Goal: Task Accomplishment & Management: Manage account settings

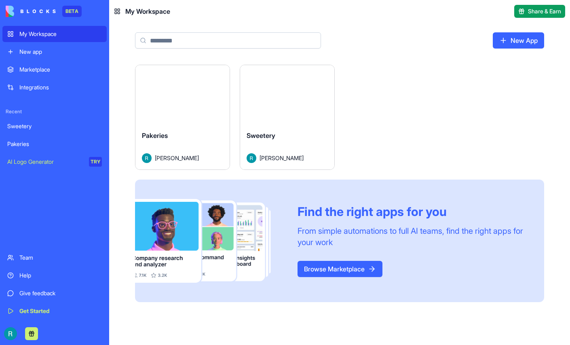
click at [318, 103] on button "Launch" at bounding box center [287, 95] width 61 height 16
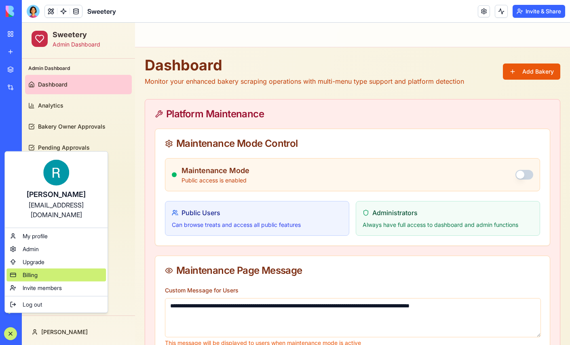
click at [44, 278] on div "Billing" at bounding box center [56, 275] width 100 height 13
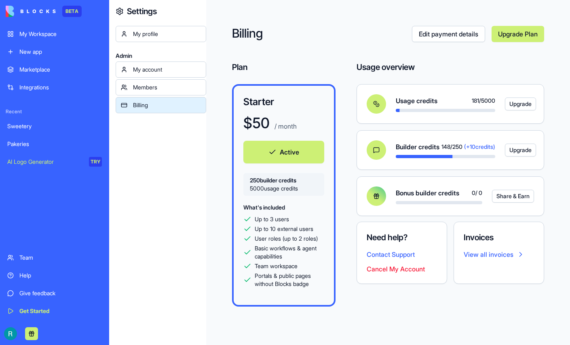
click at [318, 193] on span "5000 usage credits" at bounding box center [284, 188] width 68 height 8
click at [175, 222] on div "My profile Admin My account Members Billing" at bounding box center [161, 198] width 91 height 345
click at [176, 74] on div "My account" at bounding box center [167, 70] width 68 height 8
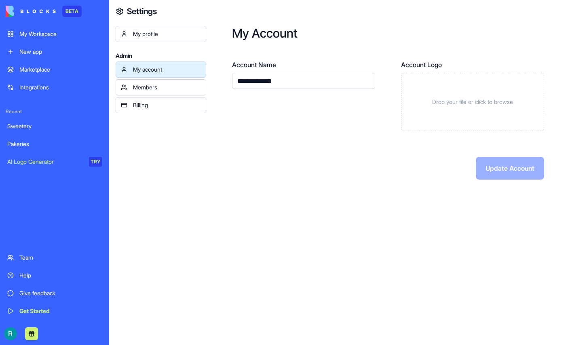
click at [165, 38] on div "My profile" at bounding box center [167, 34] width 68 height 8
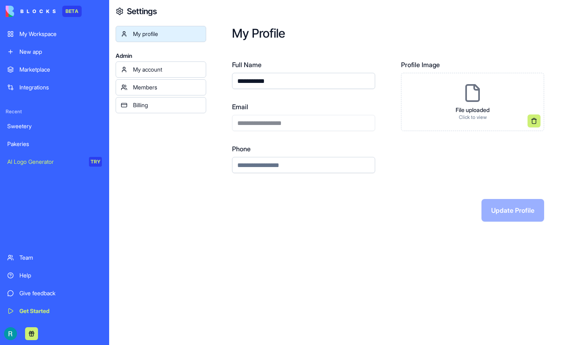
click at [36, 130] on div "Sweetery" at bounding box center [54, 126] width 95 height 8
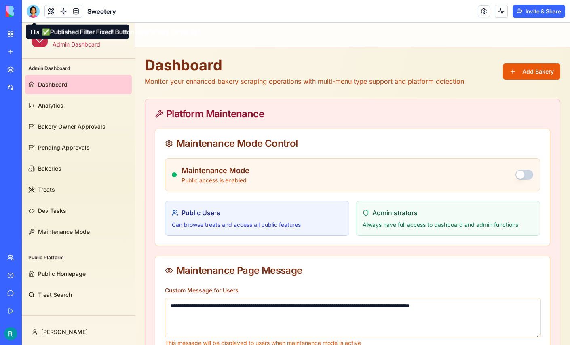
click at [35, 10] on div at bounding box center [33, 11] width 13 height 13
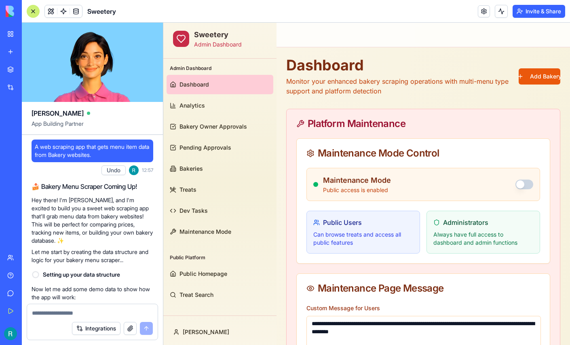
scroll to position [100454, 0]
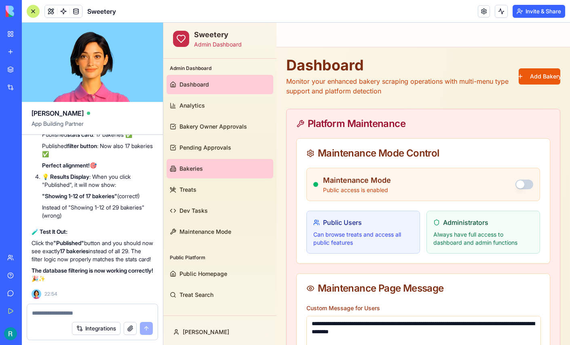
click at [205, 165] on link "Bakeries" at bounding box center [220, 168] width 107 height 19
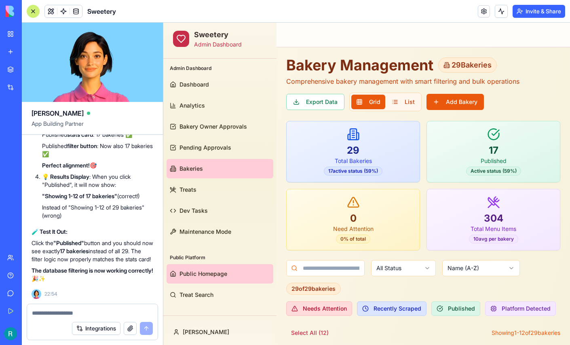
click at [203, 270] on span "Public Homepage" at bounding box center [204, 274] width 48 height 8
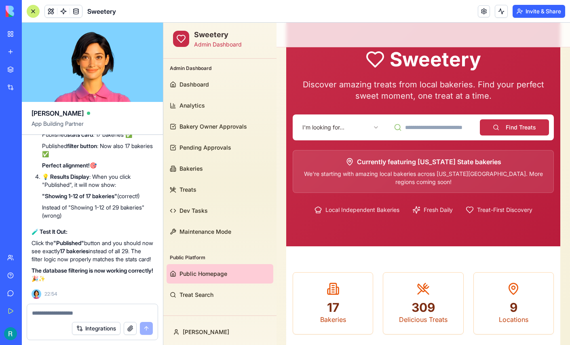
scroll to position [37, 0]
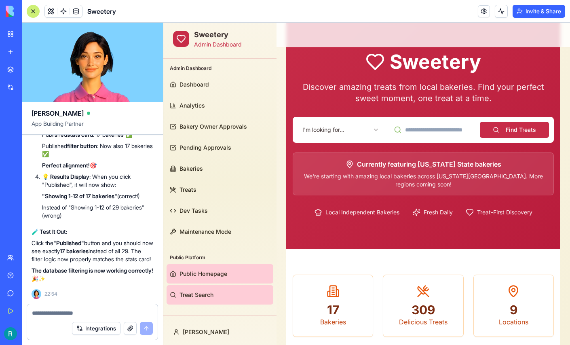
click at [185, 288] on link "Treat Search" at bounding box center [220, 294] width 107 height 19
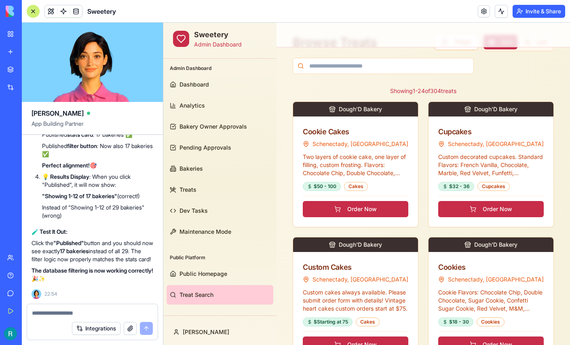
click at [34, 14] on div at bounding box center [33, 11] width 13 height 13
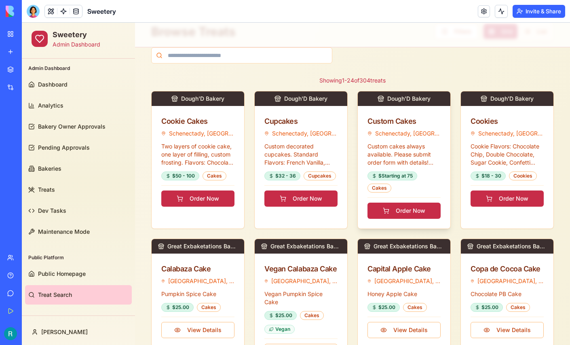
scroll to position [46, 0]
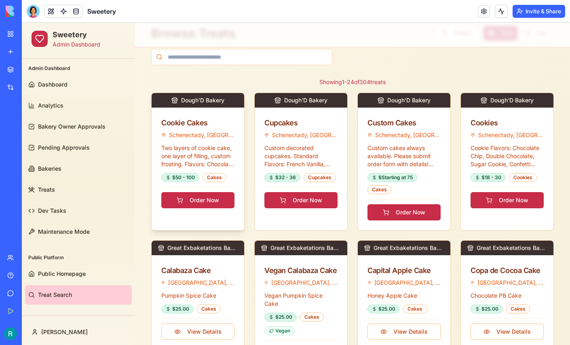
click at [201, 199] on button "Order Now" at bounding box center [197, 200] width 73 height 16
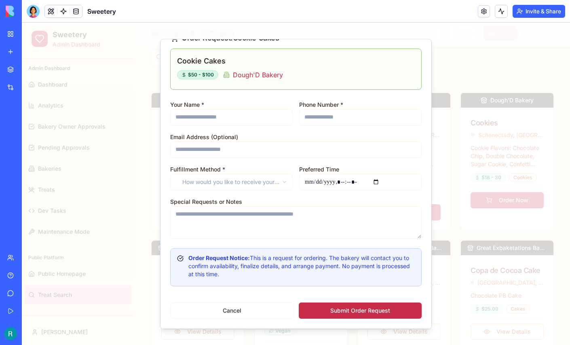
scroll to position [0, 0]
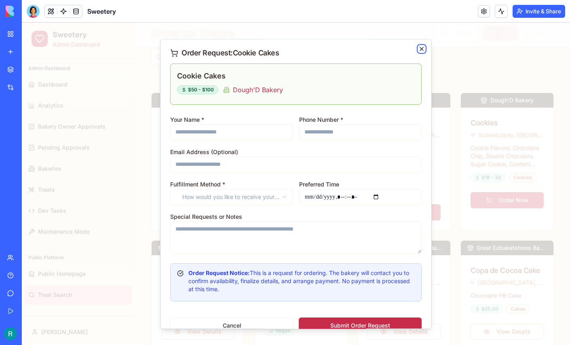
click at [421, 49] on icon "button" at bounding box center [421, 48] width 3 height 3
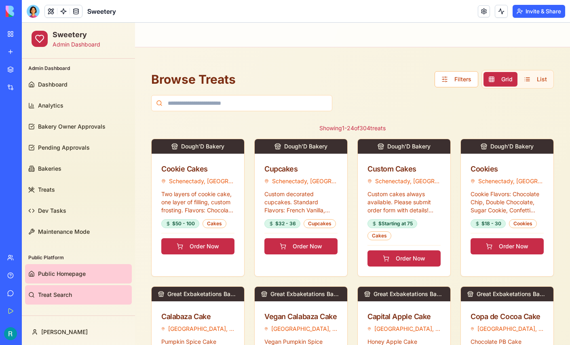
click at [60, 277] on span "Public Homepage" at bounding box center [62, 274] width 48 height 8
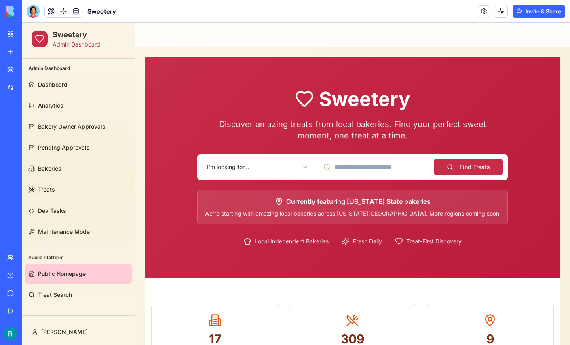
click at [340, 168] on input at bounding box center [373, 167] width 111 height 16
type input "********"
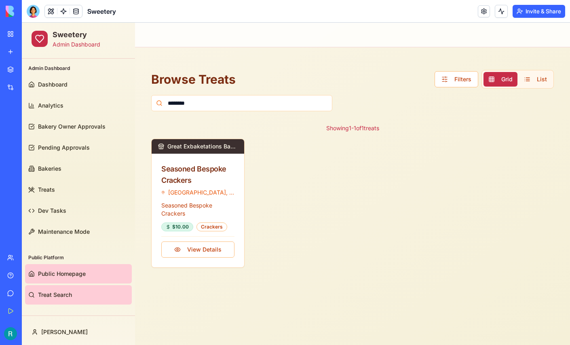
click at [67, 271] on span "Public Homepage" at bounding box center [62, 274] width 48 height 8
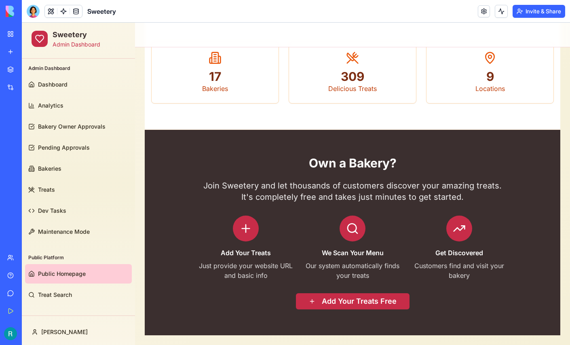
scroll to position [10, 0]
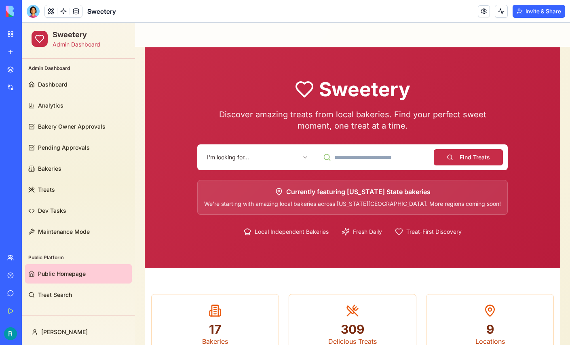
click at [278, 157] on html "Sweetery Admin Dashboard Admin Dashboard Dashboard Analytics Bakery Owner Appro…" at bounding box center [296, 305] width 549 height 585
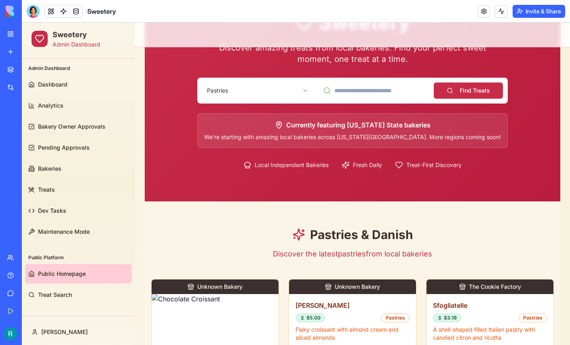
scroll to position [70, 0]
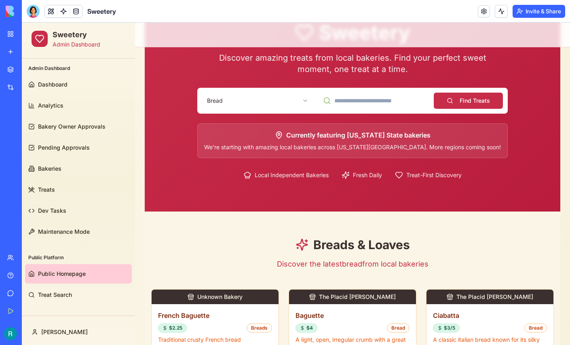
scroll to position [0, 0]
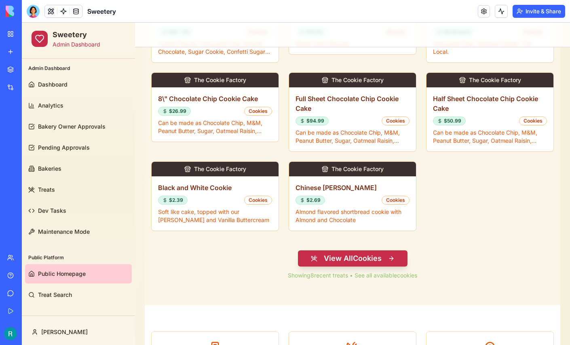
scroll to position [361, 0]
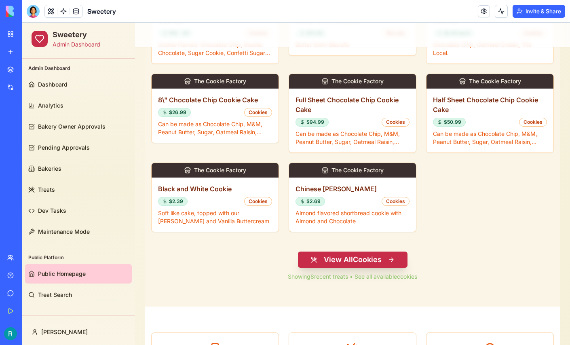
click at [342, 254] on button "View All Cookies" at bounding box center [353, 260] width 110 height 16
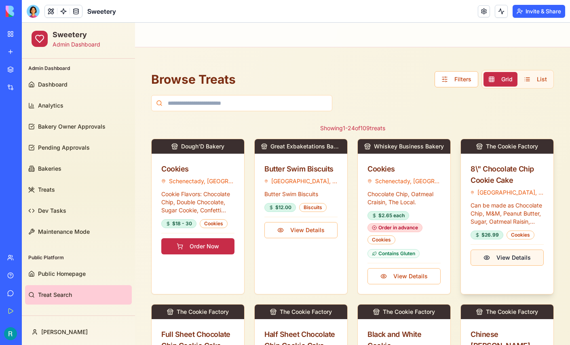
click at [508, 258] on button "View Details" at bounding box center [507, 258] width 73 height 16
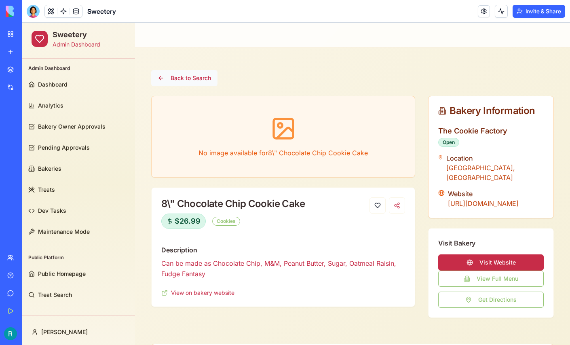
click at [176, 75] on button "Back to Search" at bounding box center [184, 78] width 66 height 16
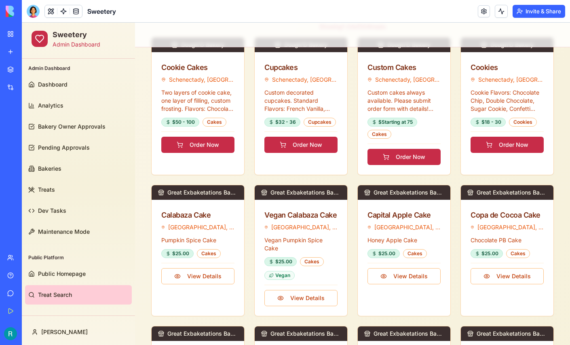
scroll to position [102, 0]
click at [412, 155] on button "Order Now" at bounding box center [404, 157] width 73 height 16
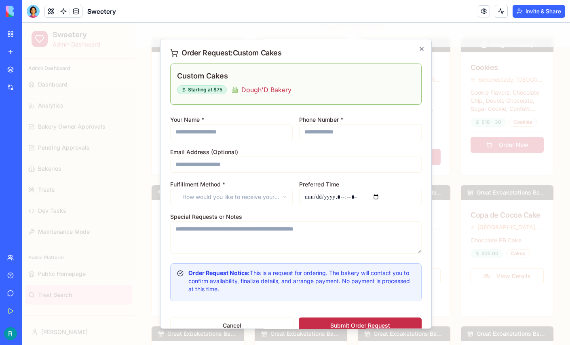
click at [324, 130] on input "Phone Number *" at bounding box center [360, 132] width 123 height 16
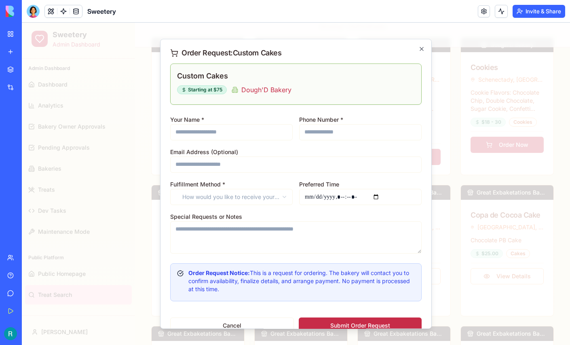
scroll to position [16, 0]
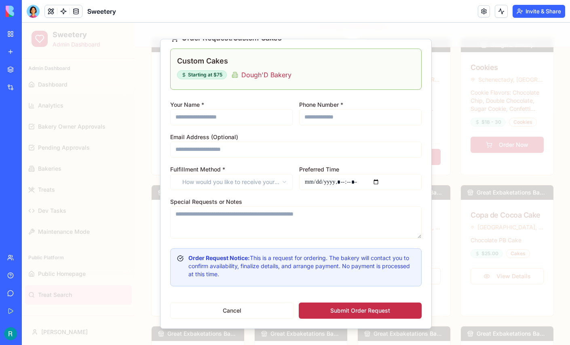
click at [327, 180] on input "Preferred Time" at bounding box center [360, 182] width 123 height 16
click at [359, 181] on input "Preferred Time" at bounding box center [360, 182] width 123 height 16
click at [382, 180] on input "Preferred Time" at bounding box center [360, 182] width 123 height 16
click at [390, 165] on div "Preferred Time" at bounding box center [360, 177] width 123 height 26
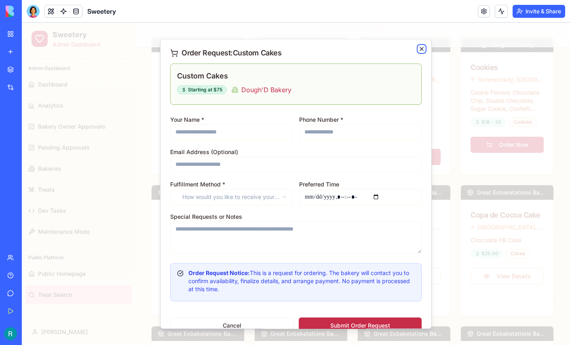
click at [424, 47] on icon "button" at bounding box center [422, 49] width 6 height 6
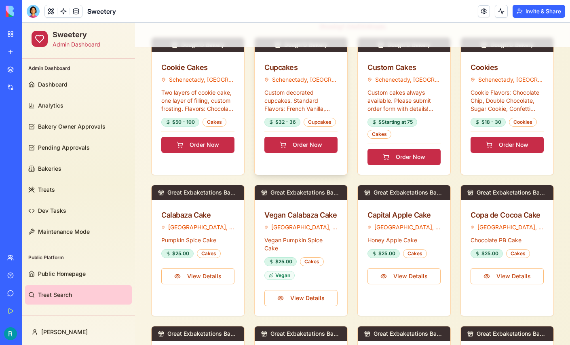
click at [298, 149] on button "Order Now" at bounding box center [301, 145] width 73 height 16
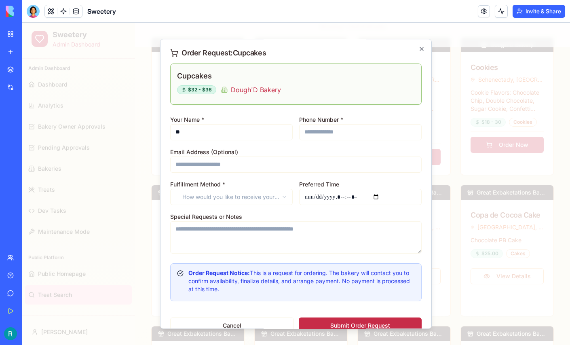
type input "*"
click at [421, 50] on icon "button" at bounding box center [422, 49] width 6 height 6
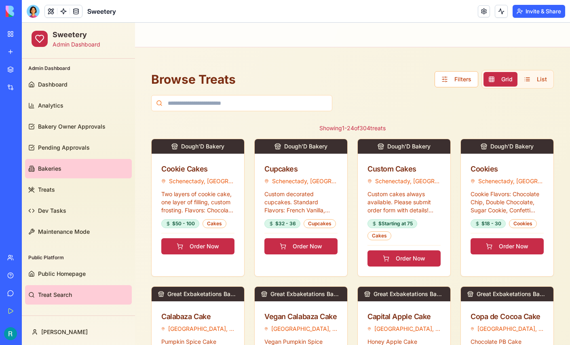
click at [77, 167] on link "Bakeries" at bounding box center [78, 168] width 107 height 19
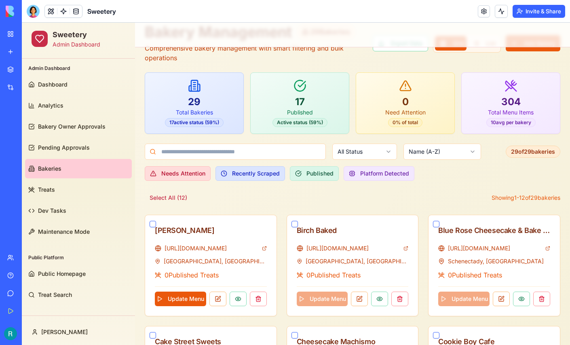
scroll to position [38, 0]
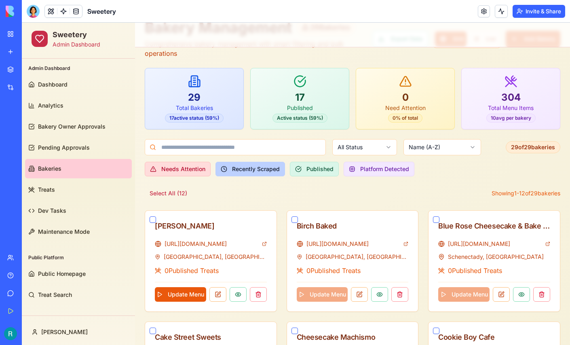
click at [252, 172] on button "Recently Scraped" at bounding box center [251, 169] width 70 height 15
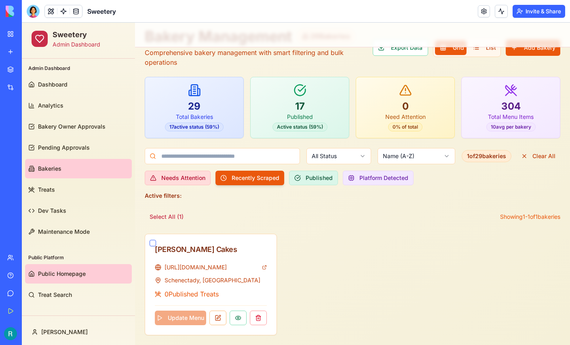
click at [70, 272] on span "Public Homepage" at bounding box center [62, 274] width 48 height 8
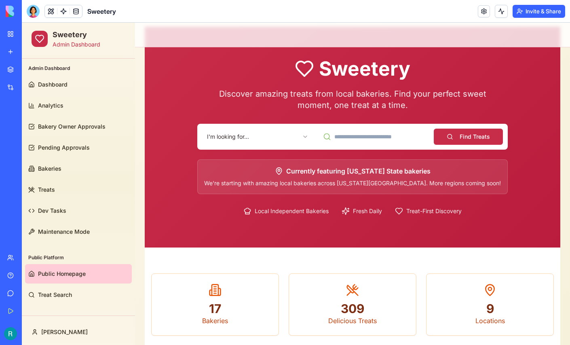
click at [360, 142] on input at bounding box center [373, 137] width 111 height 16
type input "**********"
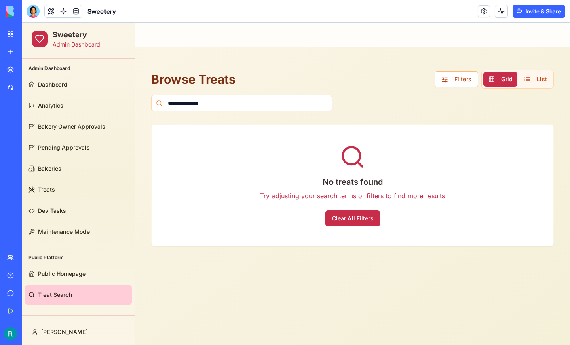
click at [335, 215] on button "Clear All Filters" at bounding box center [353, 218] width 55 height 16
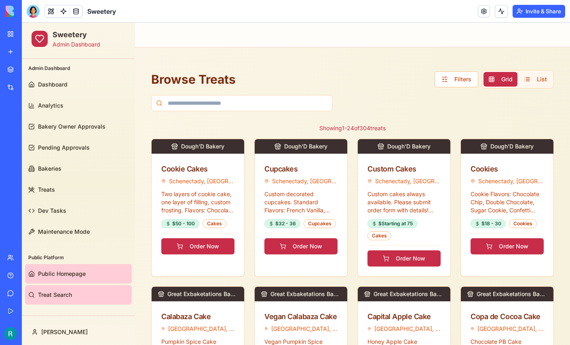
click at [59, 276] on span "Public Homepage" at bounding box center [62, 274] width 48 height 8
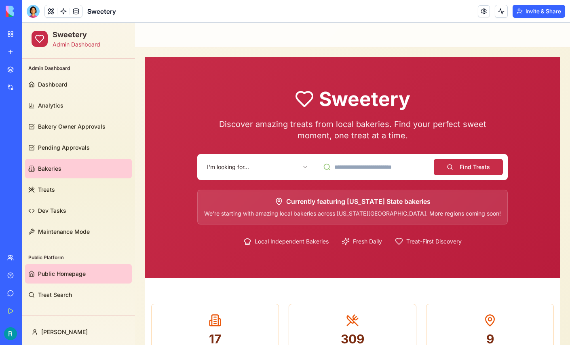
click at [56, 175] on link "Bakeries" at bounding box center [78, 168] width 107 height 19
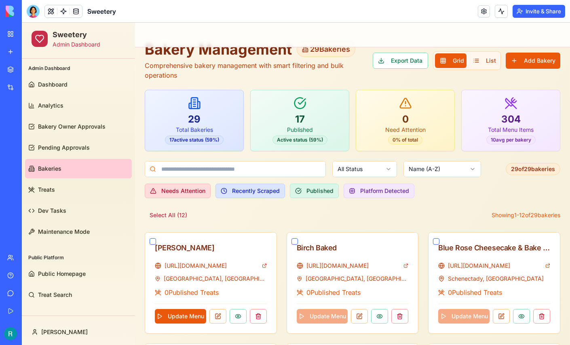
scroll to position [14, 0]
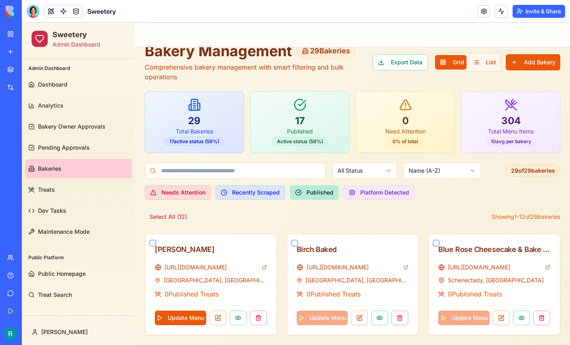
click at [304, 196] on button "Published" at bounding box center [314, 192] width 49 height 15
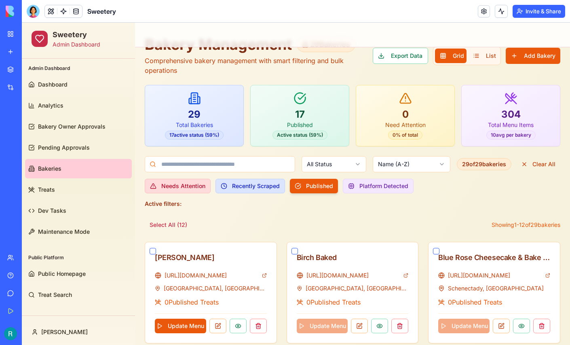
scroll to position [0, 0]
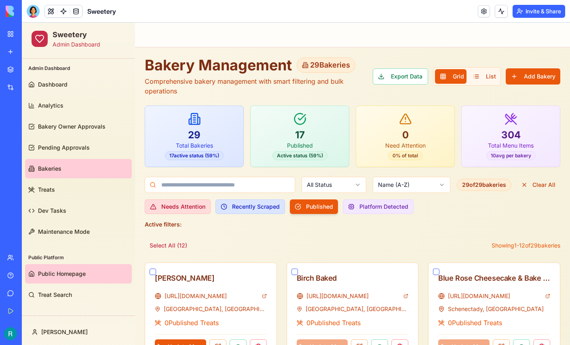
click at [55, 276] on span "Public Homepage" at bounding box center [62, 274] width 48 height 8
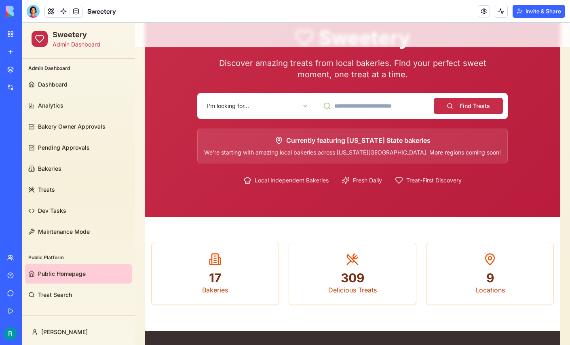
scroll to position [61, 0]
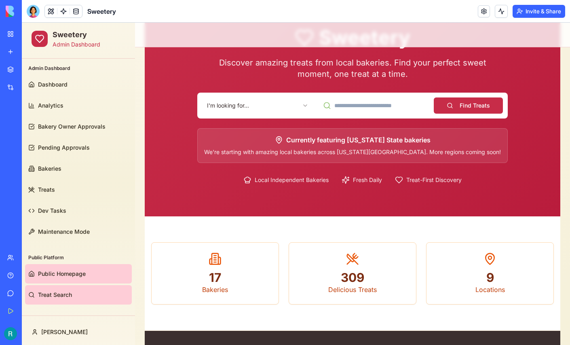
click at [58, 291] on span "Treat Search" at bounding box center [55, 295] width 34 height 8
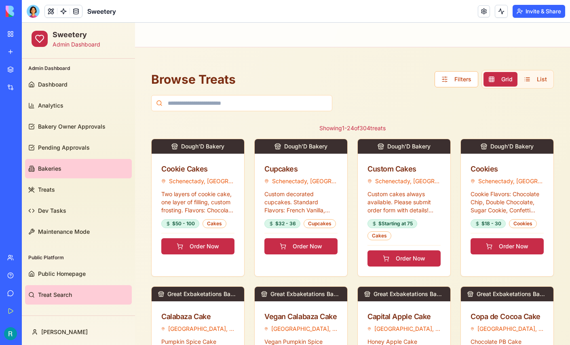
click at [52, 166] on span "Bakeries" at bounding box center [49, 169] width 23 height 8
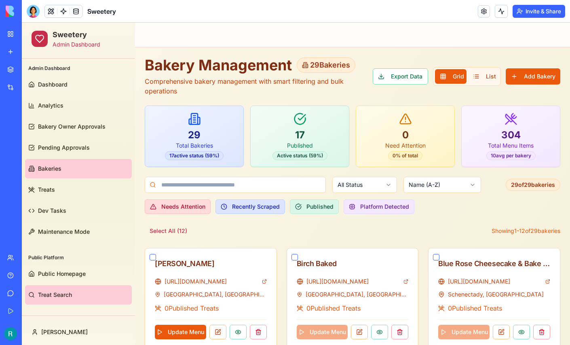
click at [70, 292] on span "Treat Search" at bounding box center [55, 295] width 34 height 8
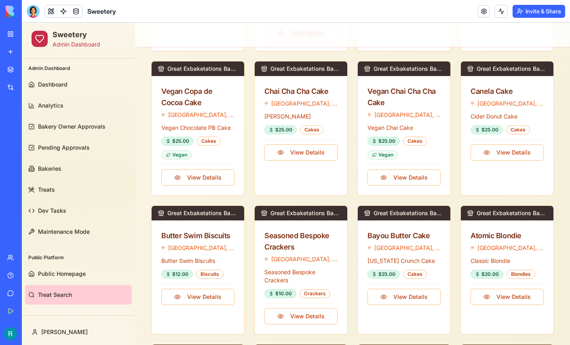
scroll to position [386, 0]
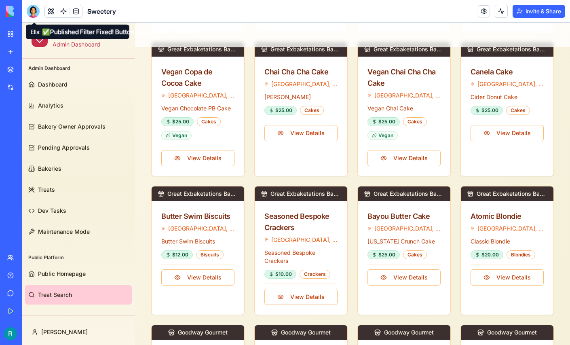
click at [33, 16] on div at bounding box center [33, 11] width 13 height 13
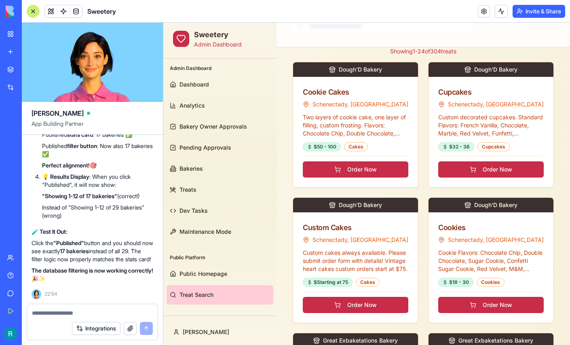
scroll to position [0, 0]
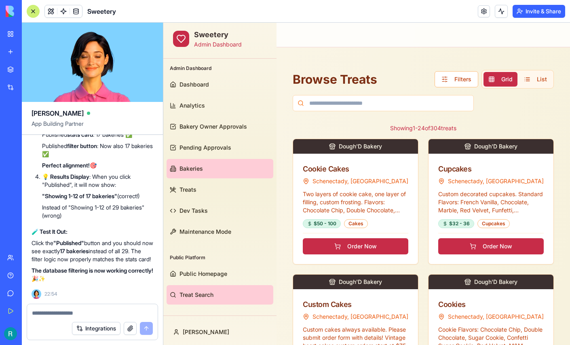
click at [209, 167] on link "Bakeries" at bounding box center [220, 168] width 107 height 19
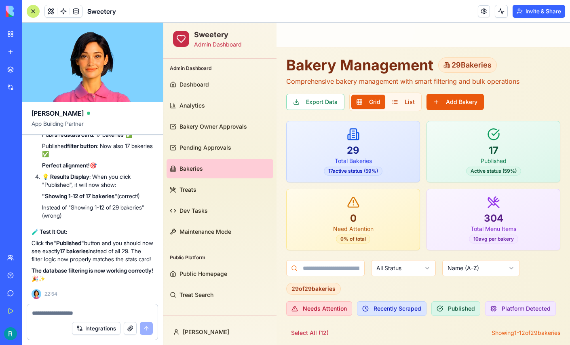
scroll to position [33, 0]
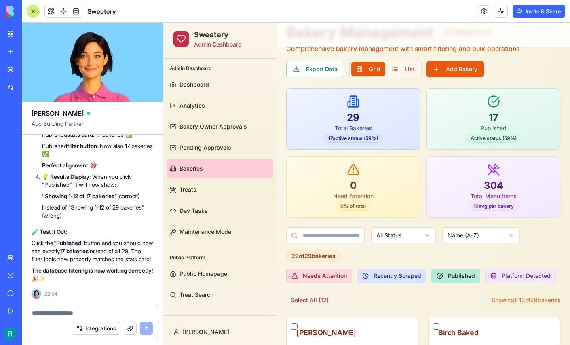
click at [462, 276] on button "Published" at bounding box center [456, 276] width 49 height 15
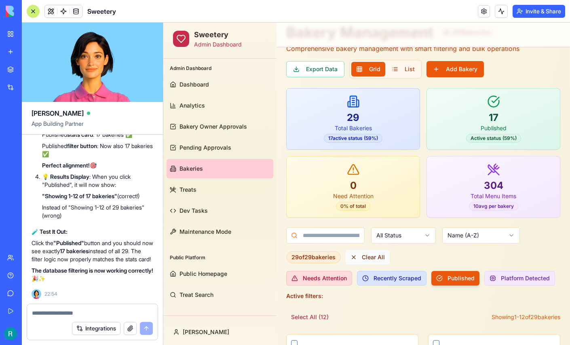
click at [357, 256] on button "Clear All" at bounding box center [368, 257] width 44 height 15
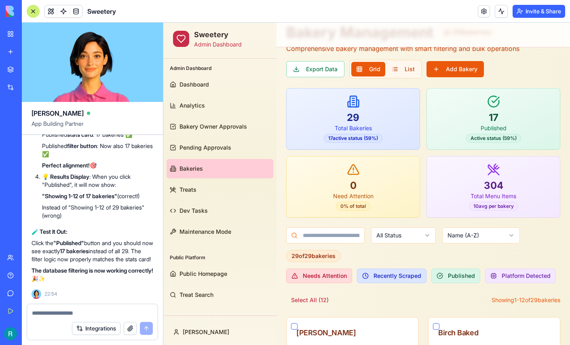
click at [76, 311] on textarea at bounding box center [92, 313] width 121 height 8
click at [94, 309] on textarea at bounding box center [92, 313] width 121 height 8
click at [57, 15] on button at bounding box center [51, 11] width 12 height 12
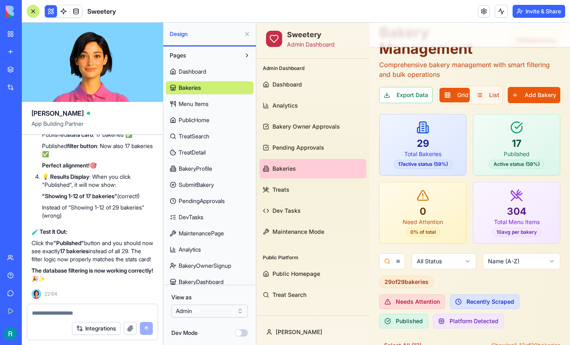
click at [75, 309] on textarea at bounding box center [92, 313] width 121 height 8
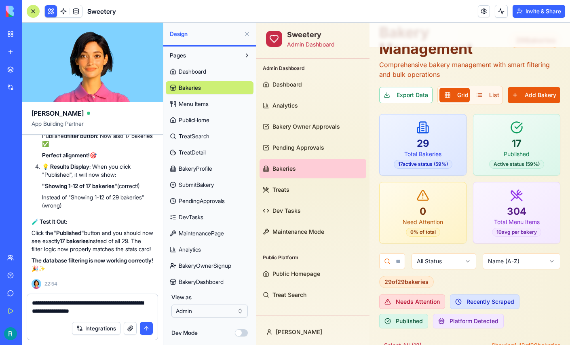
click at [129, 324] on button "button" at bounding box center [130, 328] width 13 height 13
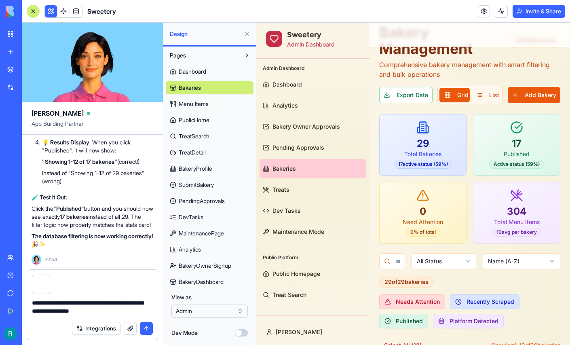
click at [148, 308] on textarea "**********" at bounding box center [91, 308] width 119 height 18
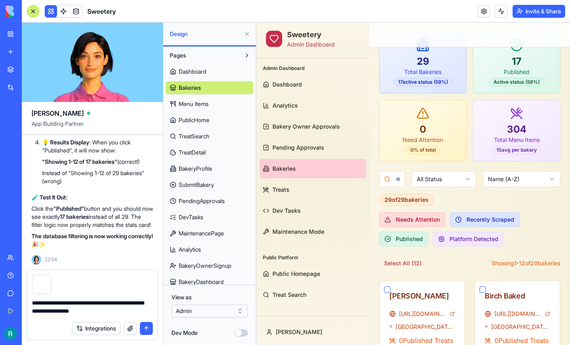
scroll to position [117, 0]
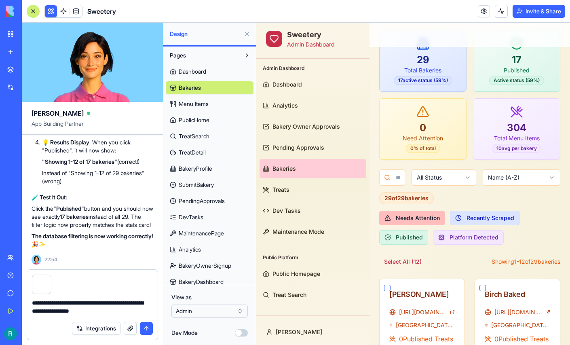
click at [389, 222] on button "Needs Attention" at bounding box center [412, 218] width 66 height 15
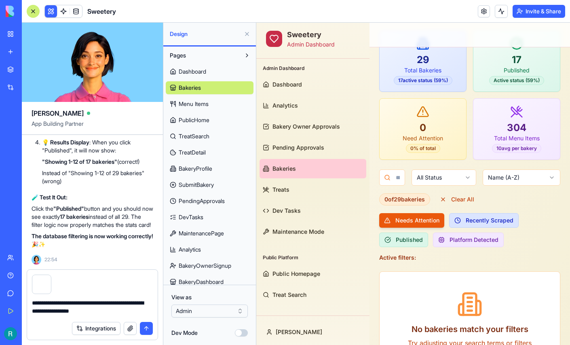
click at [145, 309] on textarea "**********" at bounding box center [91, 308] width 119 height 18
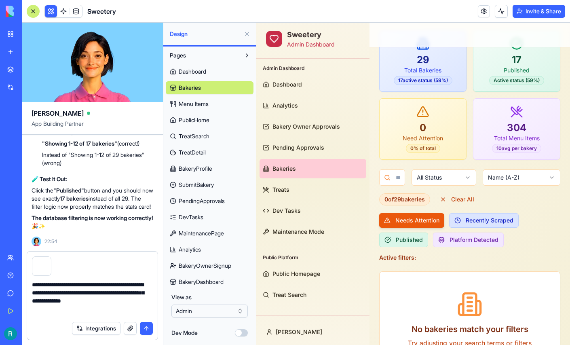
scroll to position [0, 0]
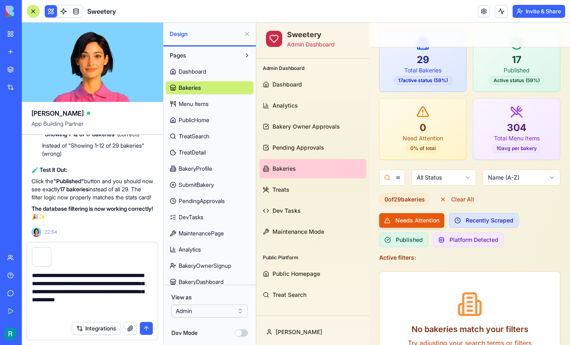
type textarea "**********"
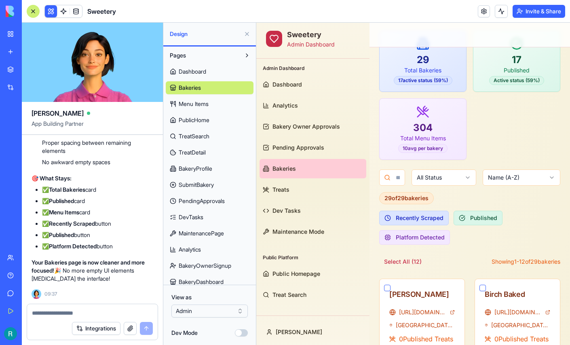
scroll to position [100966, 0]
click at [246, 39] on button at bounding box center [247, 34] width 13 height 13
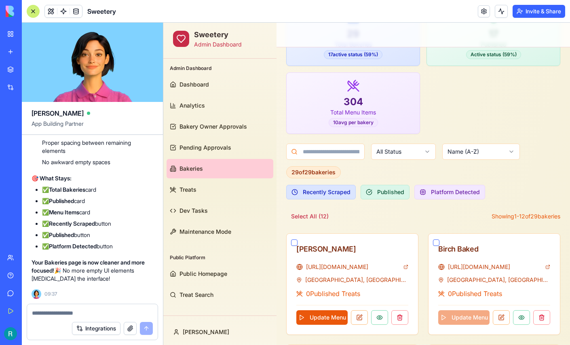
click at [36, 15] on div at bounding box center [33, 11] width 13 height 13
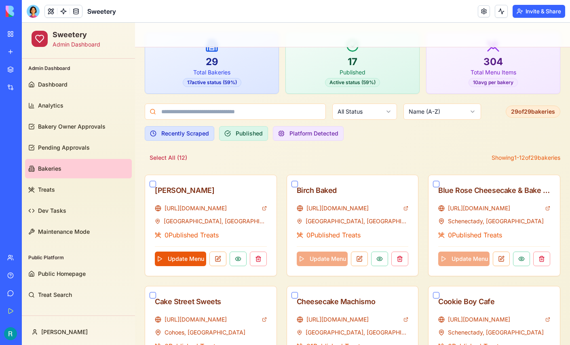
scroll to position [72, 0]
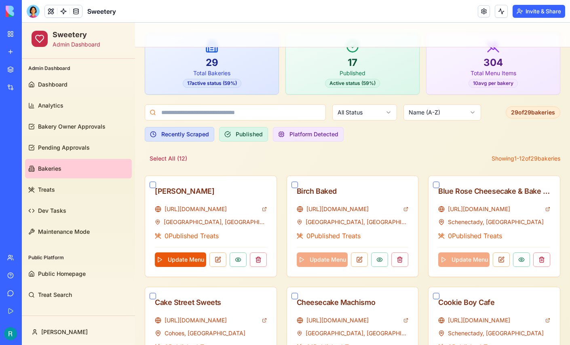
click at [379, 111] on html "Sweetery Admin Dashboard Admin Dashboard Dashboard Analytics Bakery Owner Appro…" at bounding box center [296, 312] width 549 height 724
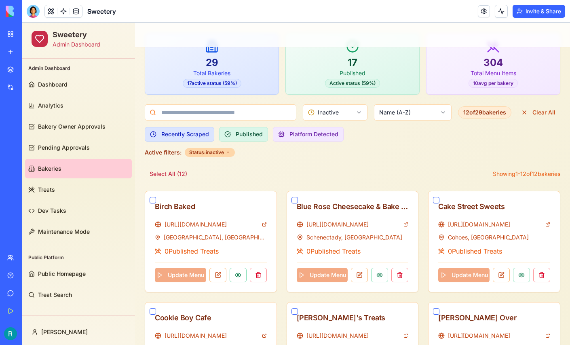
click at [350, 109] on html "Sweetery Admin Dashboard Admin Dashboard Dashboard Analytics Bakery Owner Appro…" at bounding box center [296, 293] width 549 height 686
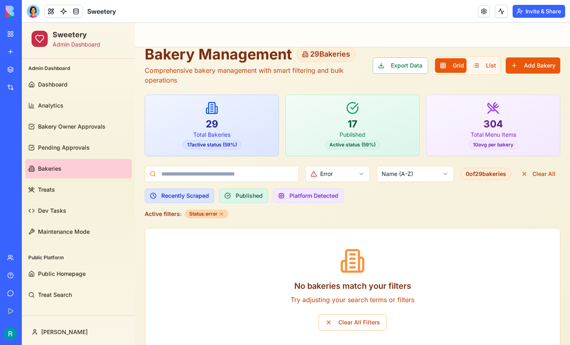
scroll to position [16, 0]
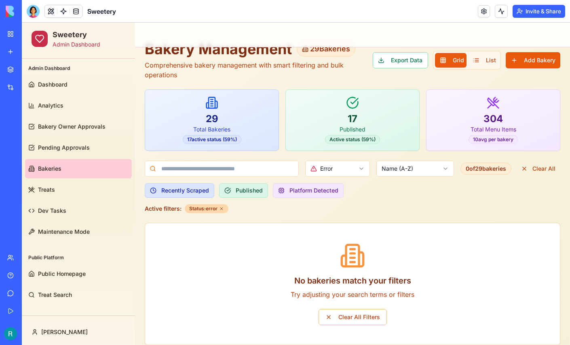
click at [354, 168] on html "Sweetery Admin Dashboard Admin Dashboard Dashboard Analytics Bakery Owner Appro…" at bounding box center [296, 180] width 549 height 348
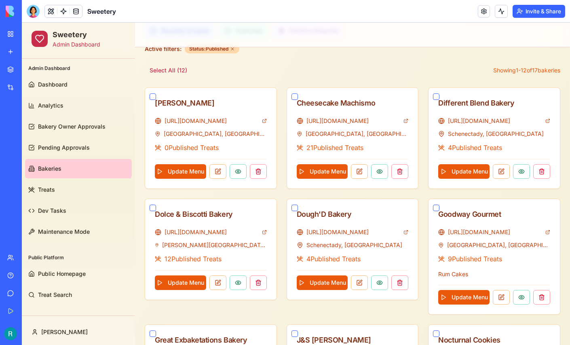
scroll to position [176, 0]
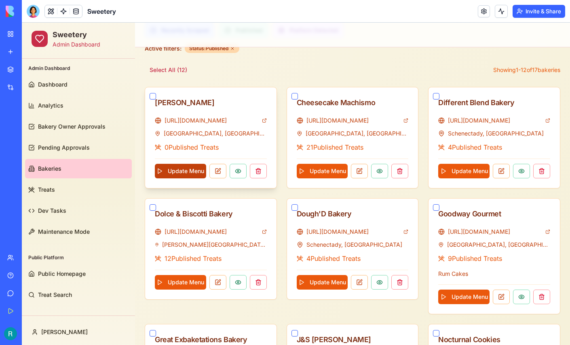
click at [181, 170] on button "Update Menu" at bounding box center [180, 171] width 51 height 15
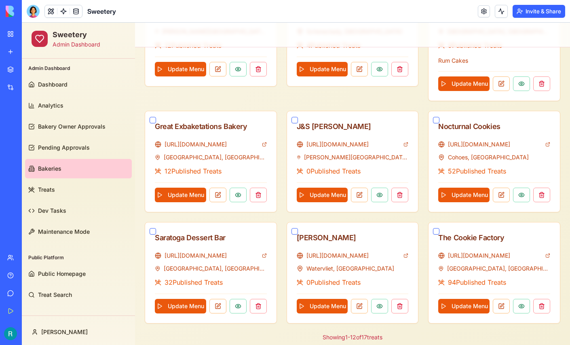
scroll to position [390, 0]
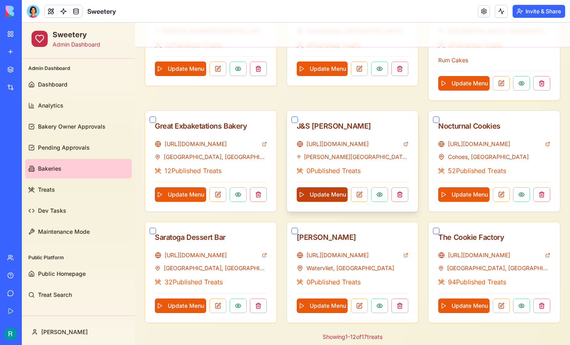
click at [314, 194] on button "Update Menu" at bounding box center [322, 194] width 51 height 15
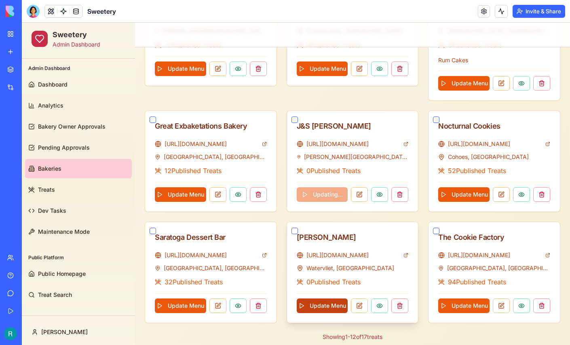
click at [324, 300] on button "Update Menu" at bounding box center [322, 306] width 51 height 15
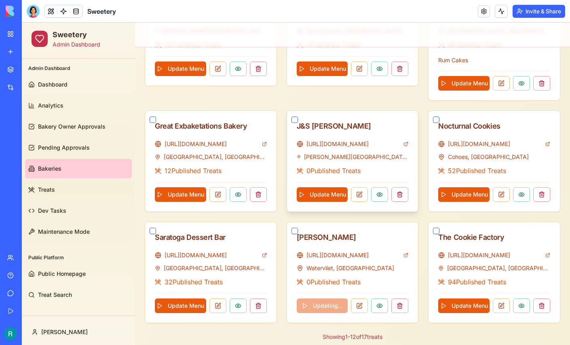
click at [296, 119] on button "button" at bounding box center [295, 120] width 6 height 6
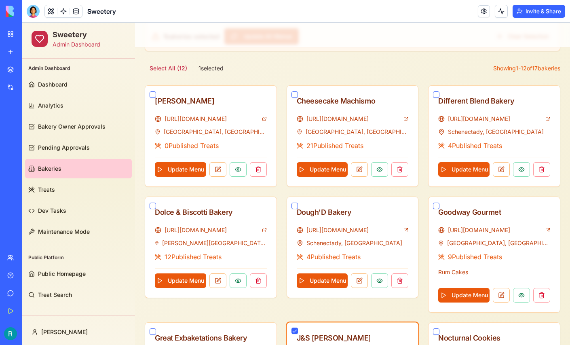
scroll to position [198, 0]
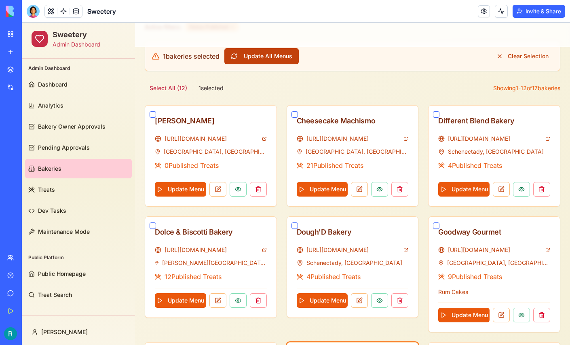
click at [275, 57] on button "Update All Menus" at bounding box center [262, 56] width 74 height 16
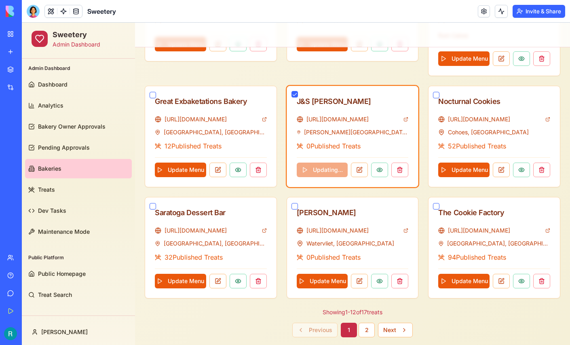
scroll to position [456, 0]
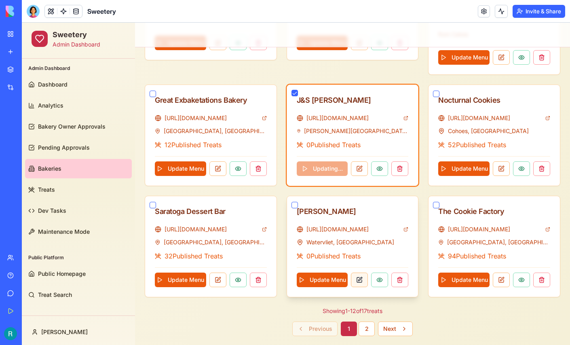
click at [361, 276] on button at bounding box center [359, 280] width 17 height 15
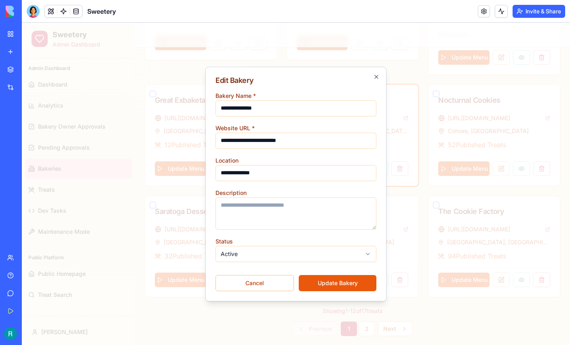
click at [324, 285] on button "Update Bakery" at bounding box center [338, 283] width 78 height 16
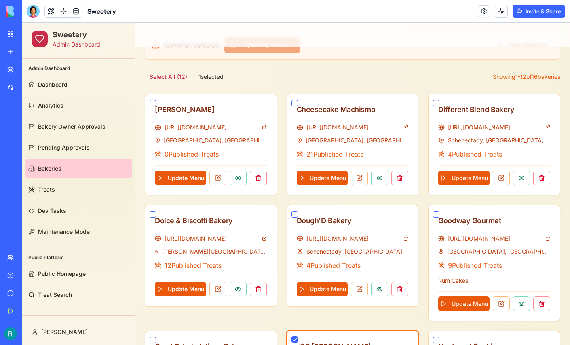
scroll to position [207, 0]
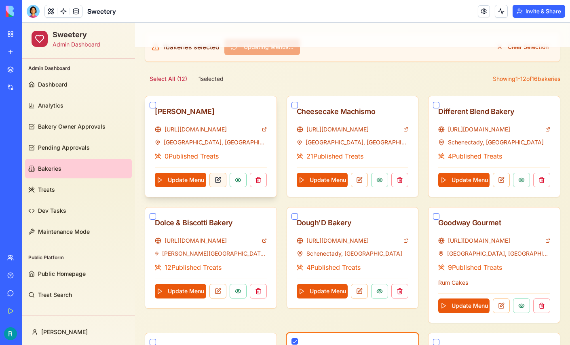
click at [221, 179] on button at bounding box center [218, 180] width 17 height 15
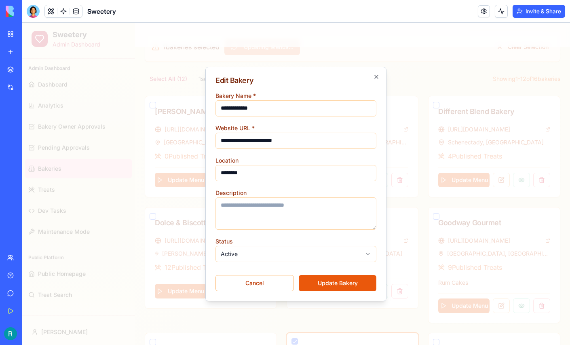
click at [255, 249] on body "Sweetery Admin Dashboard Admin Dashboard Dashboard Analytics Bakery Owner Appro…" at bounding box center [296, 205] width 549 height 779
click at [329, 284] on button "Update Bakery" at bounding box center [338, 283] width 78 height 16
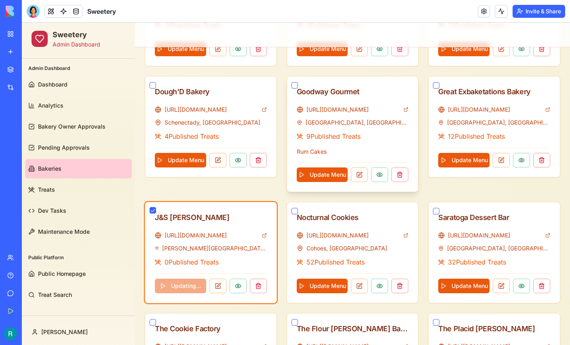
scroll to position [338, 0]
click at [150, 207] on button "button" at bounding box center [153, 210] width 6 height 6
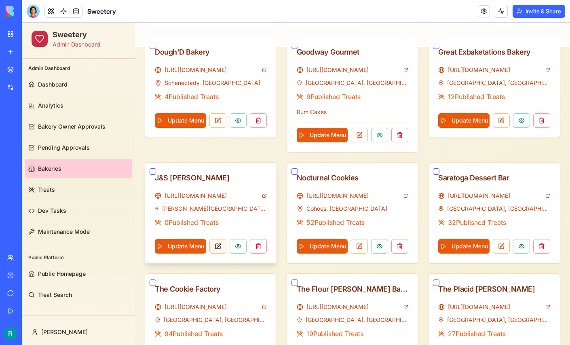
click at [218, 243] on button at bounding box center [218, 246] width 17 height 15
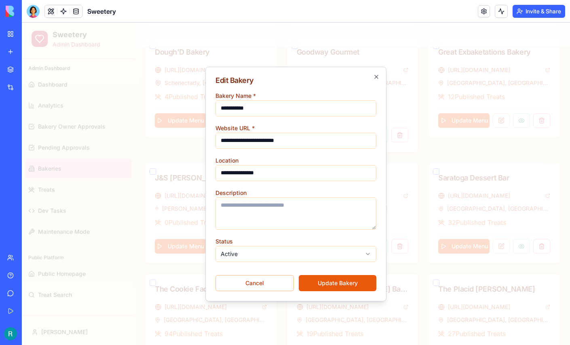
click at [235, 248] on body "Sweetery Admin Dashboard Admin Dashboard Dashboard Analytics Bakery Owner Appro…" at bounding box center [296, 53] width 549 height 739
click at [331, 283] on button "Update Bakery" at bounding box center [338, 283] width 78 height 16
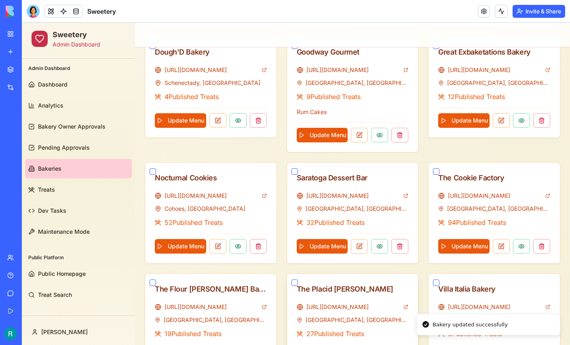
scroll to position [417, 0]
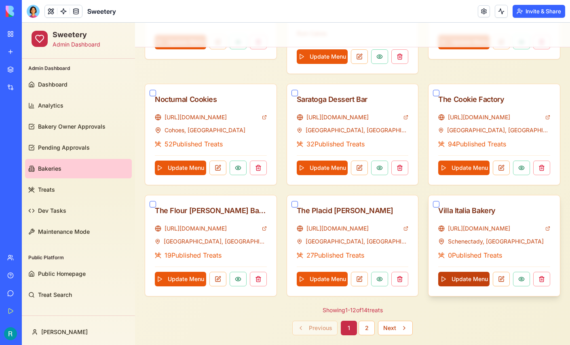
click at [470, 278] on button "Update Menu" at bounding box center [464, 279] width 51 height 15
click at [368, 327] on button "2" at bounding box center [367, 328] width 16 height 15
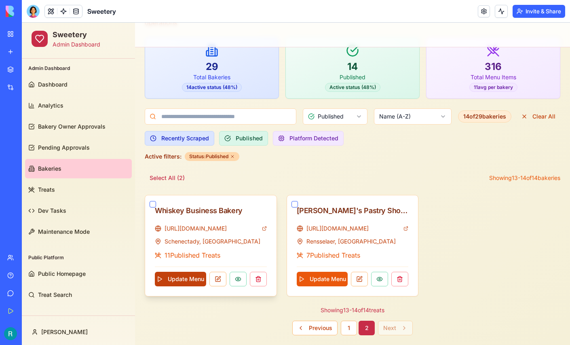
click at [186, 275] on button "Update Menu" at bounding box center [180, 279] width 51 height 15
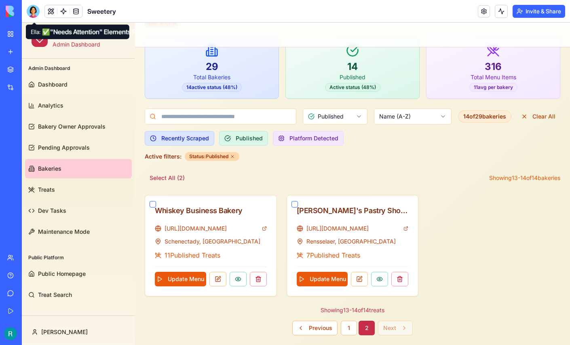
click at [36, 17] on div at bounding box center [33, 11] width 13 height 13
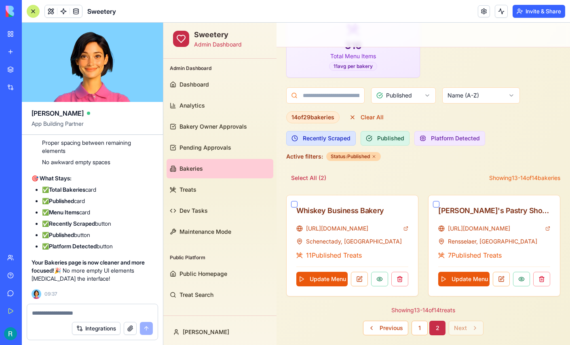
scroll to position [0, 0]
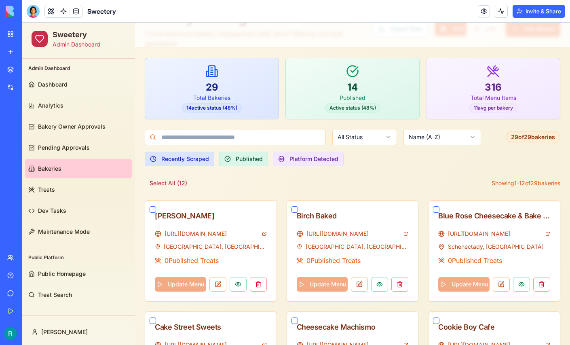
scroll to position [59, 0]
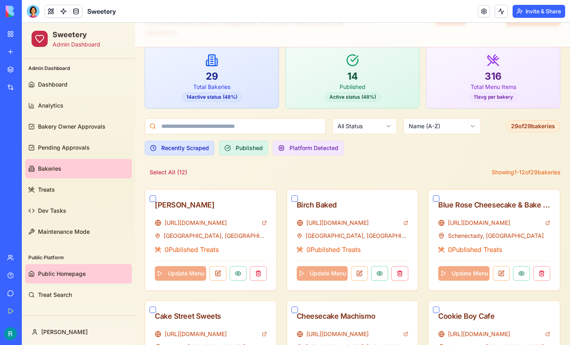
click at [66, 279] on link "Public Homepage" at bounding box center [78, 273] width 107 height 19
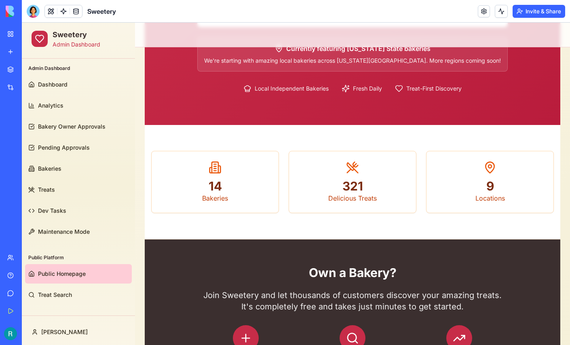
scroll to position [77, 0]
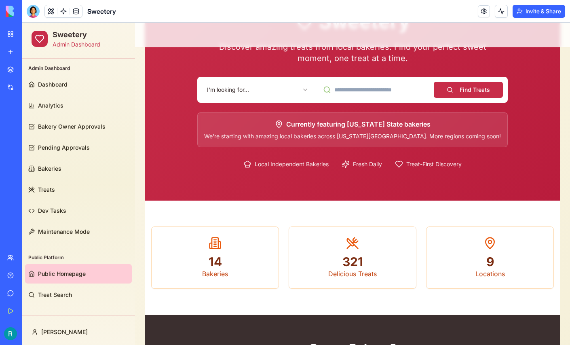
click at [271, 87] on html "Sweetery Admin Dashboard Admin Dashboard Dashboard Analytics Bakery Owner Appro…" at bounding box center [296, 237] width 549 height 585
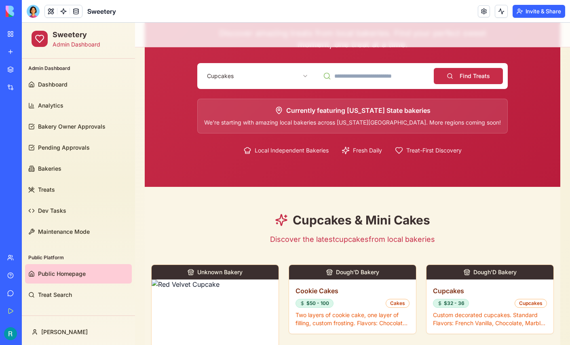
scroll to position [87, 0]
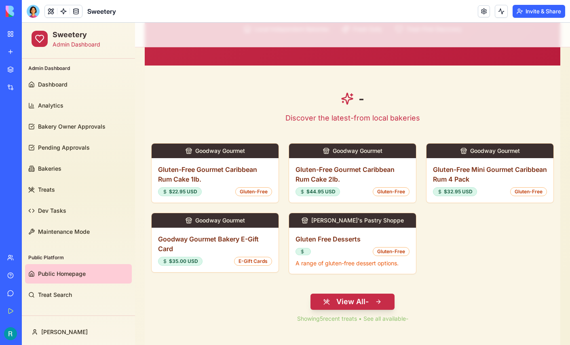
scroll to position [220, 0]
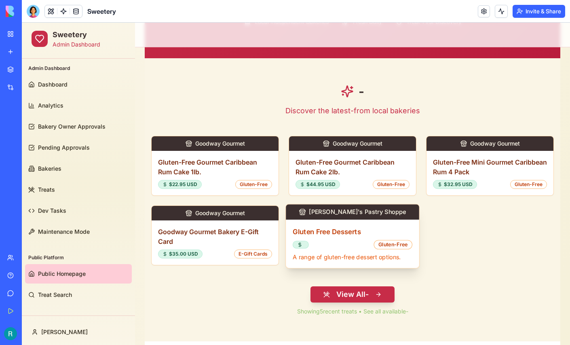
click at [333, 220] on div "Gluten Free Desserts Gluten-Free A range of gluten-free dessert options." at bounding box center [352, 244] width 133 height 49
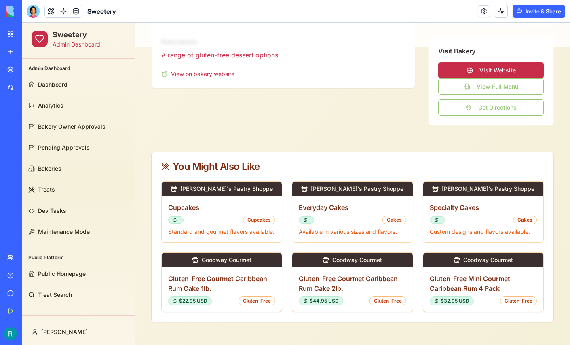
scroll to position [0, 0]
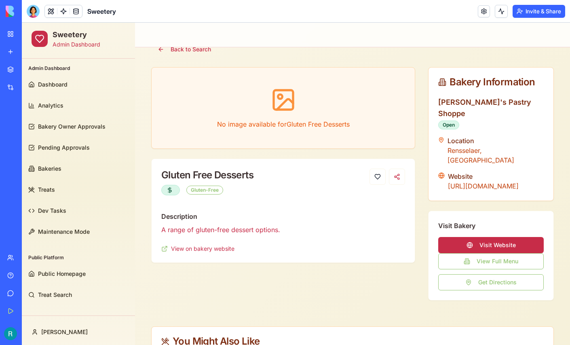
scroll to position [28, 0]
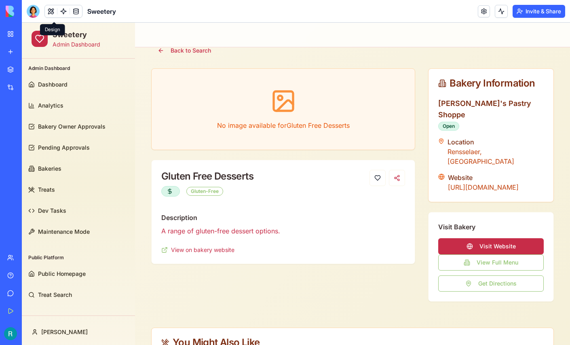
click at [52, 11] on button at bounding box center [51, 11] width 12 height 12
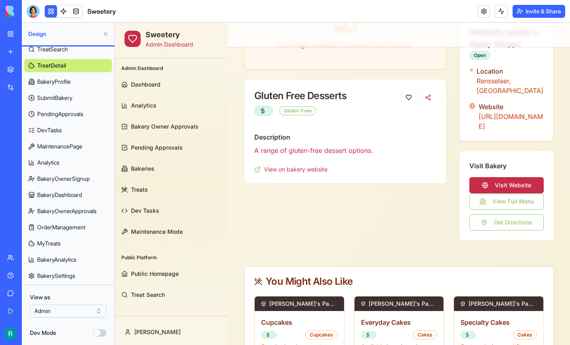
scroll to position [131, 0]
click at [72, 175] on span "BakeryOwnerSignup" at bounding box center [63, 179] width 53 height 8
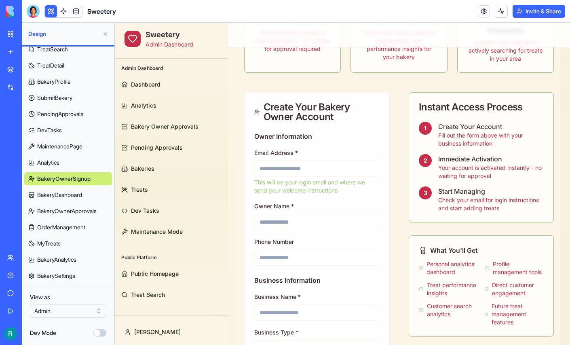
scroll to position [168, 0]
click at [106, 38] on button at bounding box center [105, 34] width 13 height 13
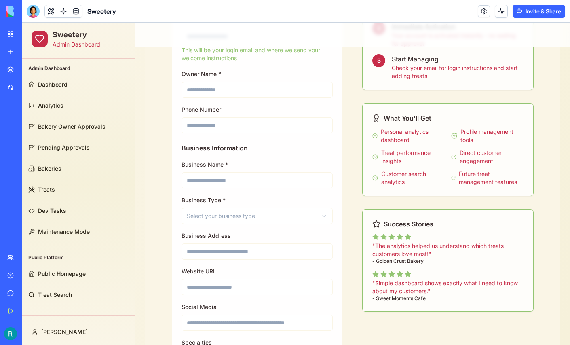
scroll to position [288, 0]
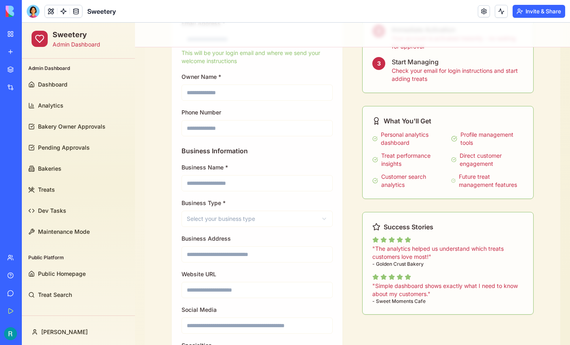
click at [216, 92] on input "Owner Name *" at bounding box center [257, 93] width 151 height 16
type input "**********"
click at [214, 125] on input "Phone Number" at bounding box center [257, 128] width 151 height 16
type input "**********"
click at [219, 180] on input "Business Name *" at bounding box center [257, 183] width 151 height 16
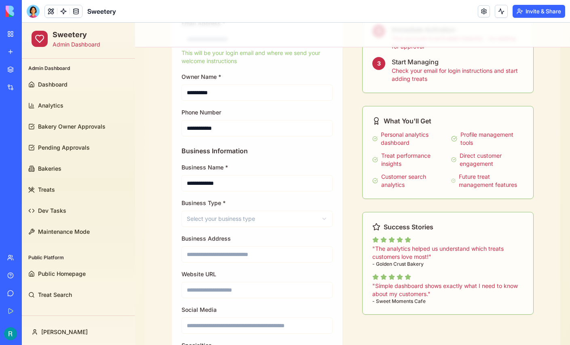
type input "**********"
click at [272, 214] on html "**********" at bounding box center [296, 248] width 549 height 1027
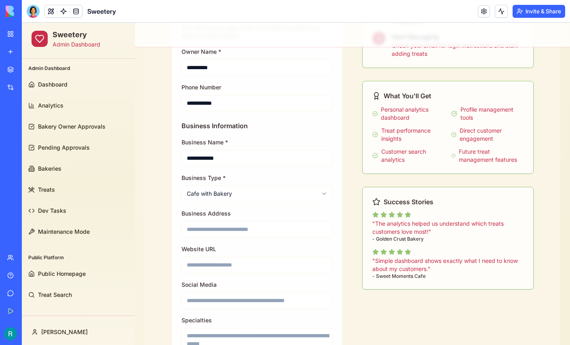
scroll to position [316, 0]
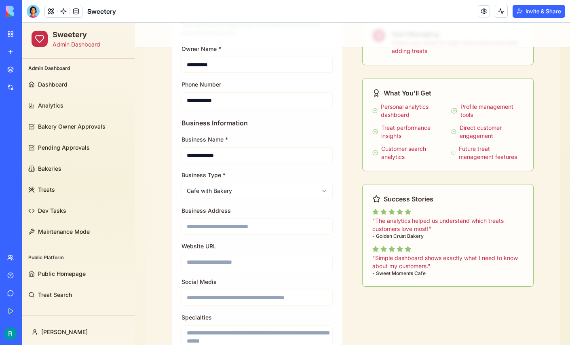
click at [240, 222] on input "Business Address" at bounding box center [257, 226] width 151 height 16
type input "**********"
click at [209, 259] on input "Website URL" at bounding box center [257, 262] width 151 height 16
paste input "**********"
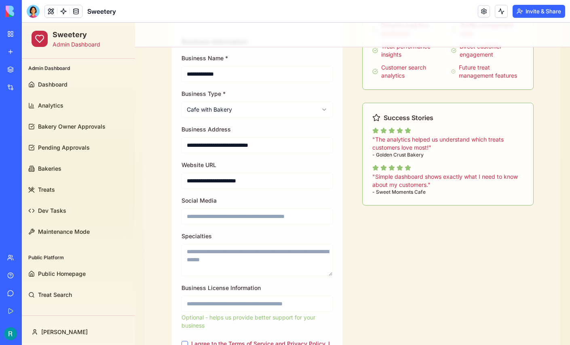
scroll to position [403, 0]
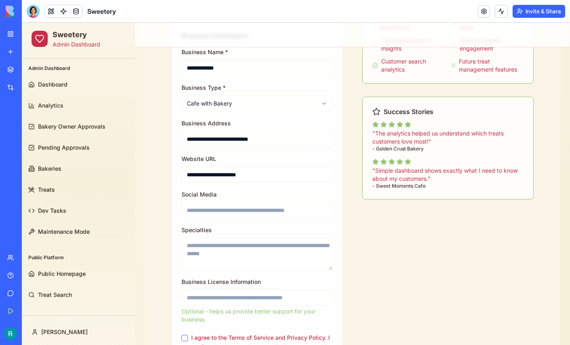
type input "**********"
click at [248, 210] on input "Social Media" at bounding box center [257, 210] width 151 height 16
type input "****"
click at [246, 249] on textarea "Specialties" at bounding box center [257, 254] width 151 height 32
click at [247, 245] on textarea "**********" at bounding box center [258, 254] width 152 height 32
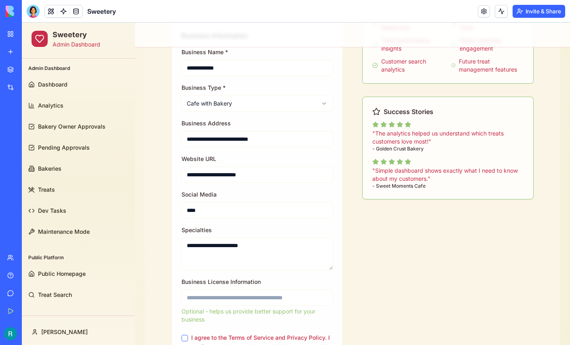
click at [267, 268] on textarea "**********" at bounding box center [258, 254] width 152 height 32
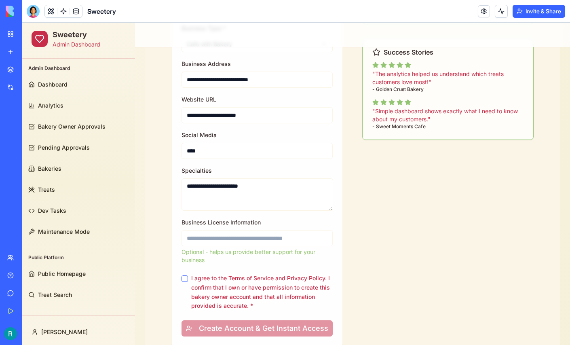
scroll to position [465, 0]
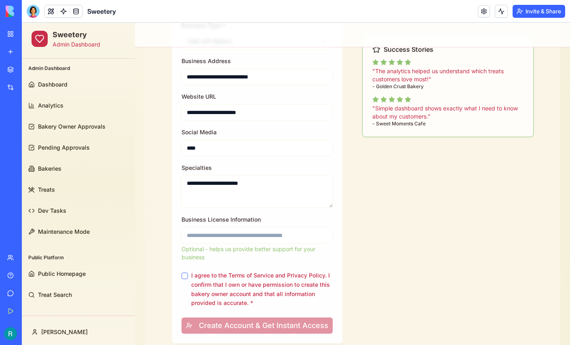
type textarea "**********"
click at [250, 235] on input "Business License Information" at bounding box center [257, 235] width 151 height 16
type input "**********"
click at [185, 274] on button "I agree to the Terms of Service and Privacy Policy. I confirm that I own or hav…" at bounding box center [185, 276] width 6 height 6
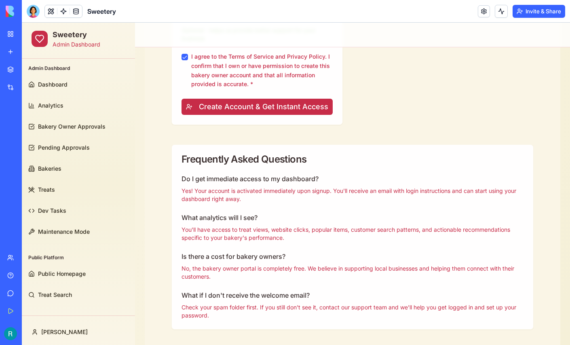
scroll to position [706, 0]
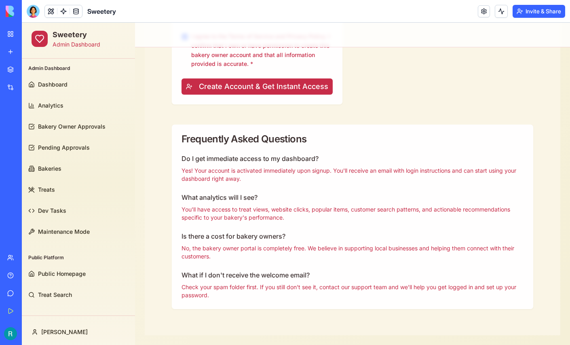
click at [259, 82] on button "Create Account & Get Instant Access" at bounding box center [257, 86] width 151 height 16
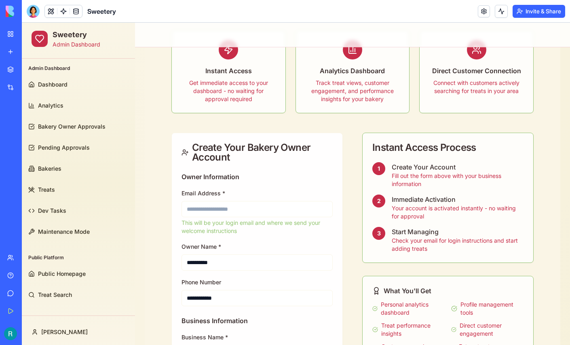
scroll to position [120, 0]
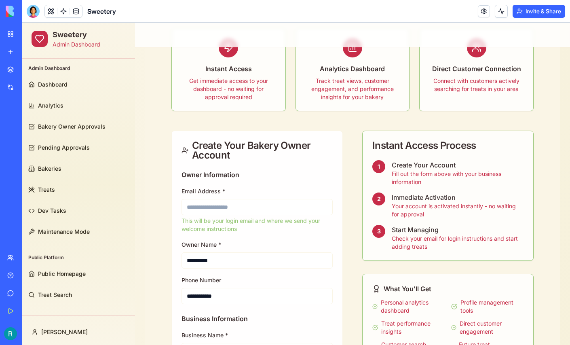
click at [218, 212] on input "Email Address *" at bounding box center [257, 207] width 151 height 16
type input "**********"
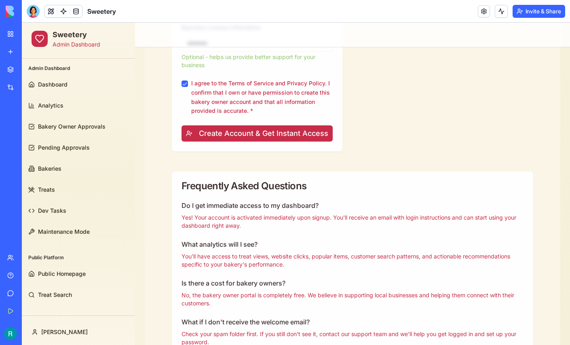
scroll to position [692, 0]
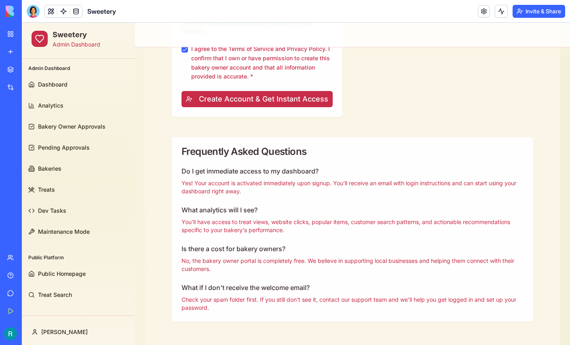
click at [252, 96] on button "Create Account & Get Instant Access" at bounding box center [257, 99] width 151 height 16
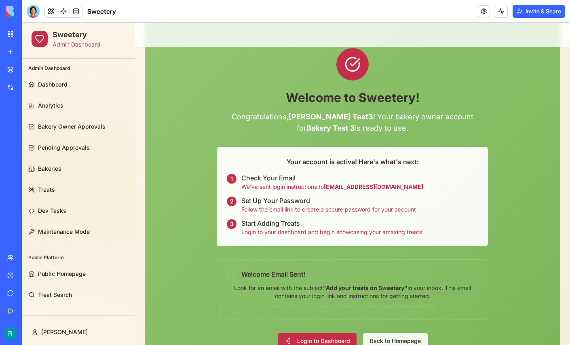
scroll to position [76, 0]
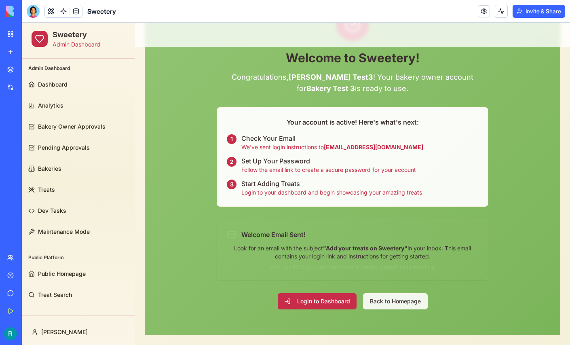
click at [311, 299] on button "Login to Dashboard" at bounding box center [317, 301] width 79 height 16
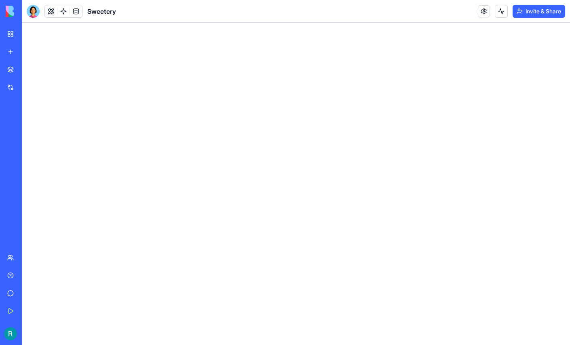
scroll to position [0, 0]
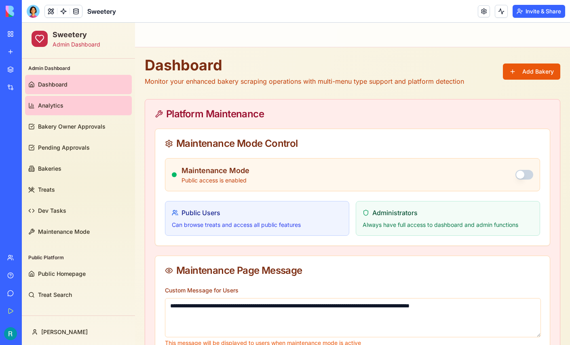
click at [57, 105] on span "Analytics" at bounding box center [50, 106] width 25 height 8
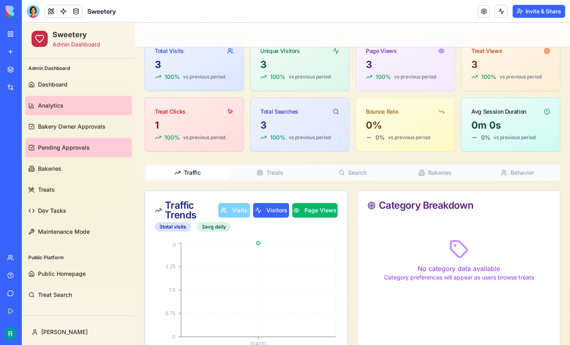
scroll to position [77, 0]
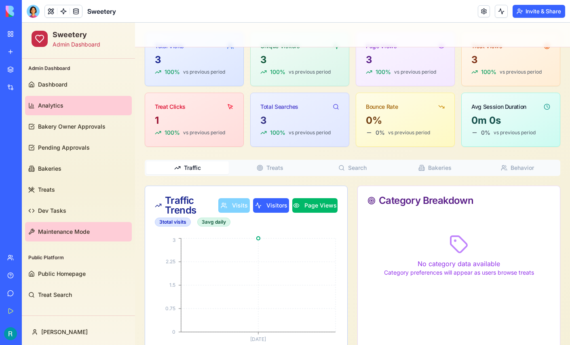
click at [61, 230] on span "Maintenance Mode" at bounding box center [64, 232] width 52 height 8
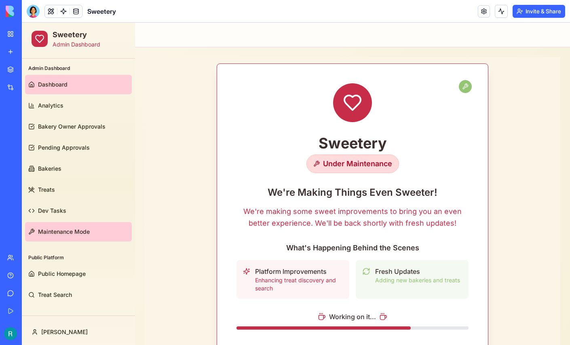
click at [75, 77] on link "Dashboard" at bounding box center [78, 84] width 107 height 19
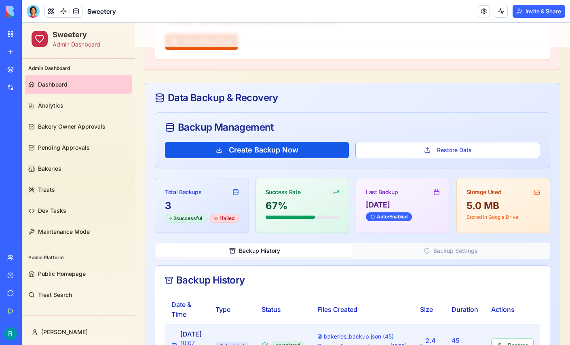
scroll to position [430, 0]
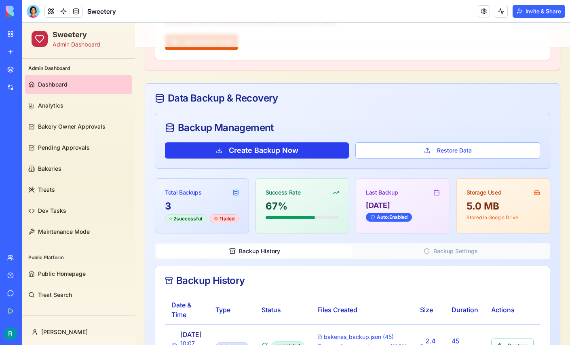
click at [263, 147] on button "Create Backup Now" at bounding box center [257, 150] width 184 height 16
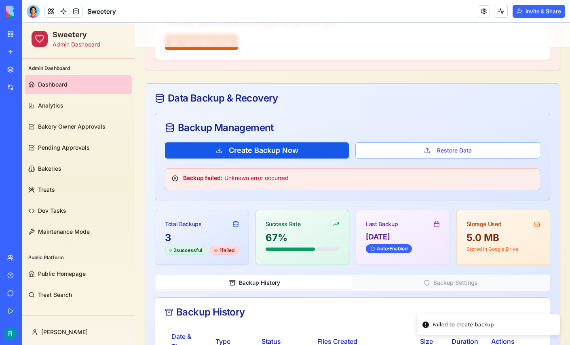
click at [479, 321] on div "Failed to create backup" at bounding box center [463, 325] width 61 height 8
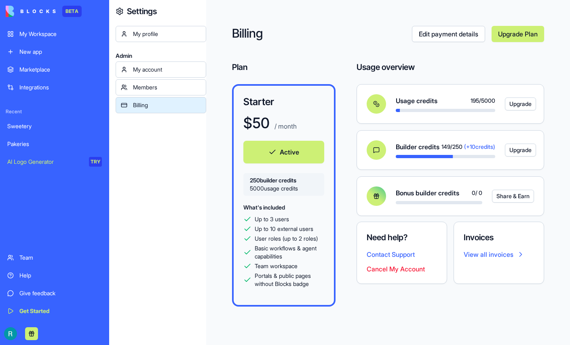
click at [21, 267] on link "Help" at bounding box center [54, 275] width 104 height 16
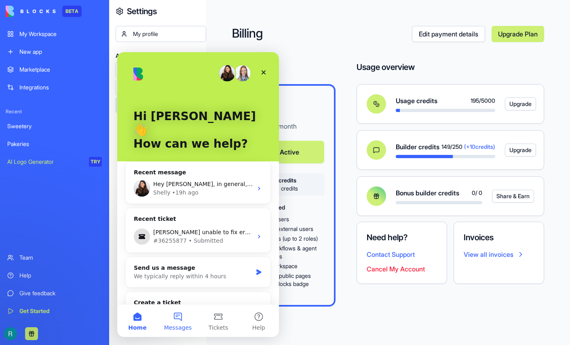
click at [179, 320] on button "Messages" at bounding box center [178, 321] width 40 height 32
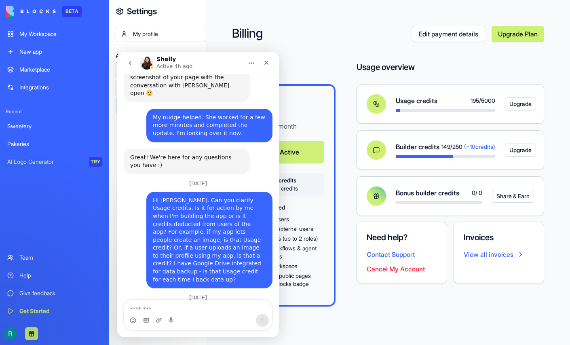
scroll to position [944, 0]
click at [171, 310] on textarea "Message…" at bounding box center [198, 307] width 148 height 14
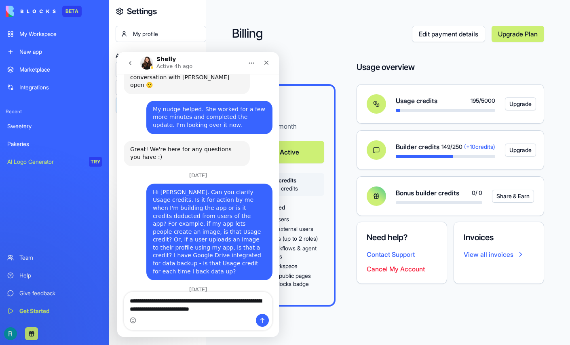
click at [178, 309] on textarea "**********" at bounding box center [198, 303] width 148 height 22
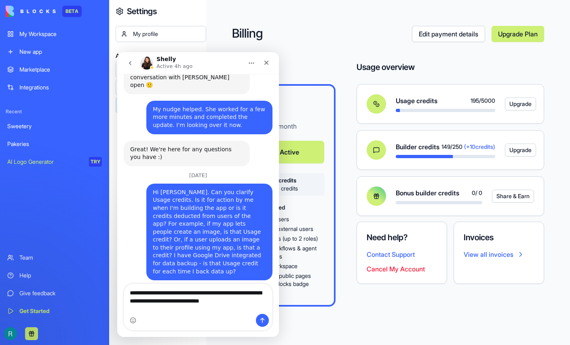
click at [255, 306] on textarea "**********" at bounding box center [198, 295] width 148 height 22
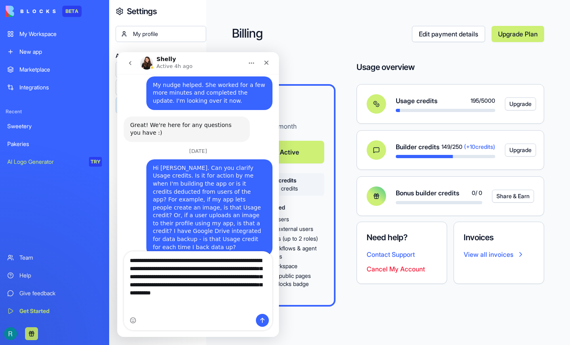
scroll to position [984, 0]
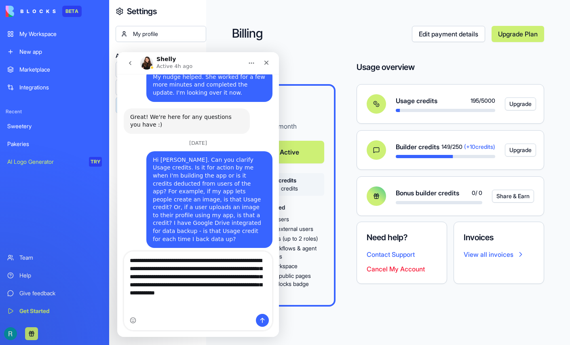
type textarea "**********"
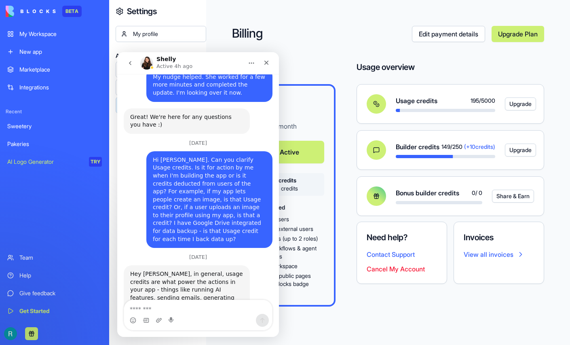
scroll to position [1026, 0]
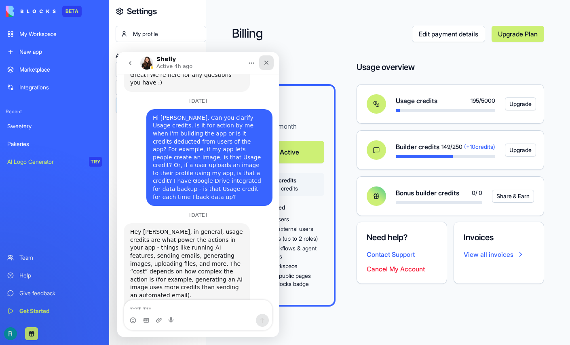
click at [269, 62] on icon "Close" at bounding box center [266, 62] width 6 height 6
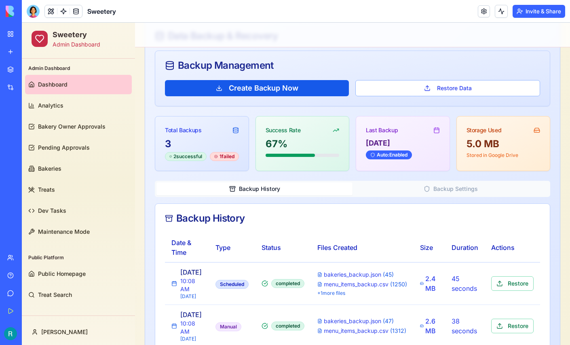
scroll to position [540, 0]
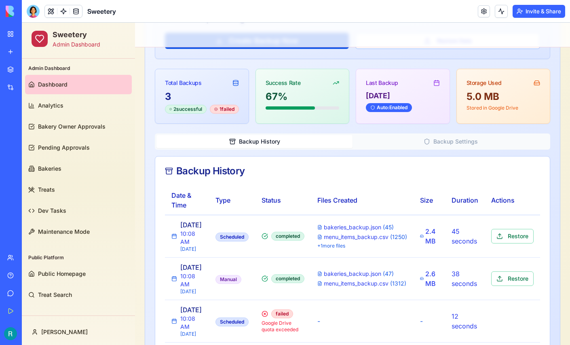
click at [250, 146] on button "Backup History" at bounding box center [255, 141] width 196 height 13
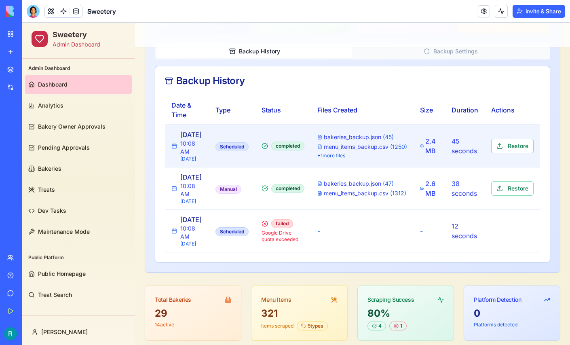
scroll to position [631, 0]
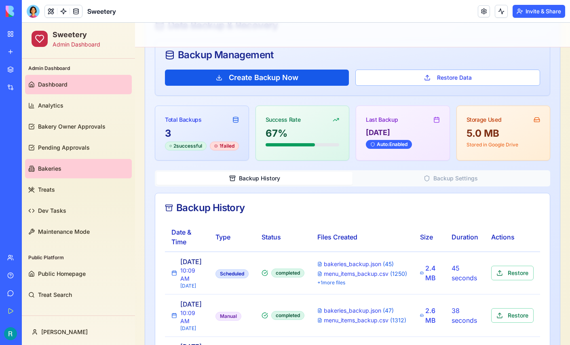
scroll to position [508, 0]
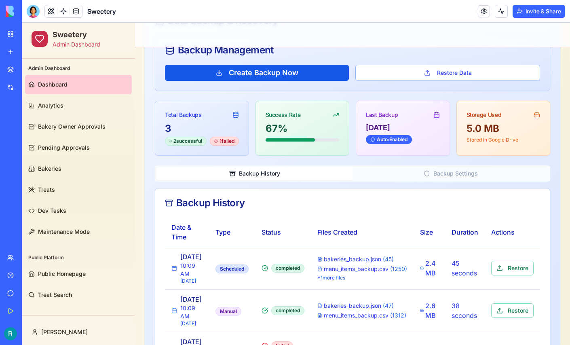
click at [30, 91] on div "Integrations" at bounding box center [24, 87] width 11 height 8
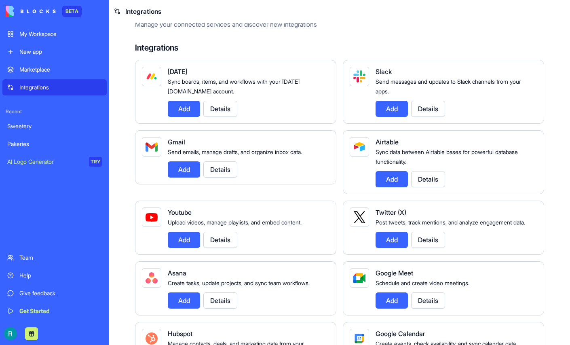
scroll to position [32, 0]
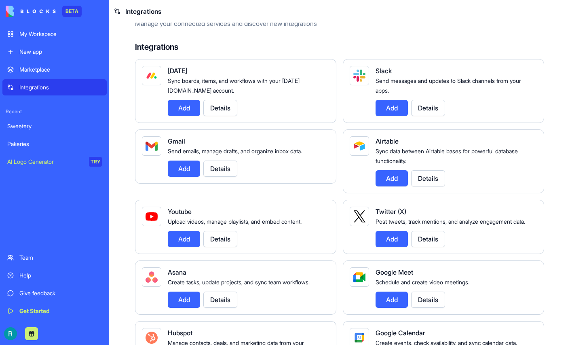
click at [232, 177] on button "Details" at bounding box center [220, 169] width 34 height 16
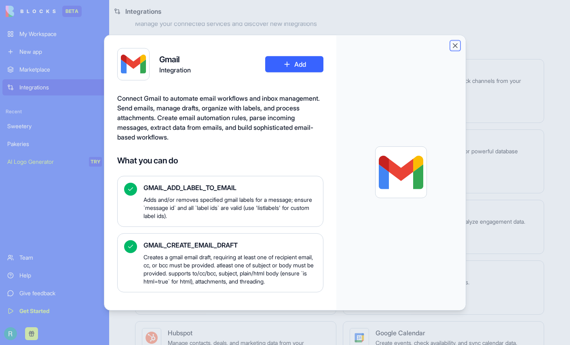
click at [460, 47] on button "Close" at bounding box center [455, 45] width 8 height 8
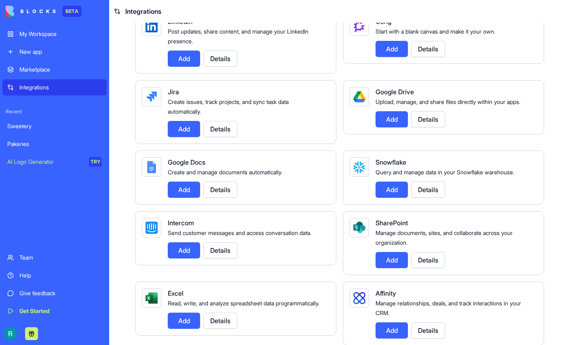
scroll to position [486, 0]
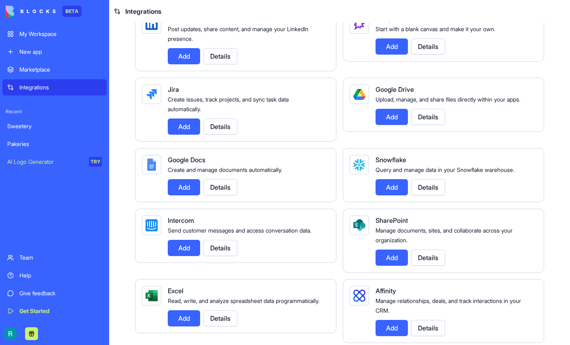
click at [40, 130] on div "Sweetery" at bounding box center [54, 126] width 95 height 8
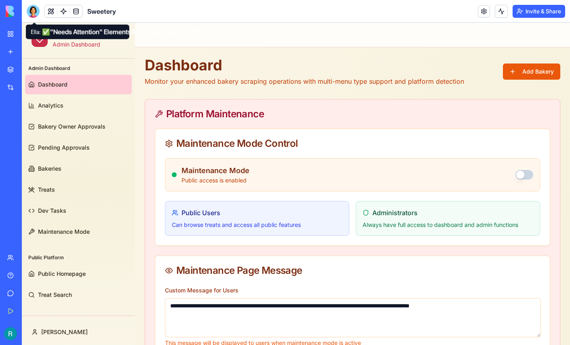
click at [34, 13] on div at bounding box center [33, 11] width 13 height 13
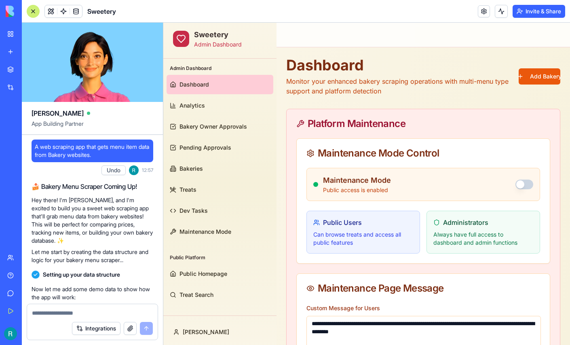
scroll to position [101040, 0]
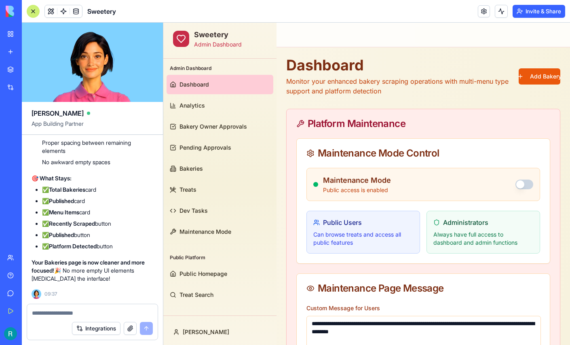
click at [54, 309] on textarea at bounding box center [92, 313] width 121 height 8
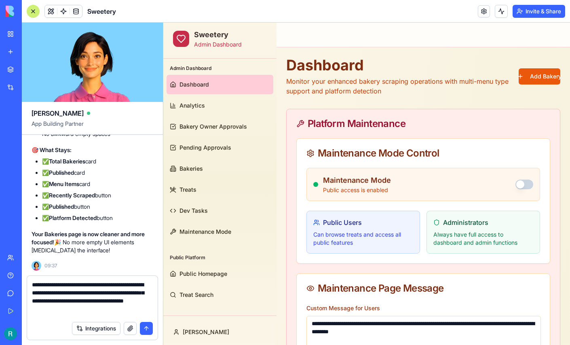
type textarea "**********"
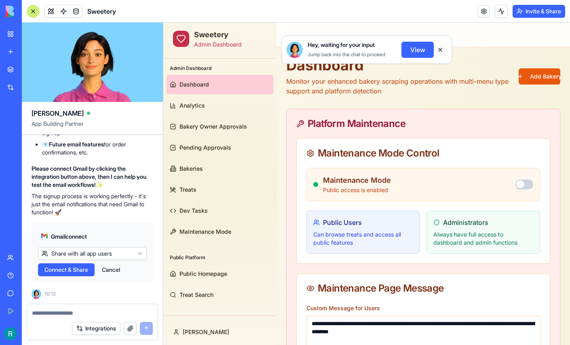
scroll to position [101504, 0]
click at [94, 243] on html "BETA My Workspace New app Marketplace Integrations Recent Sweetery Pakeries AI …" at bounding box center [285, 172] width 570 height 345
click at [56, 266] on span "Connect" at bounding box center [55, 270] width 22 height 8
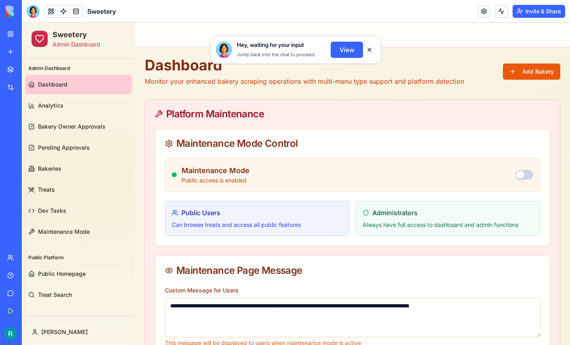
click at [340, 58] on button "View" at bounding box center [347, 50] width 32 height 16
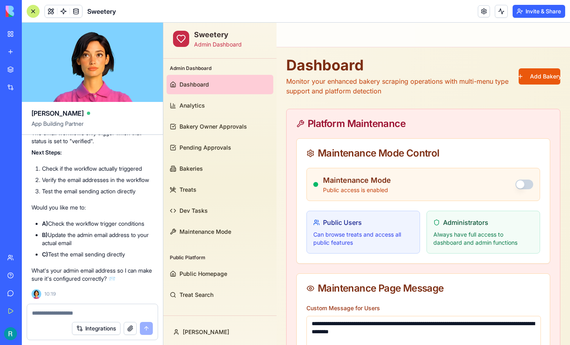
scroll to position [102019, 0]
click at [84, 309] on textarea at bounding box center [92, 313] width 121 height 8
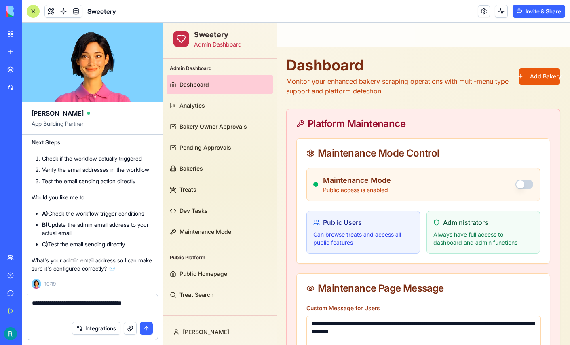
type textarea "**********"
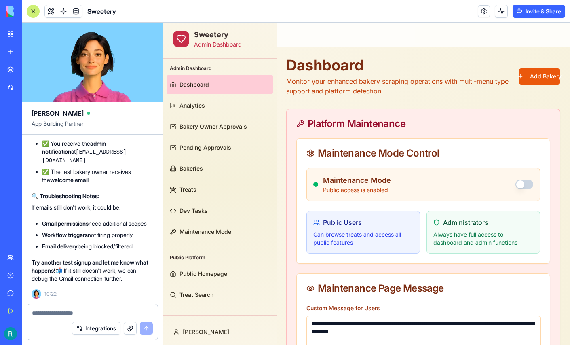
scroll to position [102723, 0]
click at [54, 13] on button at bounding box center [51, 11] width 12 height 12
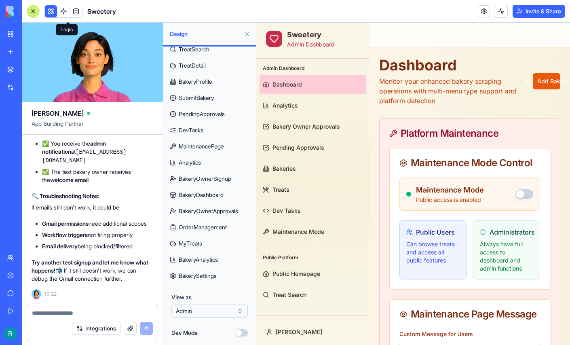
scroll to position [140, 0]
click at [215, 175] on span "BakeryOwnerSignup" at bounding box center [205, 179] width 53 height 8
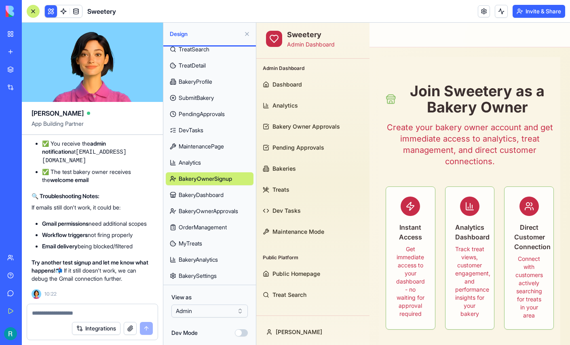
click at [245, 35] on button at bounding box center [247, 34] width 13 height 13
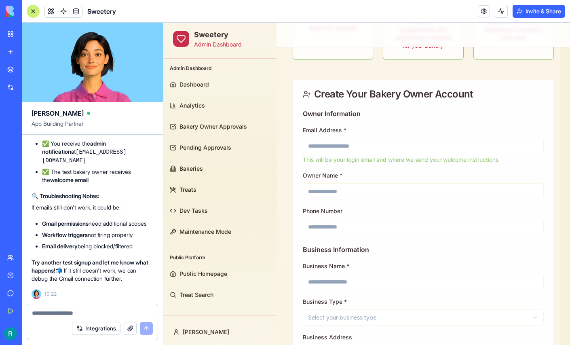
scroll to position [208, 0]
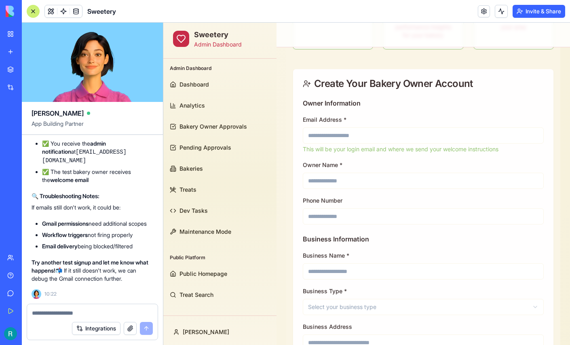
click at [343, 136] on input "Email Address *" at bounding box center [423, 135] width 241 height 16
type input "**********"
click at [335, 176] on input "Owner Name *" at bounding box center [423, 181] width 241 height 16
type input "*********"
click at [342, 214] on input "Phone Number" at bounding box center [423, 216] width 241 height 16
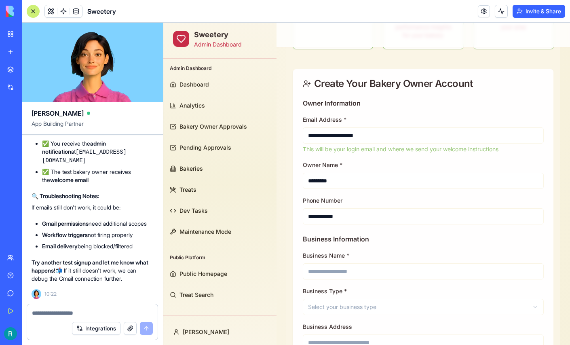
type input "**********"
click at [342, 273] on input "Business Name *" at bounding box center [423, 271] width 241 height 16
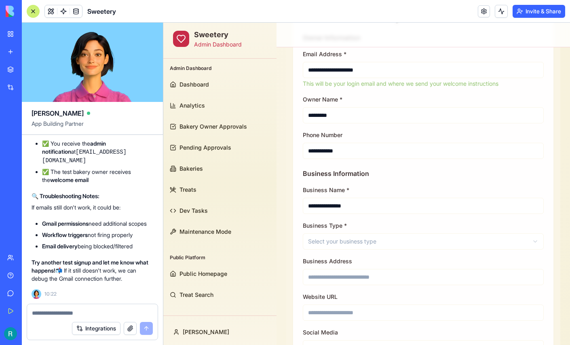
scroll to position [293, 0]
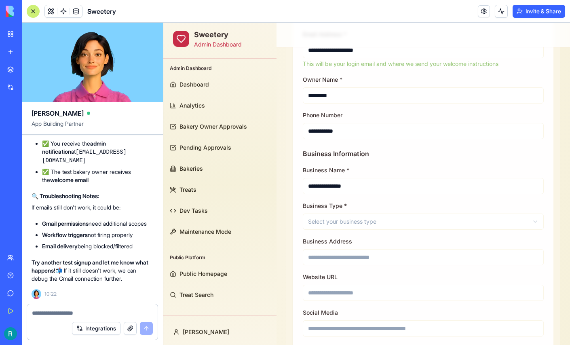
type input "**********"
click at [341, 258] on input "Business Address" at bounding box center [423, 257] width 241 height 16
type input "**********"
click at [335, 290] on input "Website URL" at bounding box center [423, 293] width 241 height 16
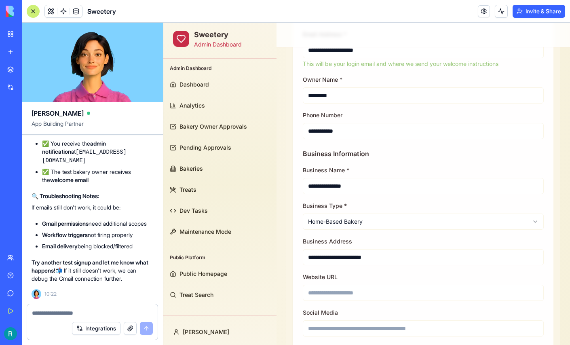
paste input "**********"
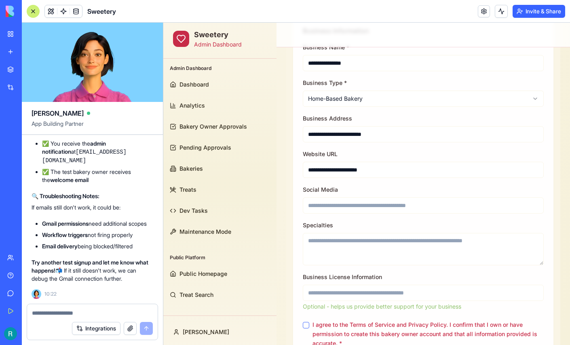
scroll to position [423, 0]
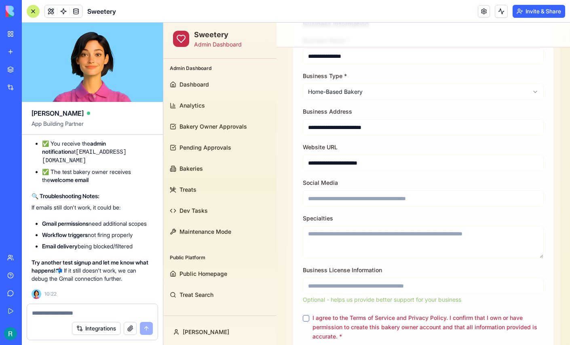
type input "**********"
click at [375, 198] on input "Social Media" at bounding box center [423, 199] width 241 height 16
paste input "**********"
type input "**********"
click at [342, 234] on textarea "Specialties" at bounding box center [423, 242] width 241 height 32
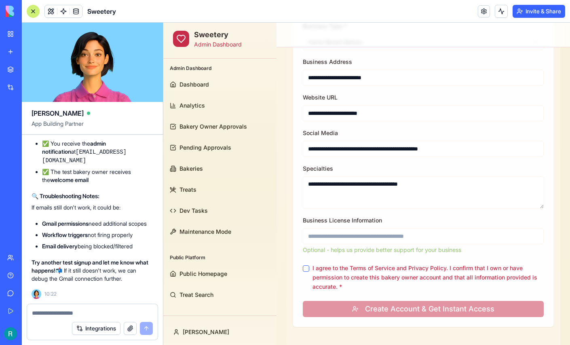
scroll to position [499, 0]
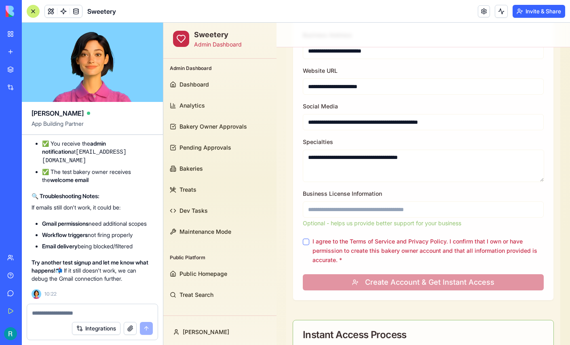
type textarea "**********"
drag, startPoint x: 351, startPoint y: 228, endPoint x: 357, endPoint y: 213, distance: 16.0
click at [357, 213] on form "**********" at bounding box center [423, 49] width 241 height 484
click at [357, 213] on input "Business License Information" at bounding box center [423, 209] width 241 height 16
type input "**********"
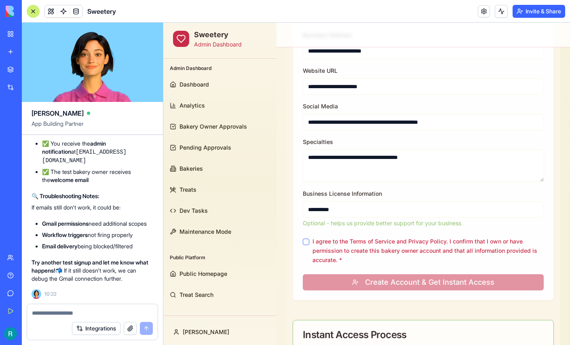
click at [307, 240] on button "I agree to the Terms of Service and Privacy Policy. I confirm that I own or hav…" at bounding box center [306, 242] width 6 height 6
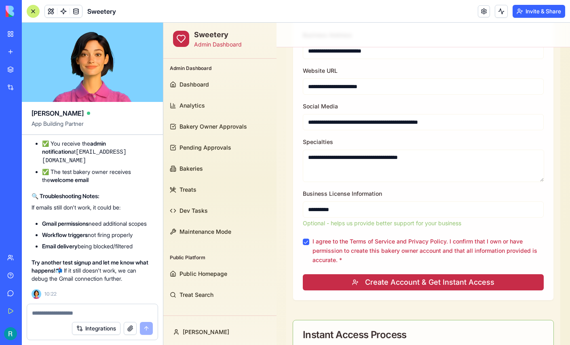
click at [416, 279] on button "Create Account & Get Instant Access" at bounding box center [423, 282] width 241 height 16
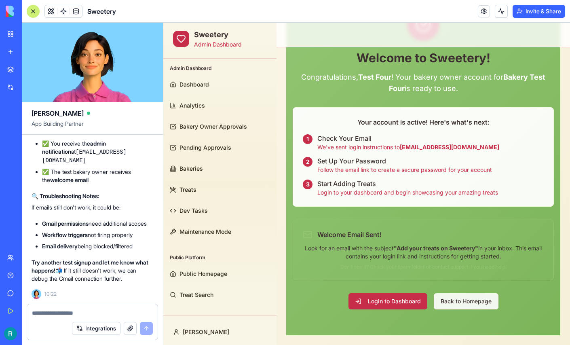
scroll to position [102703, 0]
click at [60, 311] on textarea at bounding box center [91, 313] width 119 height 8
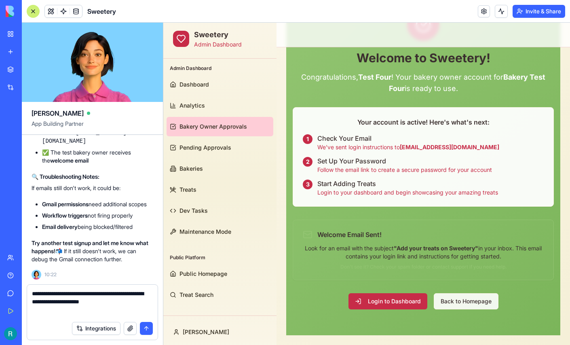
scroll to position [0, 0]
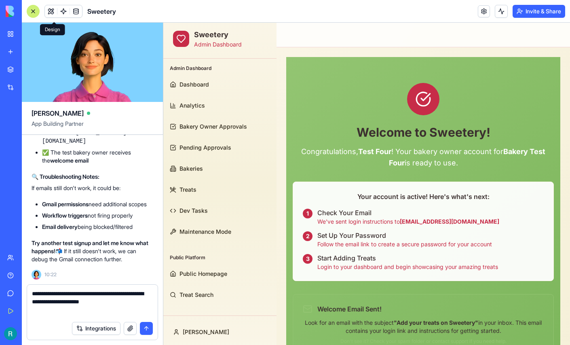
type textarea "**********"
click at [53, 13] on button at bounding box center [51, 11] width 12 height 12
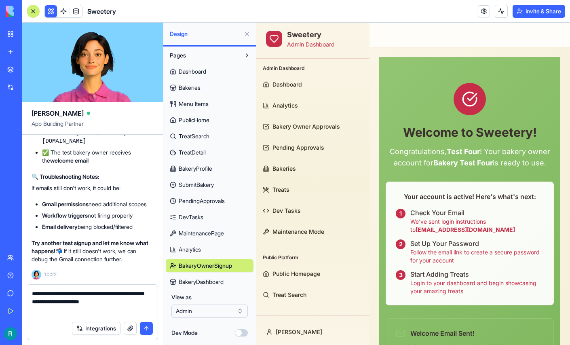
click at [214, 189] on span "SubmitBakery" at bounding box center [196, 185] width 35 height 8
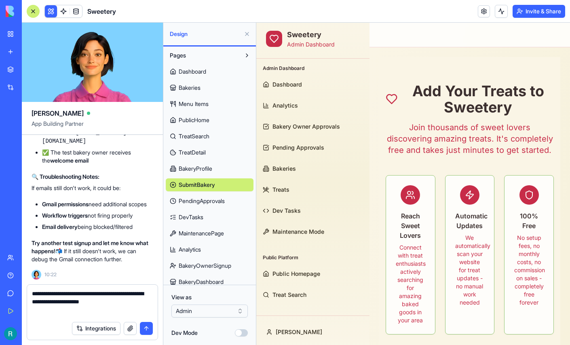
click at [244, 37] on button at bounding box center [247, 34] width 13 height 13
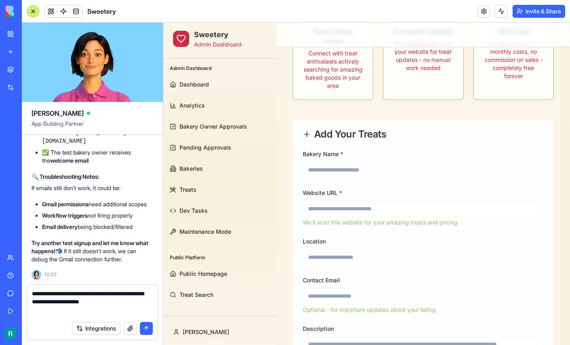
scroll to position [161, 0]
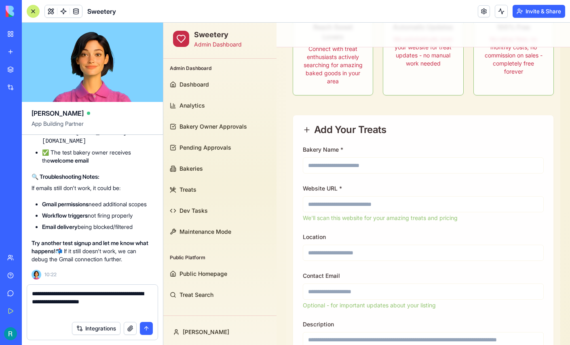
click at [345, 165] on input "Bakery Name *" at bounding box center [423, 165] width 241 height 16
type input "**********"
click at [340, 203] on input "Website URL *" at bounding box center [423, 204] width 241 height 16
type input "*"
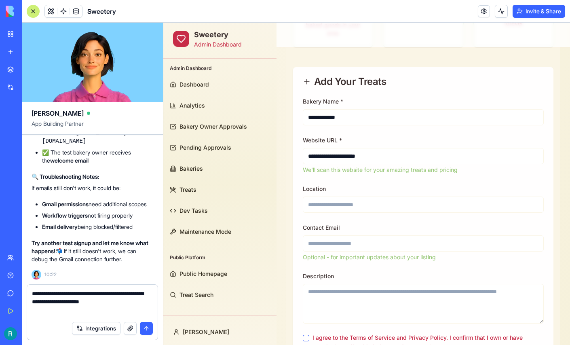
scroll to position [213, 0]
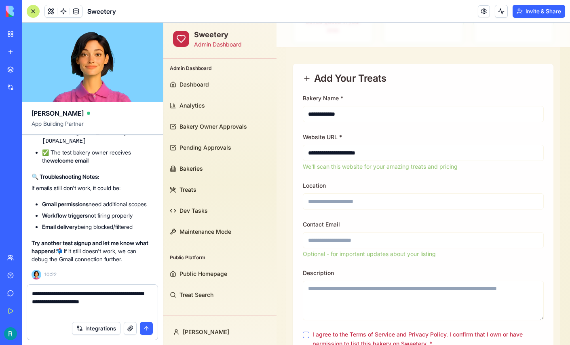
type input "**********"
click at [349, 242] on input "Contact Email" at bounding box center [423, 240] width 241 height 16
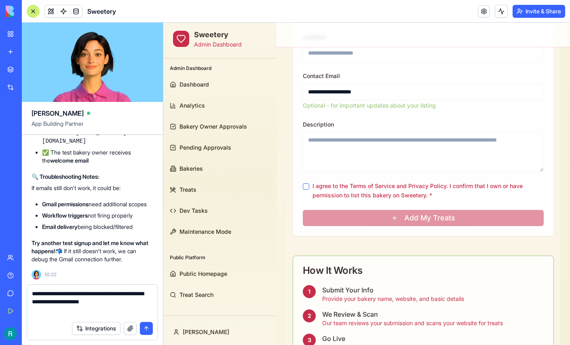
scroll to position [363, 0]
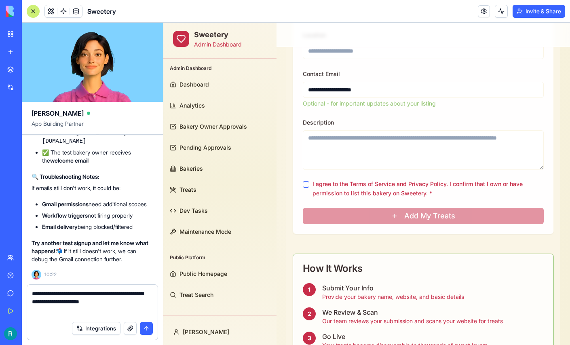
type input "**********"
click at [306, 183] on button "I agree to the Terms of Service and Privacy Policy. I confirm that I own or hav…" at bounding box center [306, 184] width 6 height 6
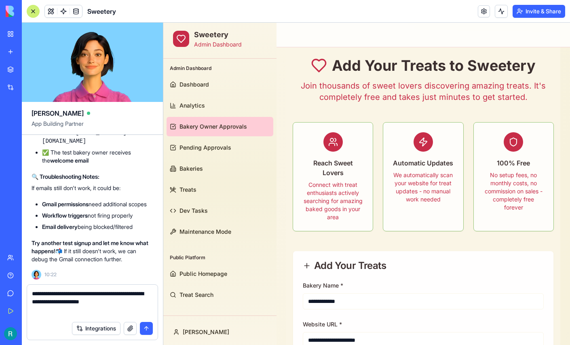
scroll to position [28, 0]
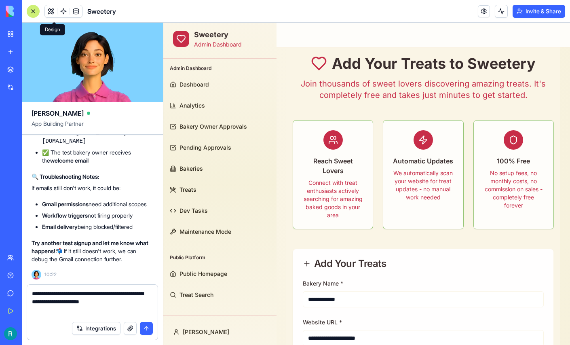
click at [53, 15] on button at bounding box center [51, 11] width 12 height 12
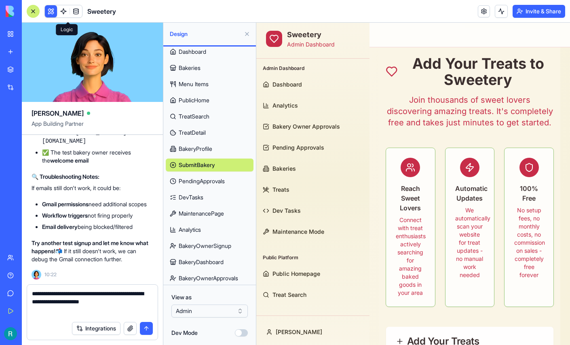
scroll to position [20, 0]
click at [35, 13] on div at bounding box center [33, 11] width 13 height 13
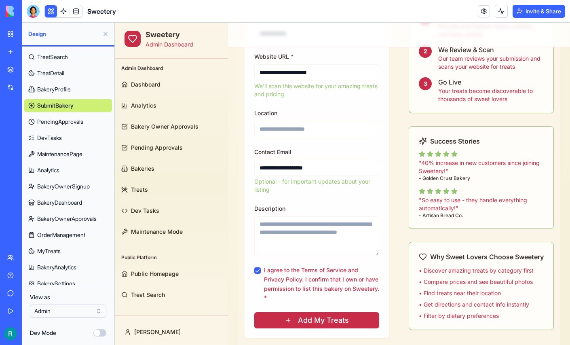
scroll to position [84, 0]
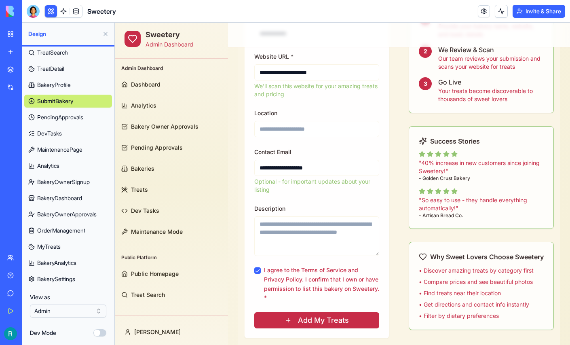
click at [67, 186] on span "BakeryOwnerSignup" at bounding box center [63, 182] width 53 height 8
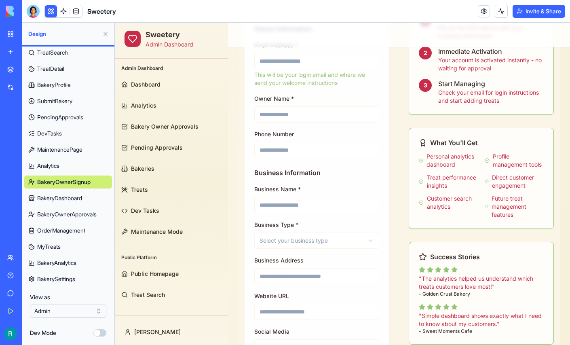
click at [67, 105] on span "SubmitBakery" at bounding box center [54, 101] width 35 height 8
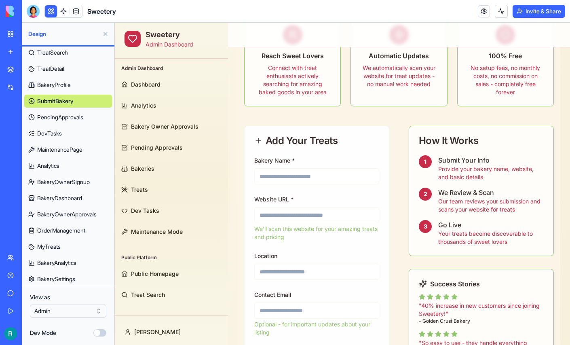
scroll to position [135, 0]
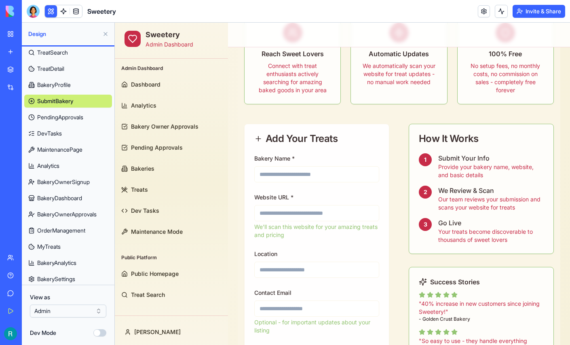
click at [64, 186] on span "BakeryOwnerSignup" at bounding box center [63, 182] width 53 height 8
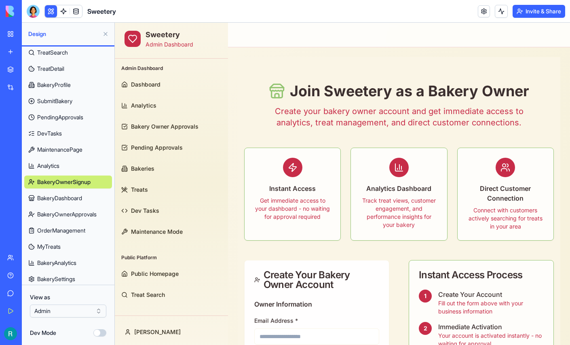
click at [48, 105] on span "SubmitBakery" at bounding box center [54, 101] width 35 height 8
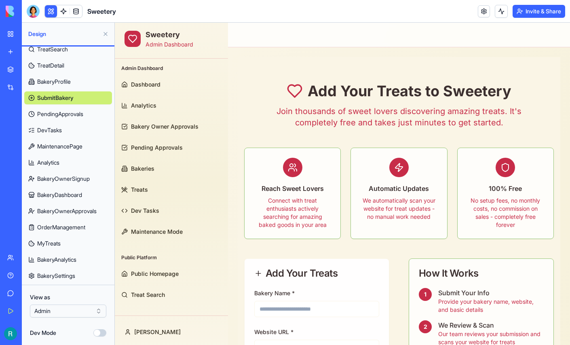
scroll to position [140, 0]
click at [66, 207] on span "BakeryOwnerApprovals" at bounding box center [66, 211] width 59 height 8
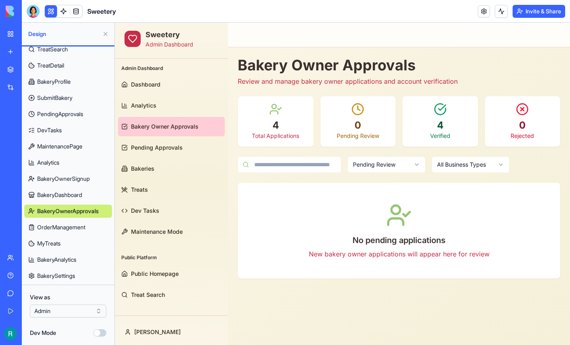
click at [394, 170] on body "Sweetery Admin Dashboard Admin Dashboard Dashboard Analytics Bakery Owner Appro…" at bounding box center [343, 184] width 456 height 322
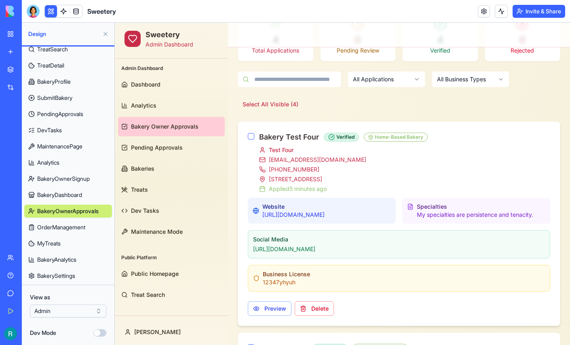
scroll to position [86, 0]
click at [251, 136] on button "button" at bounding box center [251, 136] width 6 height 6
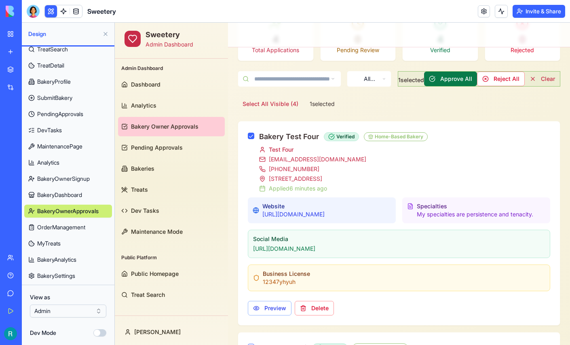
click at [453, 78] on button "Approve All" at bounding box center [450, 79] width 53 height 15
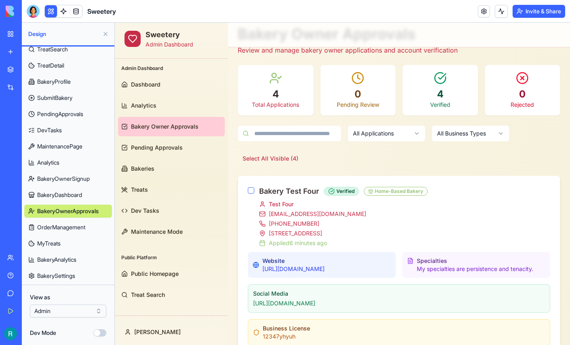
scroll to position [0, 0]
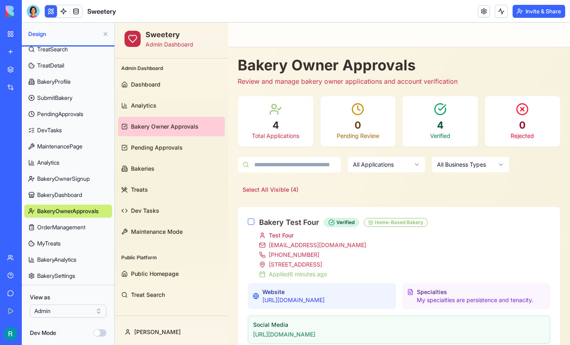
click at [434, 182] on div "Select All Visible ( 4 )" at bounding box center [399, 189] width 323 height 15
click at [172, 148] on span "Pending Approvals" at bounding box center [157, 148] width 52 height 8
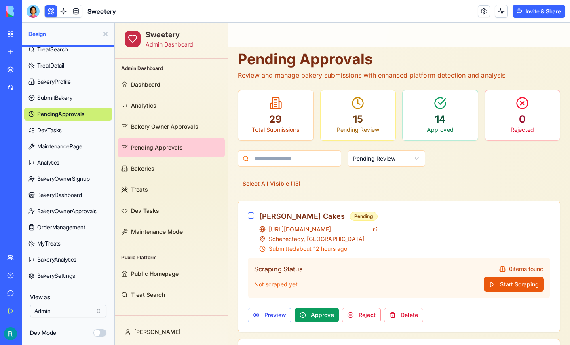
scroll to position [7, 0]
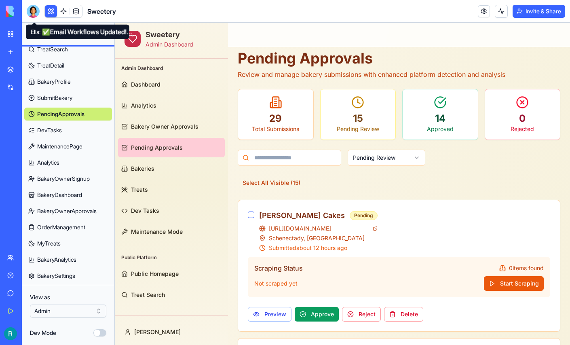
click at [35, 14] on div at bounding box center [33, 11] width 13 height 13
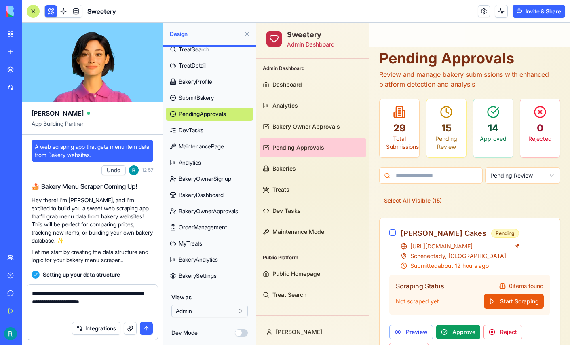
scroll to position [102742, 0]
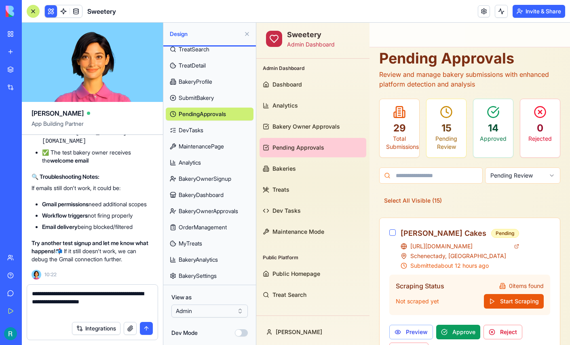
click at [36, 15] on div at bounding box center [33, 11] width 13 height 13
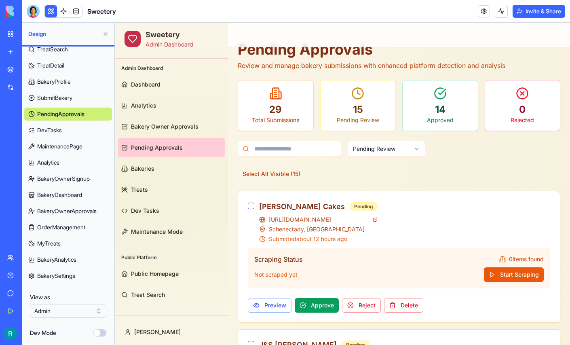
scroll to position [0, 0]
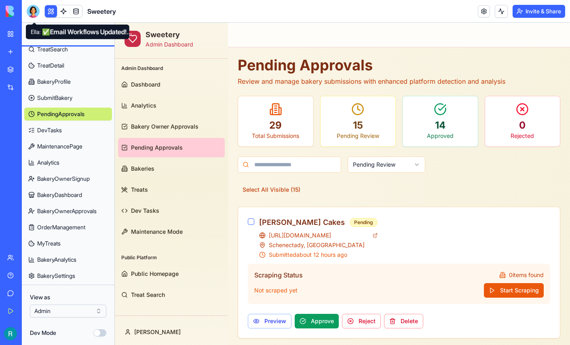
click at [35, 14] on div at bounding box center [33, 11] width 13 height 13
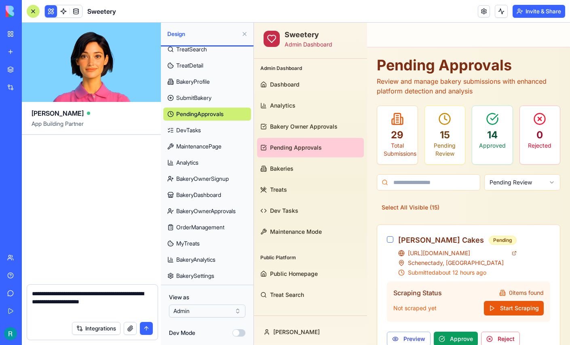
scroll to position [102742, 0]
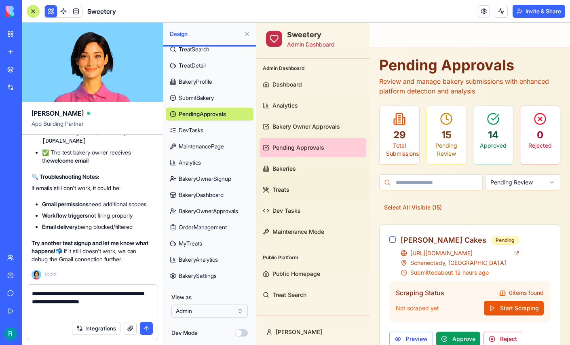
click at [65, 309] on textarea "**********" at bounding box center [91, 304] width 119 height 28
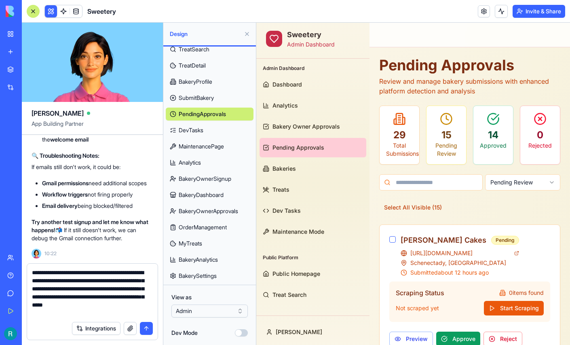
scroll to position [14, 0]
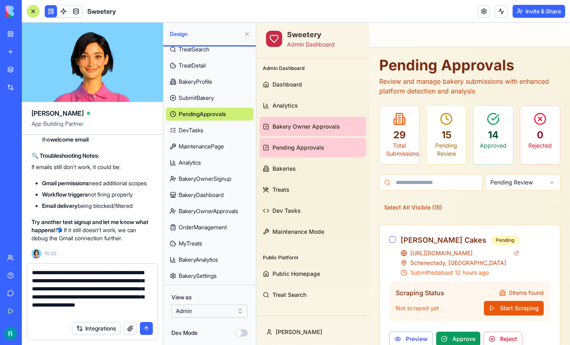
click at [301, 128] on span "Bakery Owner Approvals" at bounding box center [307, 127] width 68 height 8
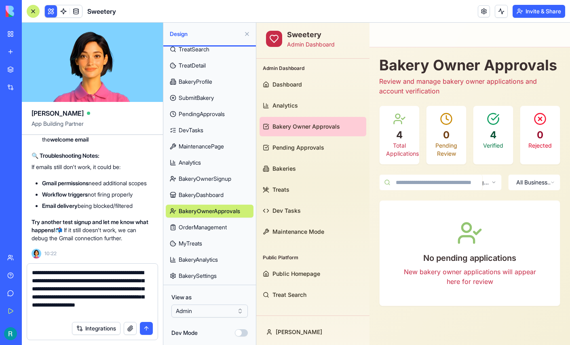
drag, startPoint x: 131, startPoint y: 308, endPoint x: 97, endPoint y: 303, distance: 34.7
click at [97, 303] on textarea "**********" at bounding box center [91, 293] width 119 height 49
drag, startPoint x: 104, startPoint y: 308, endPoint x: 98, endPoint y: 299, distance: 10.3
click at [98, 299] on textarea "**********" at bounding box center [91, 293] width 119 height 49
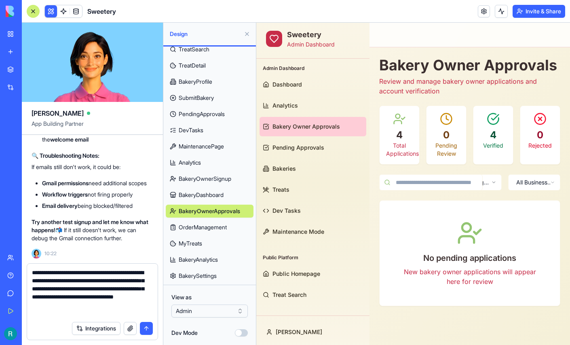
click at [126, 328] on button "button" at bounding box center [130, 328] width 13 height 13
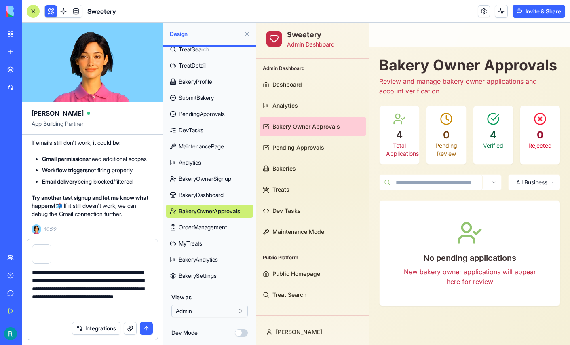
scroll to position [6, 0]
click at [128, 306] on textarea "**********" at bounding box center [91, 293] width 119 height 49
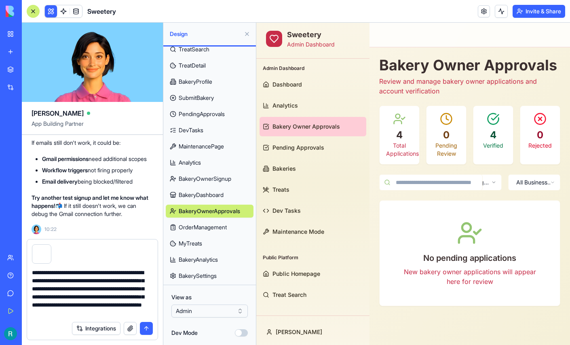
type textarea "**********"
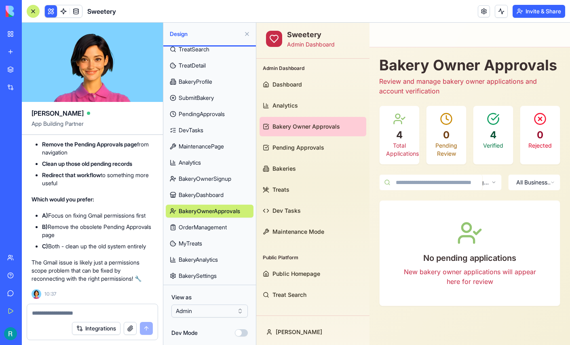
scroll to position [103455, 0]
click at [73, 309] on textarea at bounding box center [91, 313] width 119 height 8
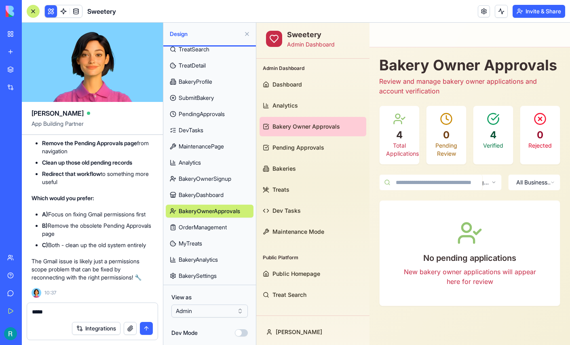
type textarea "*****"
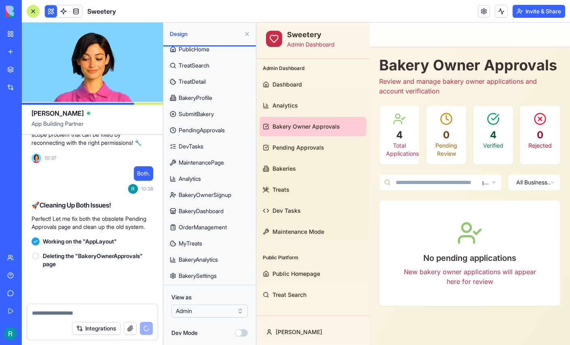
scroll to position [103626, 0]
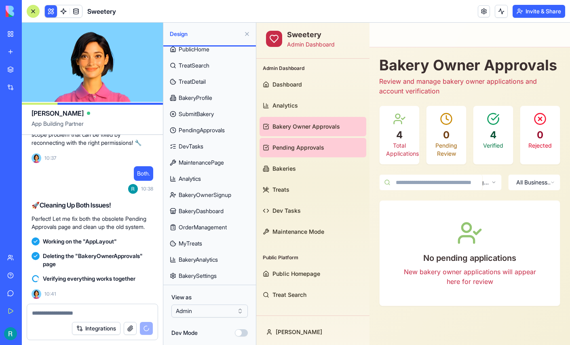
click at [303, 150] on span "Pending Approvals" at bounding box center [299, 148] width 52 height 8
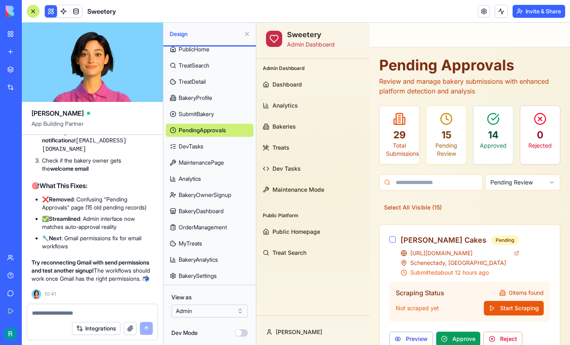
scroll to position [122, 0]
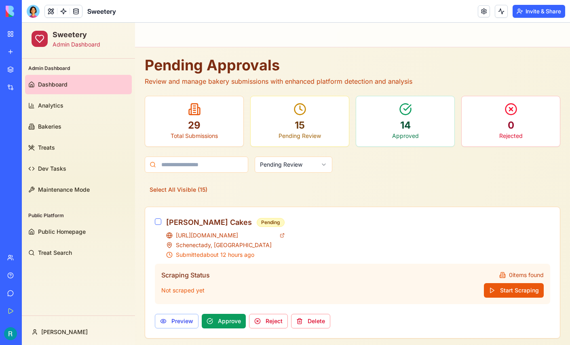
click at [61, 84] on span "Dashboard" at bounding box center [53, 85] width 30 height 8
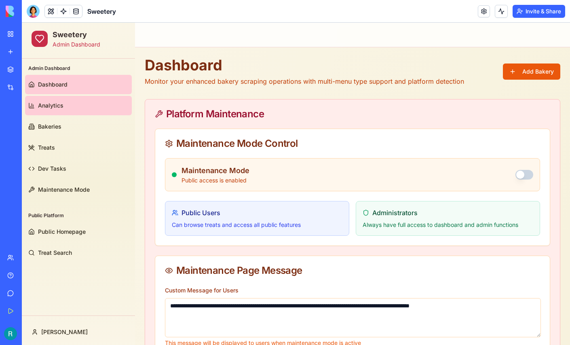
click at [74, 102] on link "Analytics" at bounding box center [78, 105] width 107 height 19
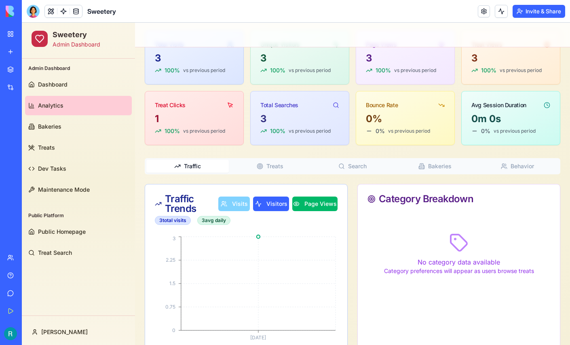
scroll to position [78, 0]
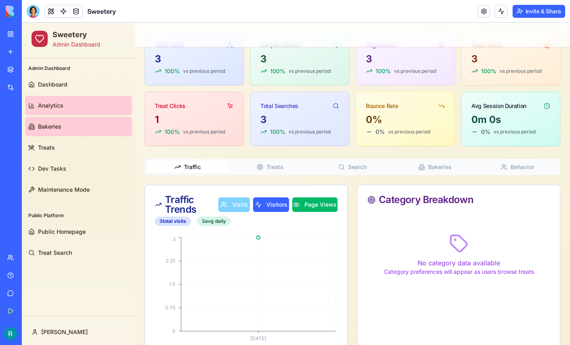
click at [80, 124] on link "Bakeries" at bounding box center [78, 126] width 107 height 19
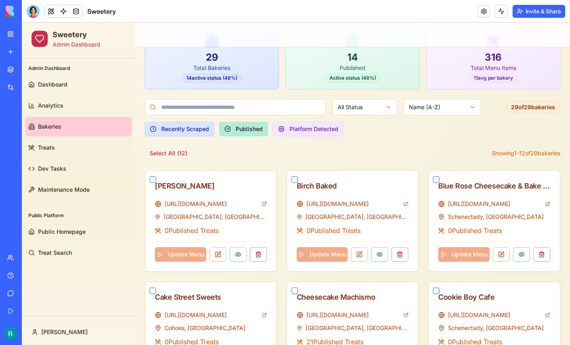
click at [239, 130] on button "Published" at bounding box center [243, 129] width 49 height 15
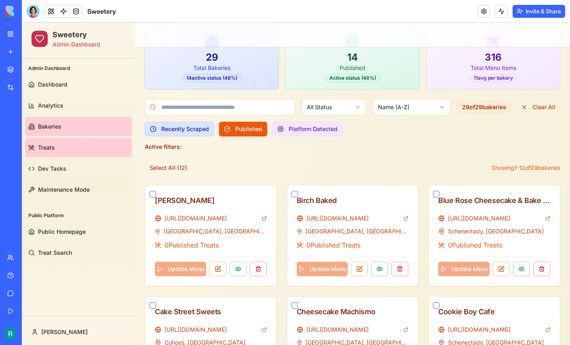
click at [72, 147] on link "Treats" at bounding box center [78, 147] width 107 height 19
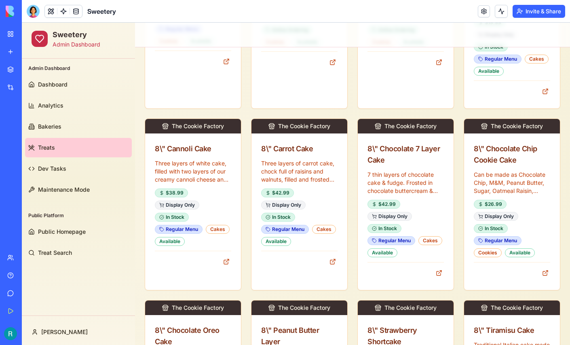
scroll to position [470, 0]
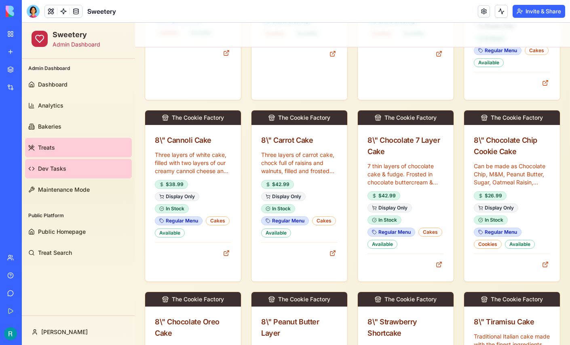
click at [57, 167] on span "Dev Tasks" at bounding box center [52, 169] width 28 height 8
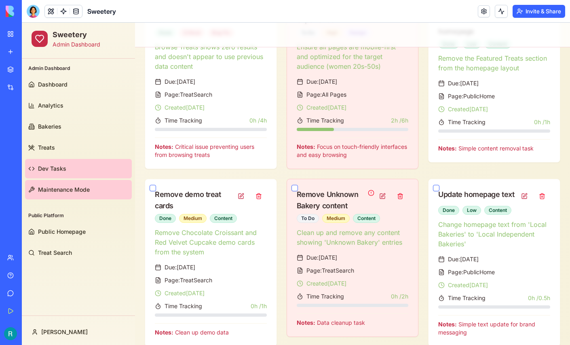
click at [70, 186] on span "Maintenance Mode" at bounding box center [64, 190] width 52 height 8
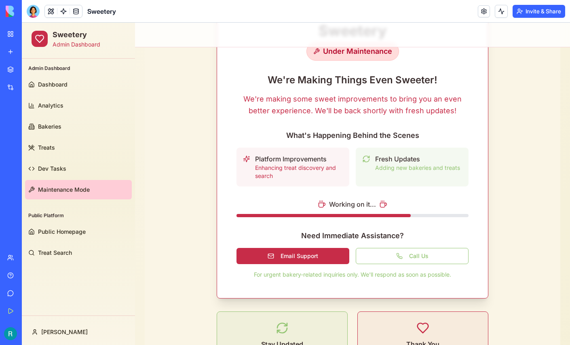
scroll to position [94, 0]
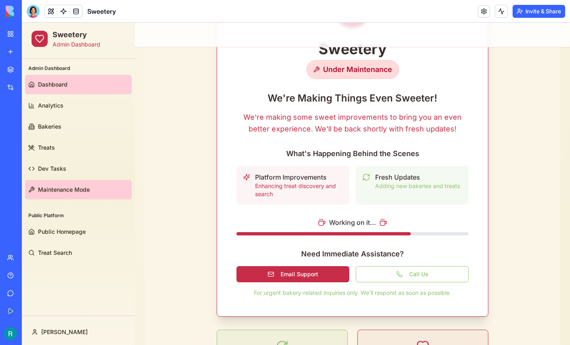
click at [60, 83] on span "Dashboard" at bounding box center [53, 85] width 30 height 8
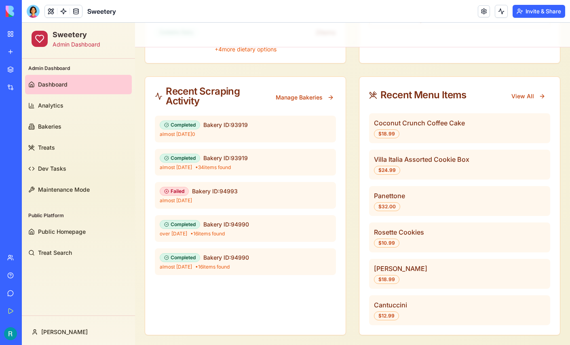
scroll to position [1206, 0]
click at [245, 53] on p "+ 4 more dietary options" at bounding box center [245, 47] width 181 height 11
click at [220, 53] on p "+ 4 more dietary options" at bounding box center [245, 47] width 181 height 11
click at [53, 227] on link "Public Homepage" at bounding box center [78, 231] width 107 height 19
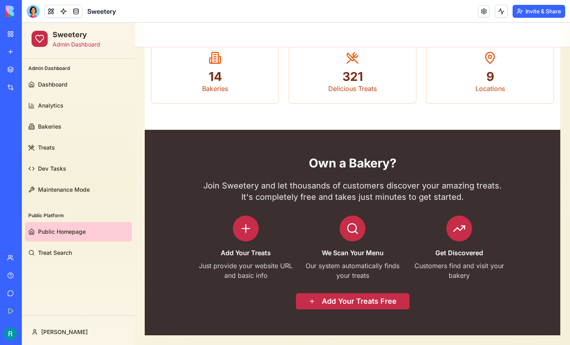
scroll to position [264, 0]
click at [67, 258] on link "Treat Search" at bounding box center [78, 252] width 107 height 19
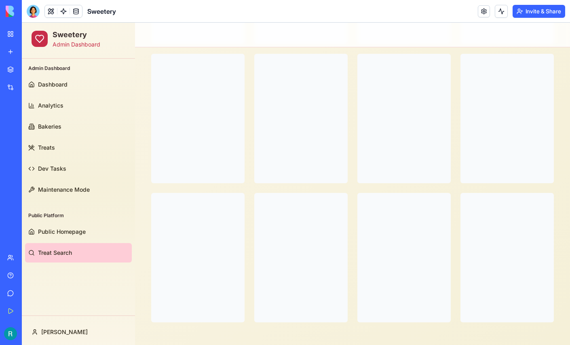
scroll to position [264, 0]
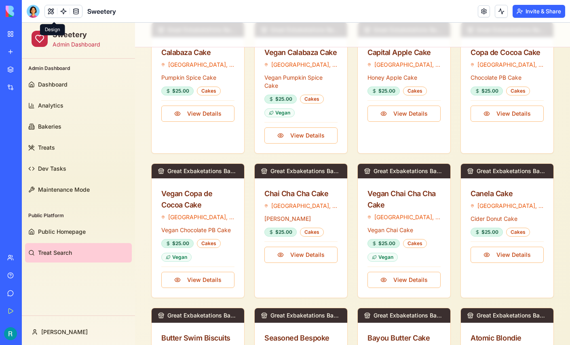
click at [55, 13] on button at bounding box center [51, 11] width 12 height 12
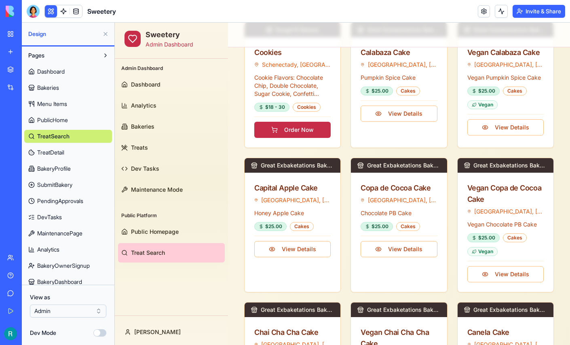
click at [64, 157] on span "TreatDetail" at bounding box center [50, 152] width 27 height 8
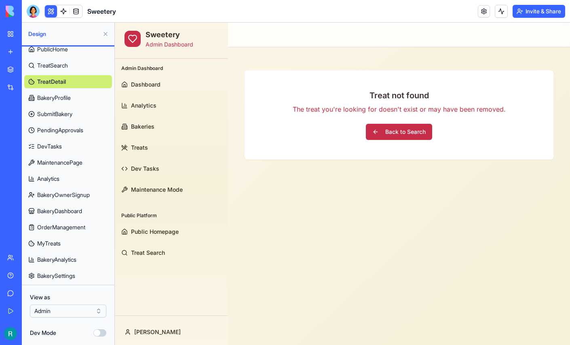
scroll to position [94, 0]
click at [68, 133] on span "PendingApprovals" at bounding box center [60, 130] width 46 height 8
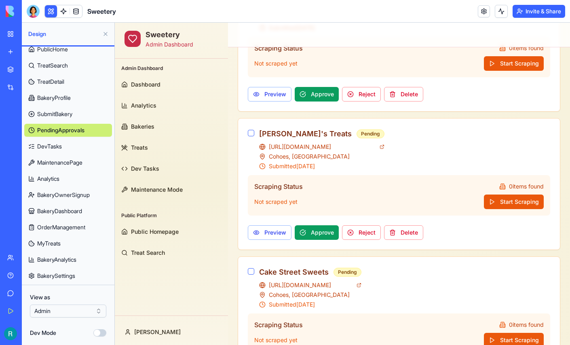
scroll to position [506, 0]
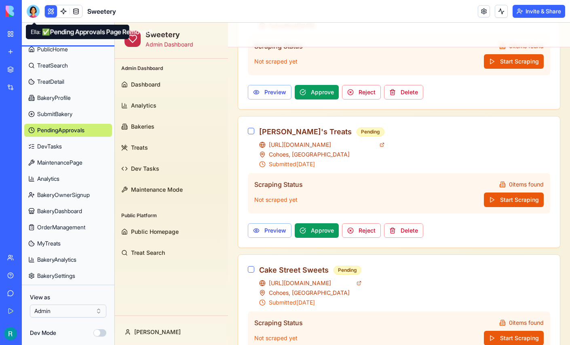
click at [39, 12] on div at bounding box center [33, 11] width 13 height 13
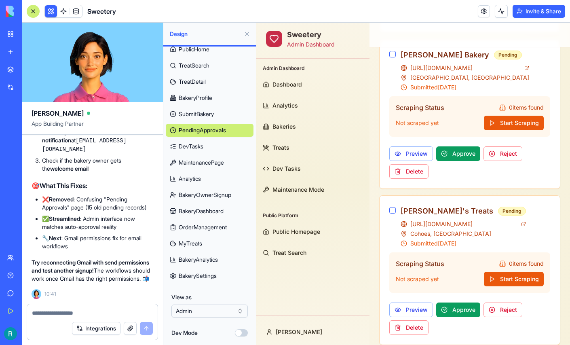
scroll to position [103692, 0]
click at [89, 309] on textarea at bounding box center [92, 313] width 121 height 8
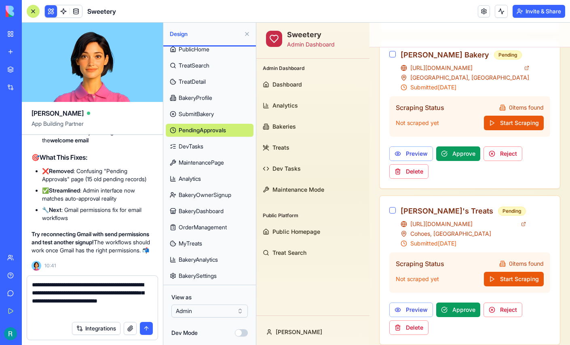
type textarea "**********"
click at [124, 329] on button "button" at bounding box center [130, 328] width 13 height 13
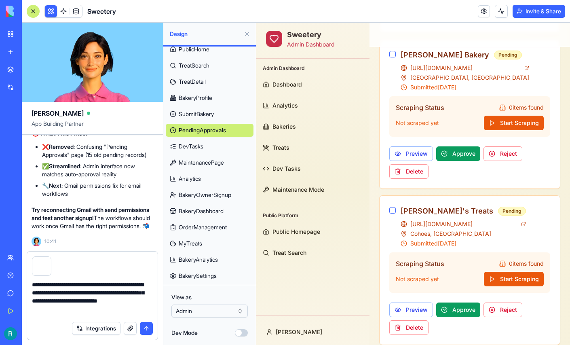
click at [145, 327] on button "submit" at bounding box center [146, 328] width 13 height 13
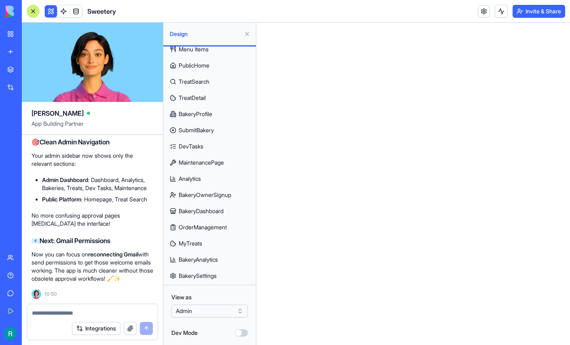
scroll to position [104518, 0]
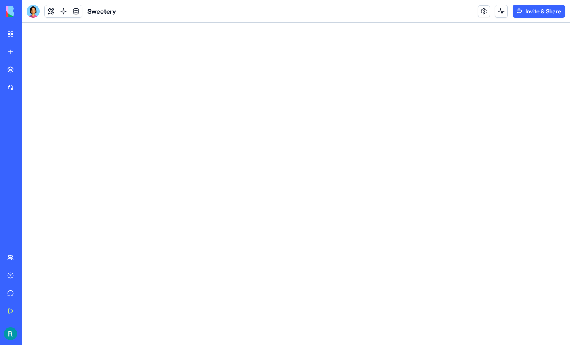
click at [30, 38] on div "My Workspace" at bounding box center [24, 34] width 11 height 8
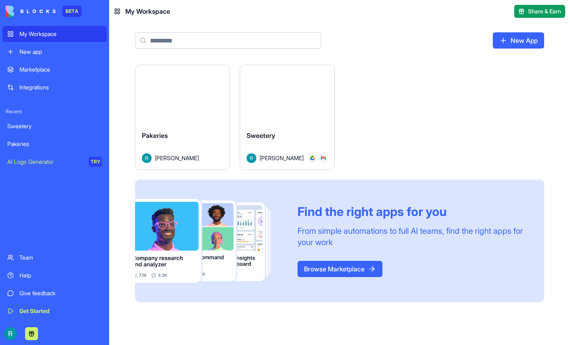
click at [318, 103] on button "Launch" at bounding box center [287, 95] width 61 height 16
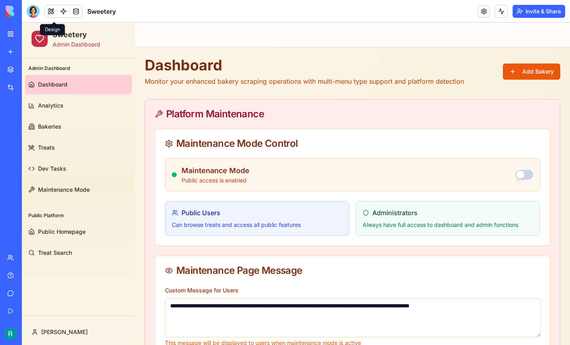
click at [53, 16] on button at bounding box center [51, 11] width 12 height 12
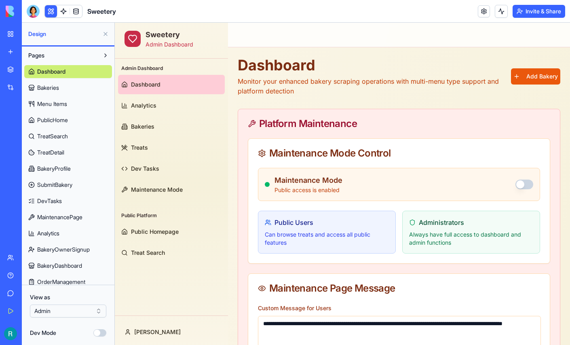
click at [54, 92] on span "Bakeries" at bounding box center [48, 88] width 22 height 8
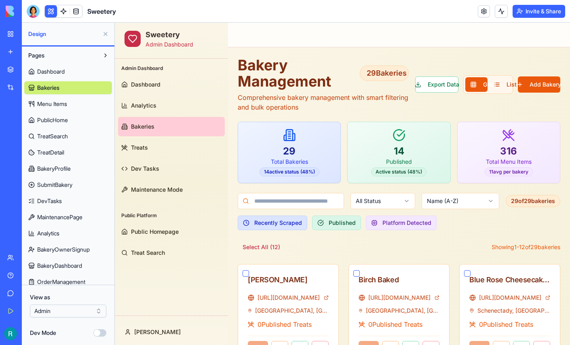
click at [55, 108] on span "Menu Items" at bounding box center [52, 104] width 30 height 8
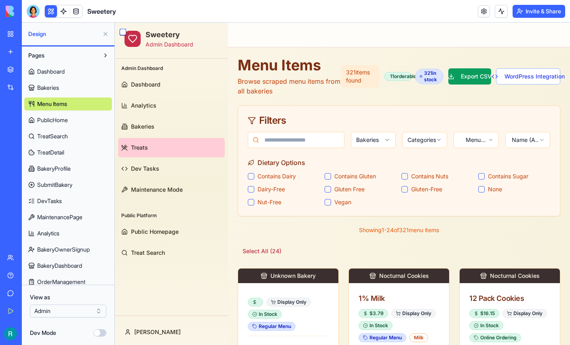
click at [54, 124] on span "PublicHome" at bounding box center [52, 120] width 31 height 8
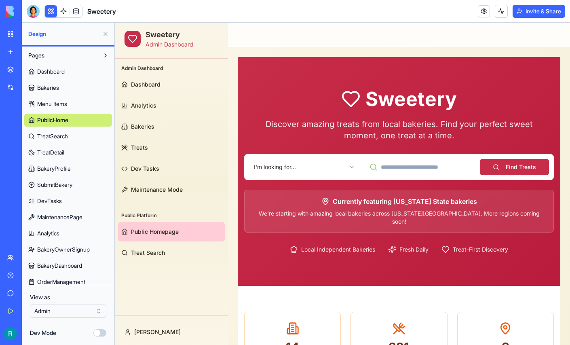
click at [57, 140] on span "TreatSearch" at bounding box center [52, 136] width 31 height 8
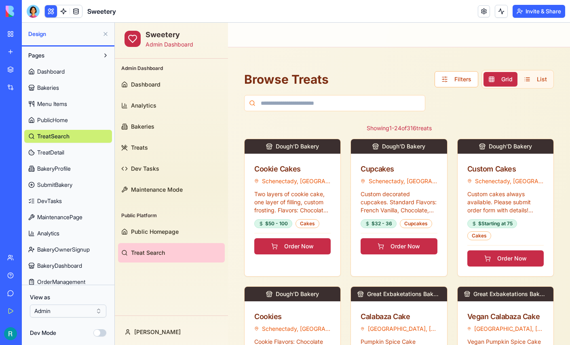
click at [55, 157] on span "TreatDetail" at bounding box center [50, 152] width 27 height 8
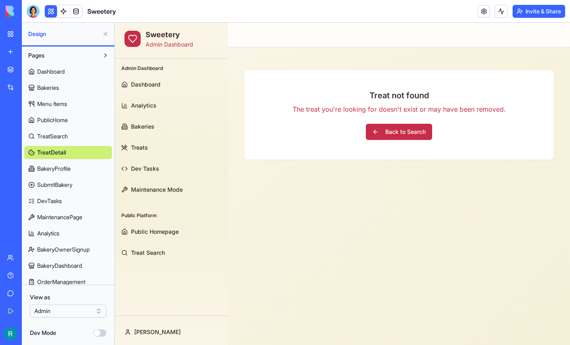
click at [54, 173] on span "BakeryProfile" at bounding box center [54, 169] width 34 height 8
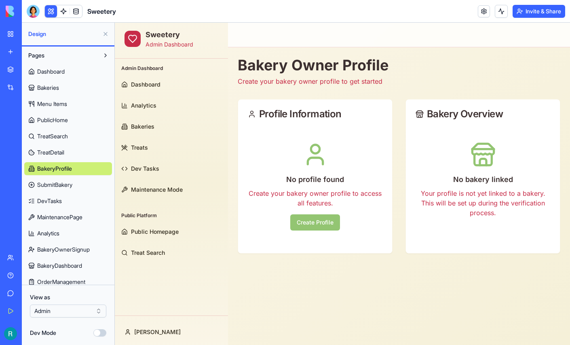
click at [54, 189] on span "SubmitBakery" at bounding box center [54, 185] width 35 height 8
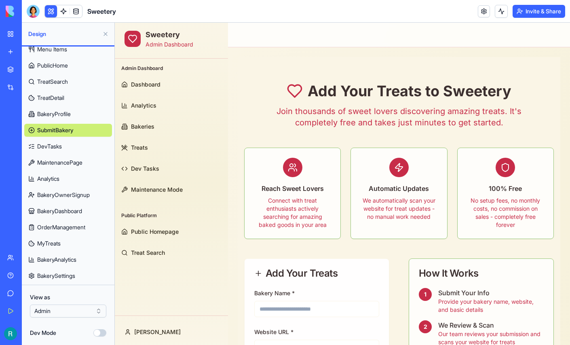
scroll to position [94, 0]
click at [63, 159] on span "MaintenancePage" at bounding box center [59, 163] width 45 height 8
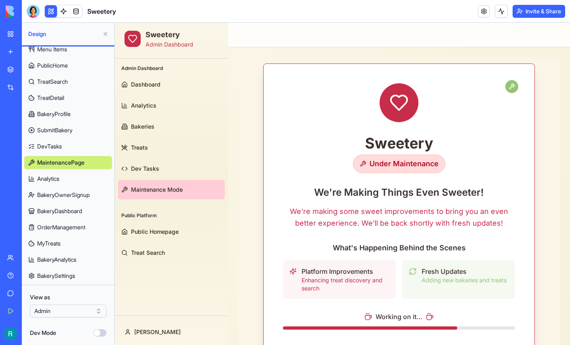
click at [59, 175] on span "Analytics" at bounding box center [48, 179] width 22 height 8
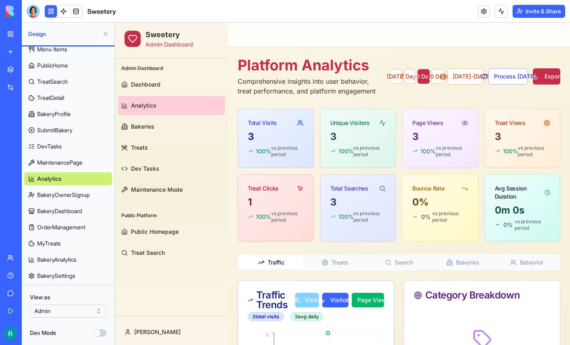
click at [105, 40] on button at bounding box center [105, 34] width 13 height 13
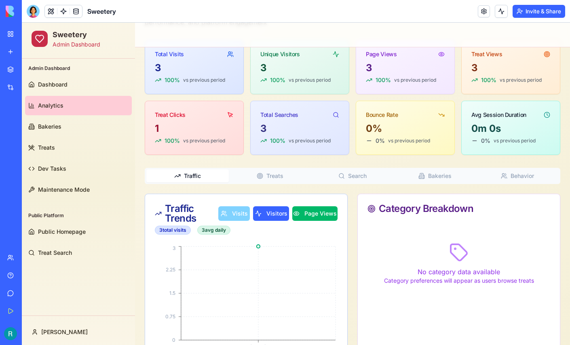
scroll to position [110, 0]
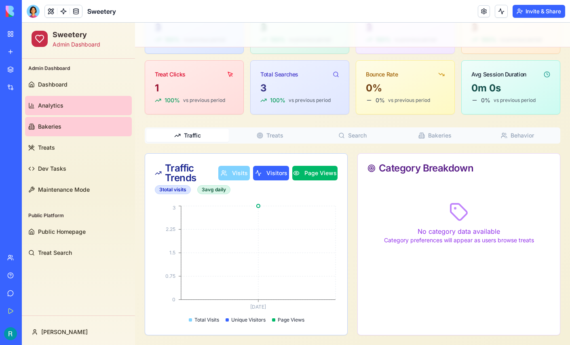
click at [53, 127] on span "Bakeries" at bounding box center [49, 127] width 23 height 8
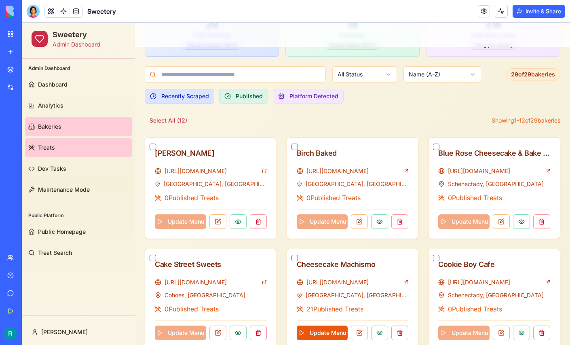
click at [53, 150] on span "Treats" at bounding box center [46, 148] width 17 height 8
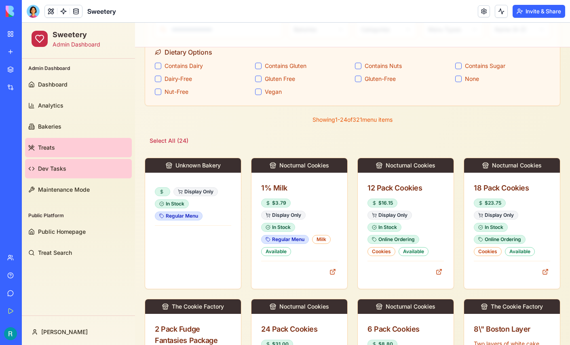
click at [56, 167] on span "Dev Tasks" at bounding box center [52, 169] width 28 height 8
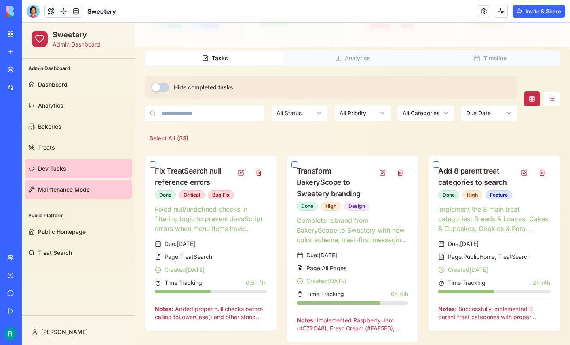
click at [60, 184] on link "Maintenance Mode" at bounding box center [78, 189] width 107 height 19
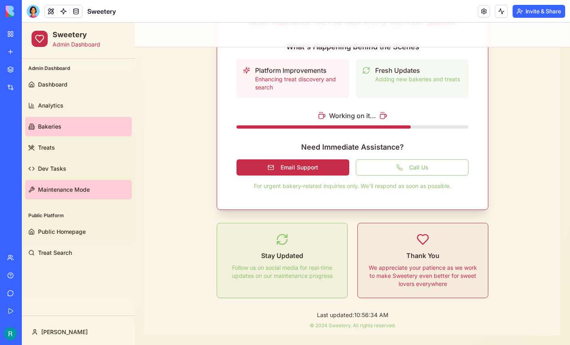
scroll to position [202, 0]
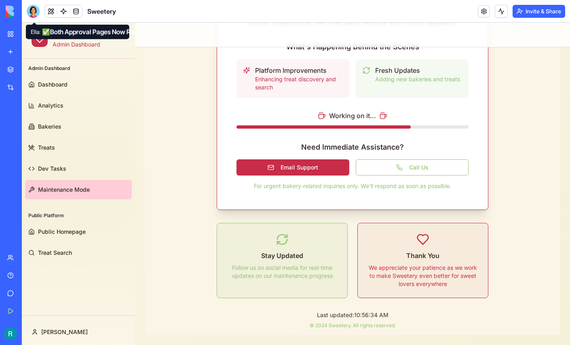
click at [33, 12] on div at bounding box center [33, 11] width 13 height 13
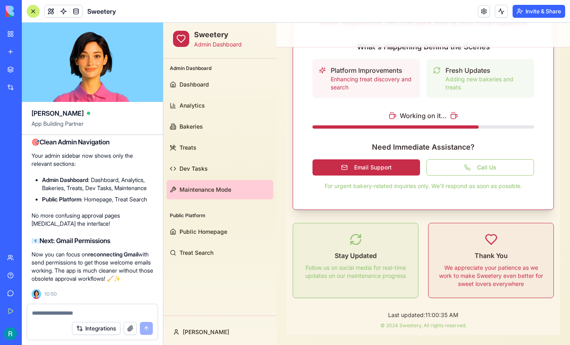
scroll to position [104102, 0]
click at [30, 91] on div "Integrations" at bounding box center [24, 87] width 11 height 8
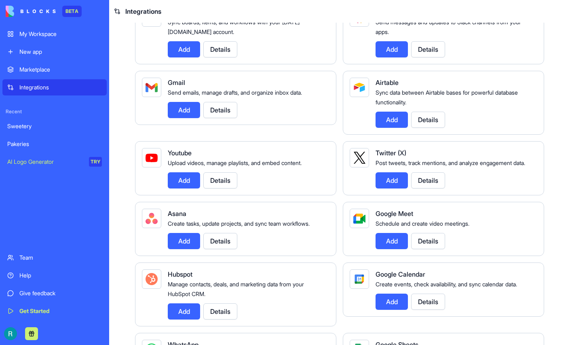
scroll to position [92, 0]
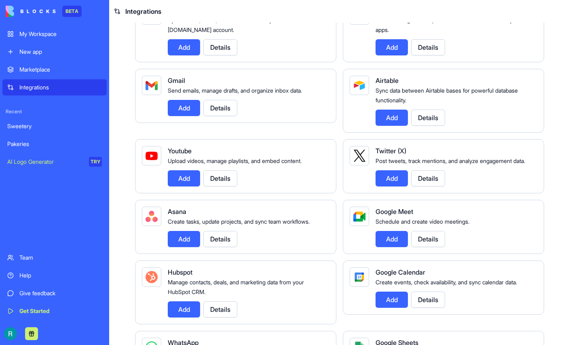
click at [230, 116] on button "Details" at bounding box center [220, 108] width 34 height 16
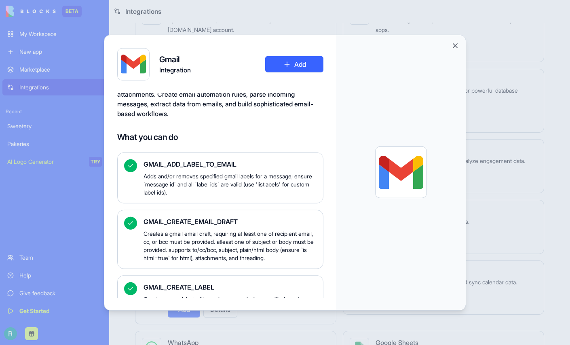
scroll to position [0, 0]
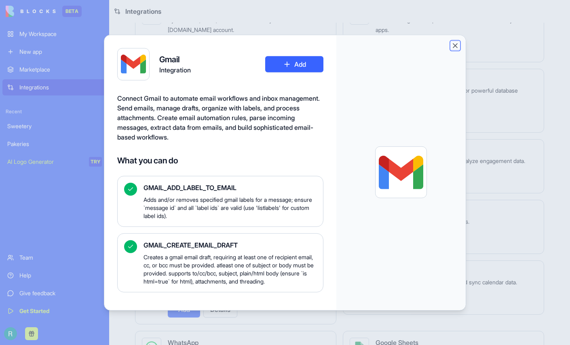
click at [460, 48] on button "Close" at bounding box center [455, 45] width 8 height 8
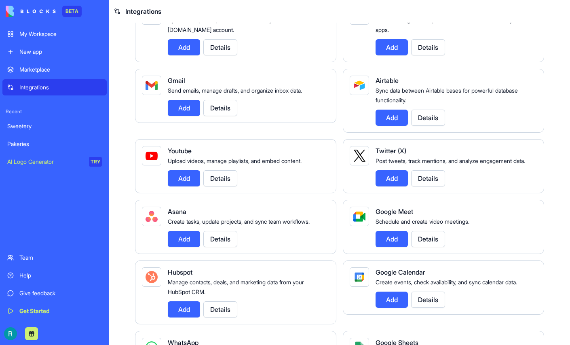
click at [44, 134] on link "Sweetery" at bounding box center [54, 126] width 104 height 16
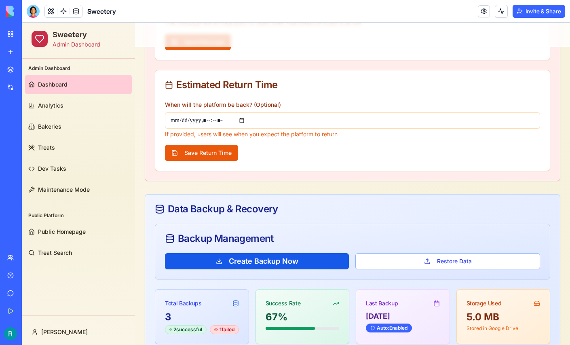
scroll to position [322, 0]
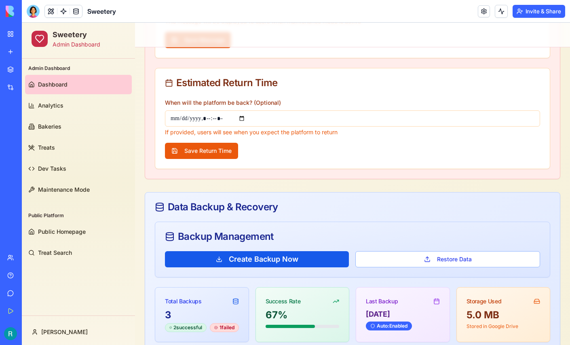
click at [30, 91] on div "Integrations" at bounding box center [24, 87] width 11 height 8
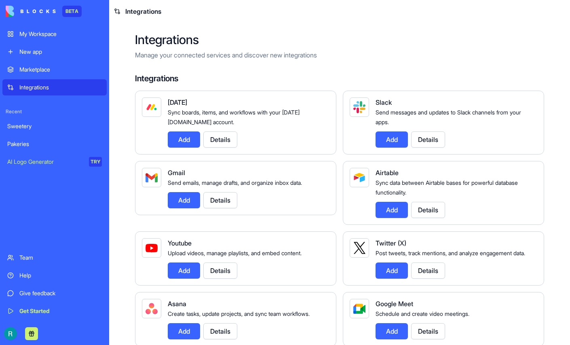
click at [51, 13] on img at bounding box center [31, 11] width 50 height 11
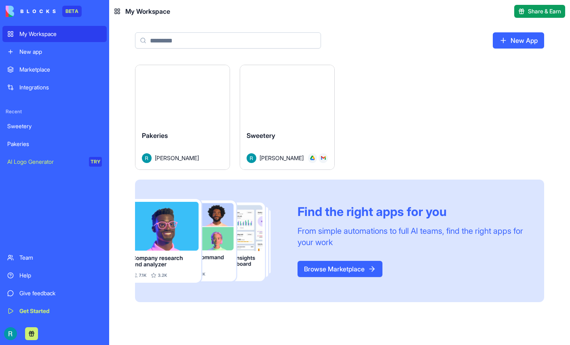
click at [326, 161] on img at bounding box center [323, 158] width 5 height 5
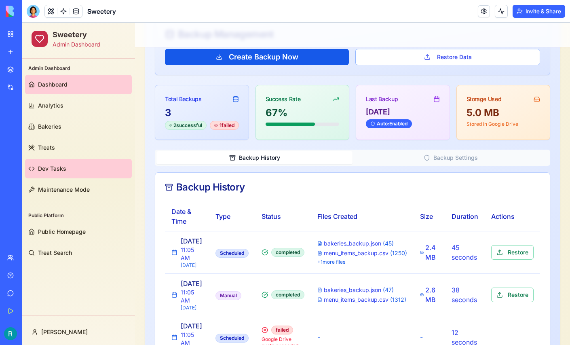
scroll to position [536, 0]
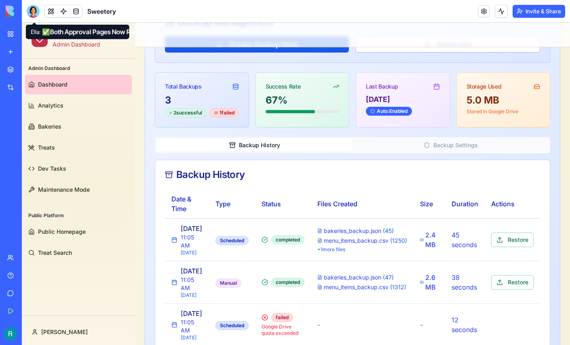
click at [34, 13] on div at bounding box center [33, 11] width 13 height 13
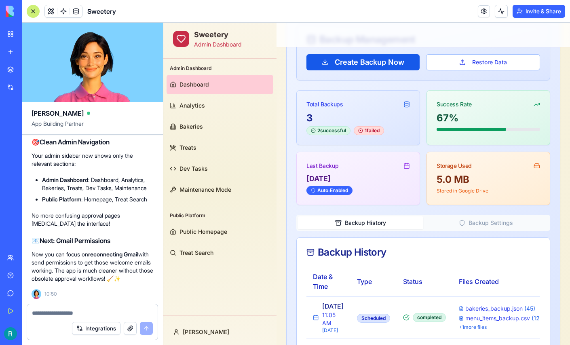
scroll to position [0, 0]
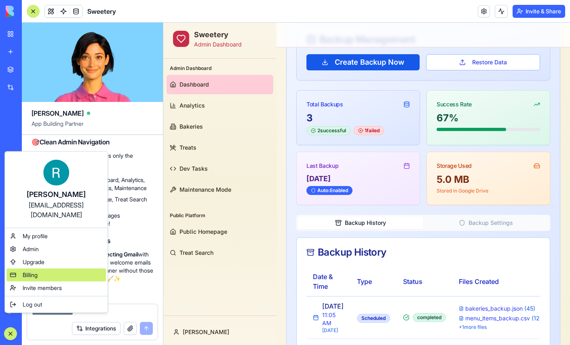
click at [64, 280] on div "Billing" at bounding box center [56, 275] width 100 height 13
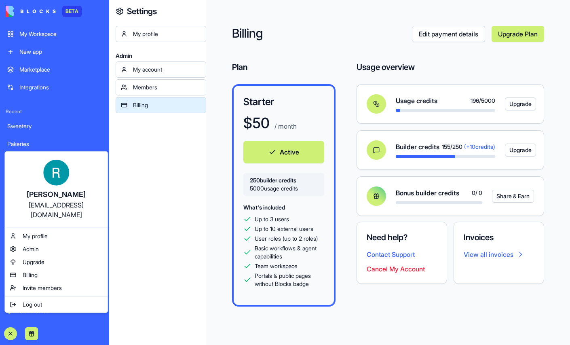
click at [175, 221] on html "BETA My Workspace New app Marketplace Integrations Recent Sweetery Pakeries AI …" at bounding box center [285, 172] width 570 height 345
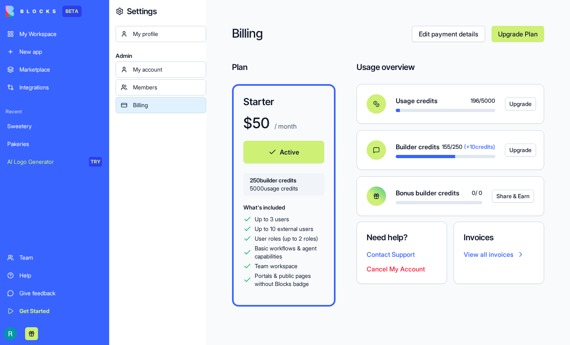
click at [42, 130] on div "Sweetery" at bounding box center [54, 126] width 95 height 8
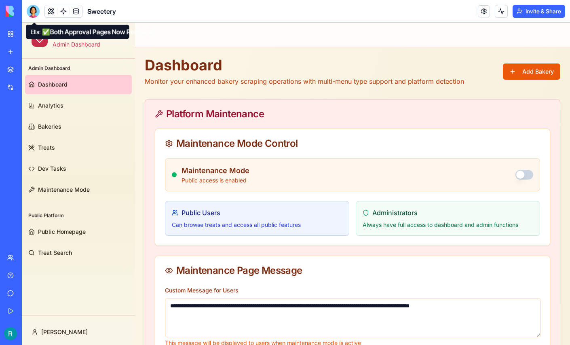
click at [33, 17] on div at bounding box center [33, 11] width 13 height 13
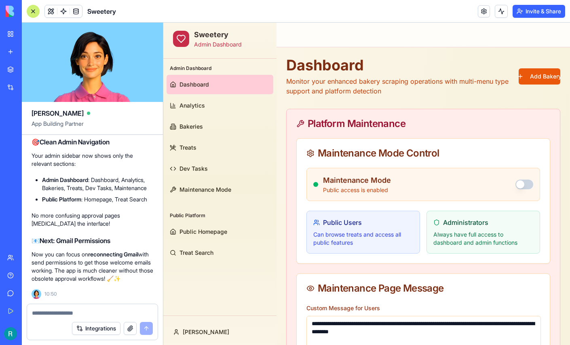
scroll to position [104808, 0]
click at [19, 95] on link "Integrations" at bounding box center [18, 87] width 32 height 16
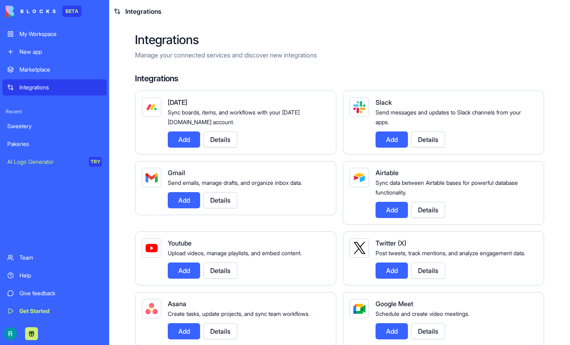
click at [195, 208] on button "Add" at bounding box center [184, 200] width 32 height 16
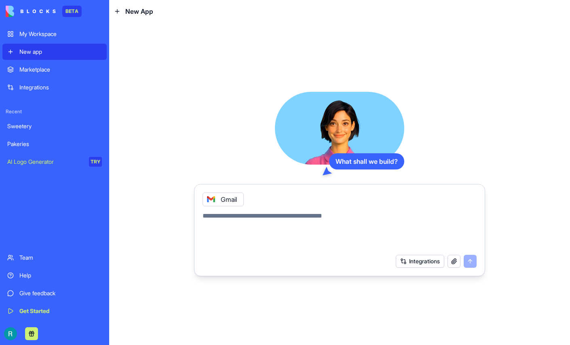
click at [118, 12] on icon at bounding box center [117, 11] width 6 height 6
click at [39, 130] on div "Sweetery" at bounding box center [54, 126] width 95 height 8
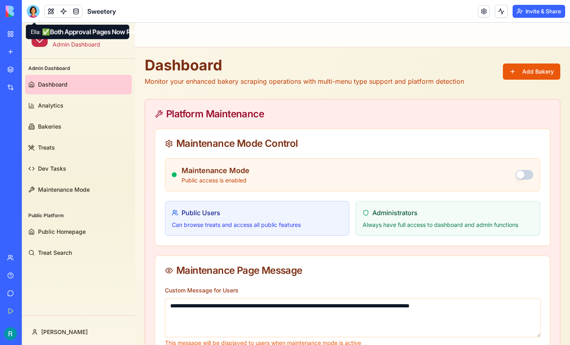
click at [36, 15] on div at bounding box center [33, 11] width 13 height 13
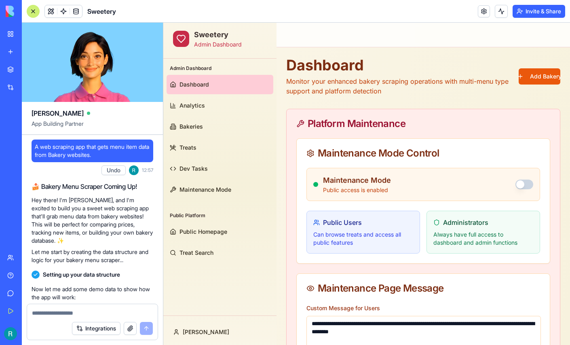
scroll to position [104808, 0]
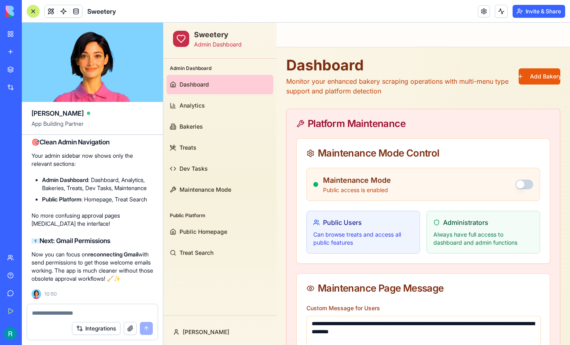
click at [96, 329] on button "Integrations" at bounding box center [96, 328] width 49 height 13
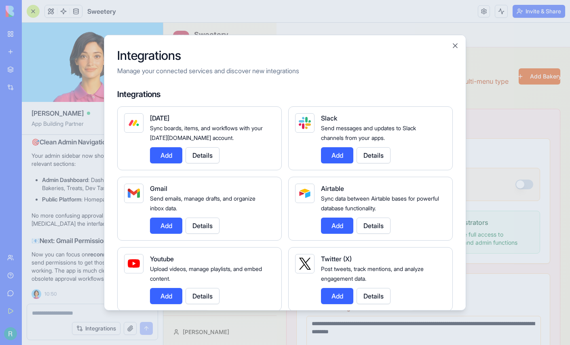
click at [150, 233] on button "Add" at bounding box center [166, 225] width 32 height 16
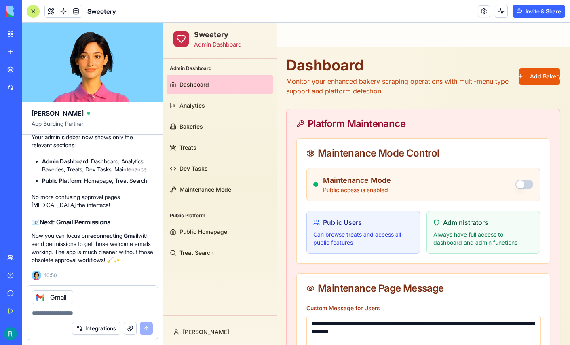
click at [81, 309] on textarea at bounding box center [92, 313] width 121 height 8
type textarea "*"
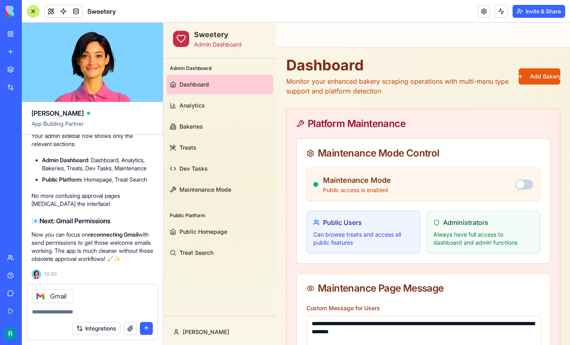
scroll to position [0, 0]
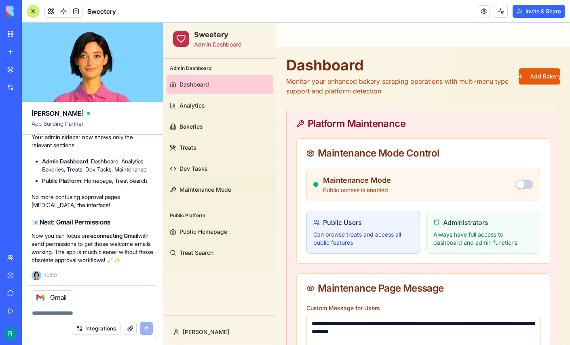
click at [39, 294] on icon at bounding box center [40, 297] width 6 height 6
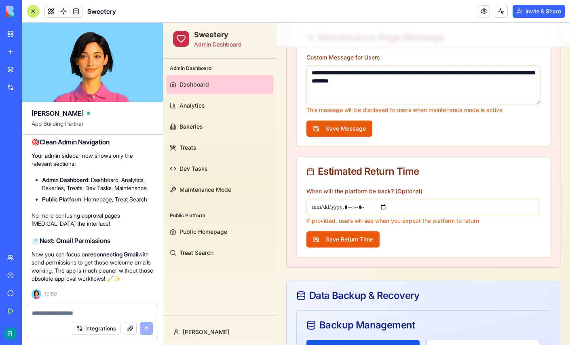
scroll to position [103831, 0]
click at [85, 309] on textarea at bounding box center [91, 313] width 119 height 8
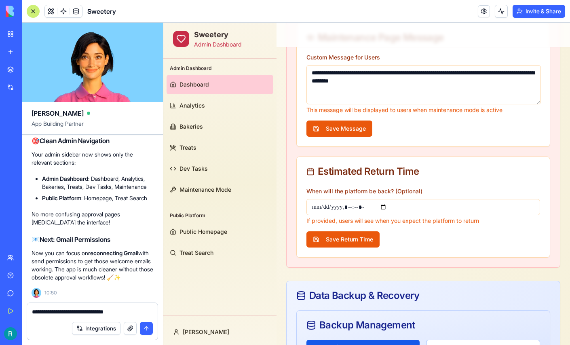
scroll to position [103850, 0]
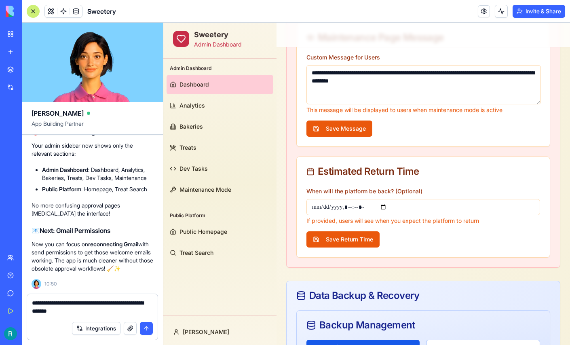
click at [137, 299] on textarea "**********" at bounding box center [91, 308] width 119 height 18
click at [139, 305] on textarea "**********" at bounding box center [91, 308] width 119 height 18
type textarea "**********"
click at [27, 38] on div "My Workspace" at bounding box center [24, 34] width 11 height 8
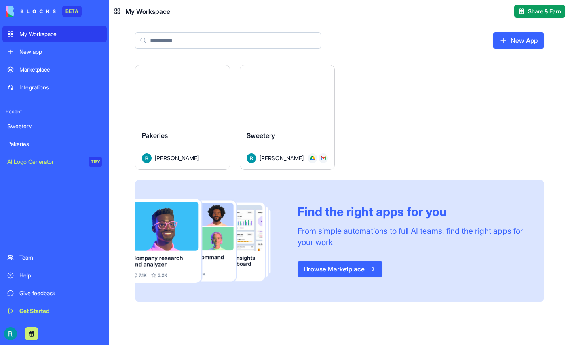
click at [38, 130] on div "Sweetery" at bounding box center [54, 126] width 95 height 8
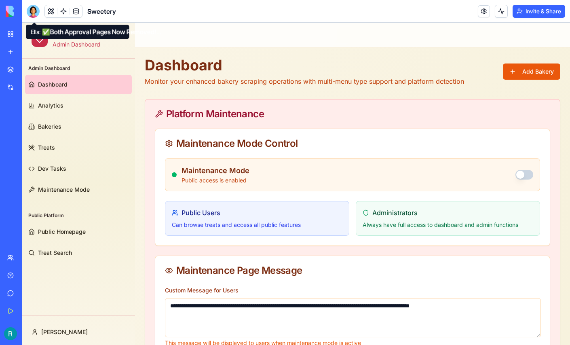
click at [37, 14] on div at bounding box center [33, 11] width 13 height 13
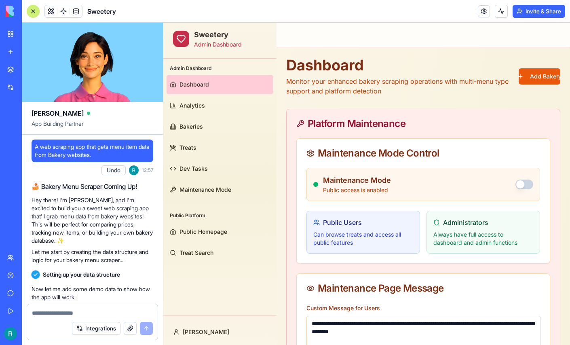
scroll to position [104808, 0]
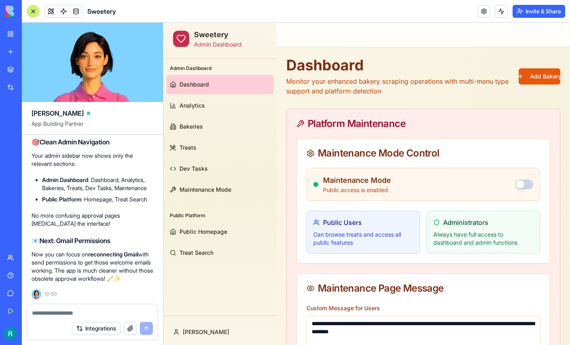
click at [52, 310] on textarea at bounding box center [92, 313] width 121 height 8
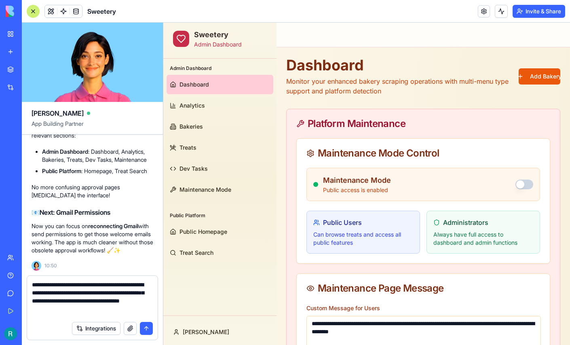
type textarea "**********"
click at [124, 327] on button "button" at bounding box center [130, 328] width 13 height 13
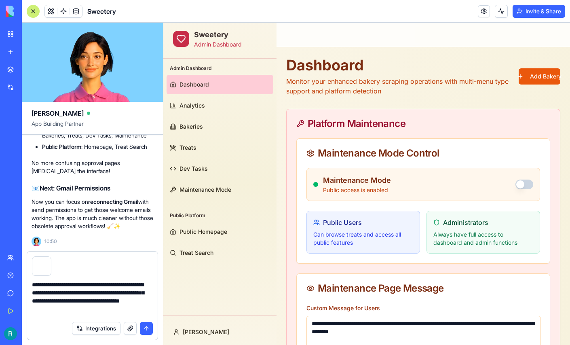
click at [144, 326] on button "submit" at bounding box center [146, 328] width 13 height 13
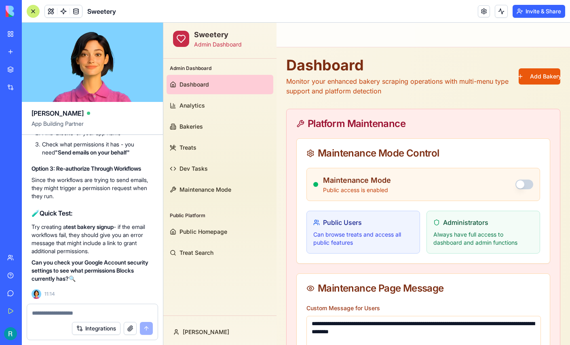
scroll to position [105264, 0]
click at [30, 91] on div "Integrations" at bounding box center [24, 87] width 11 height 8
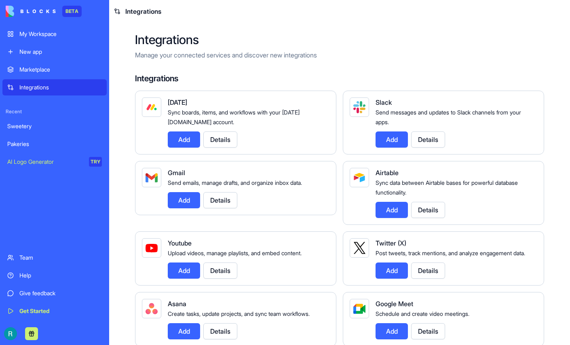
click at [230, 208] on button "Details" at bounding box center [220, 200] width 34 height 16
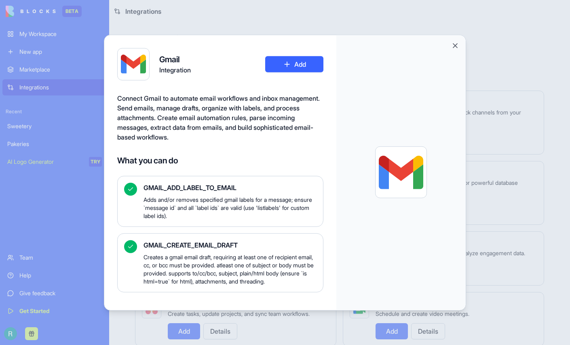
click at [322, 65] on button "Add" at bounding box center [294, 64] width 58 height 16
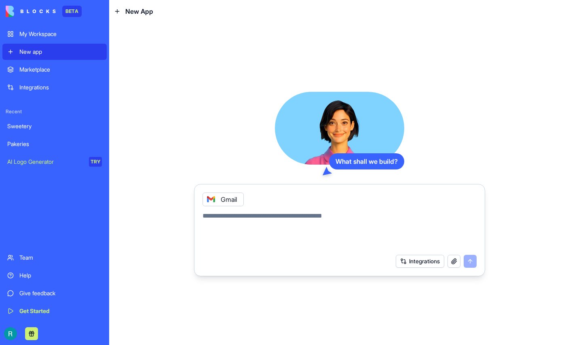
click at [53, 134] on link "Sweetery" at bounding box center [54, 126] width 104 height 16
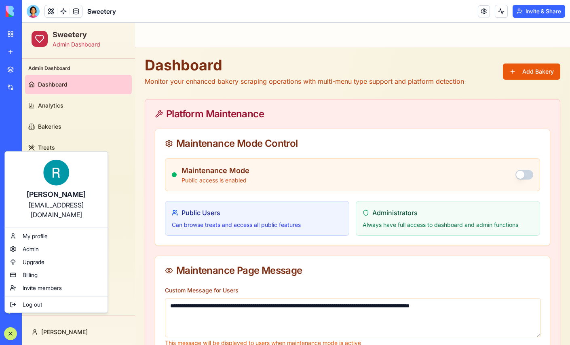
click at [130, 223] on html "BETA My Workspace New app Marketplace Integrations Recent Sweetery Pakeries AI …" at bounding box center [285, 172] width 570 height 345
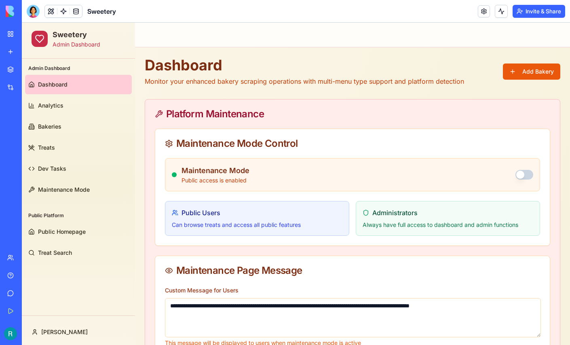
click at [27, 271] on div "Help" at bounding box center [24, 275] width 11 height 8
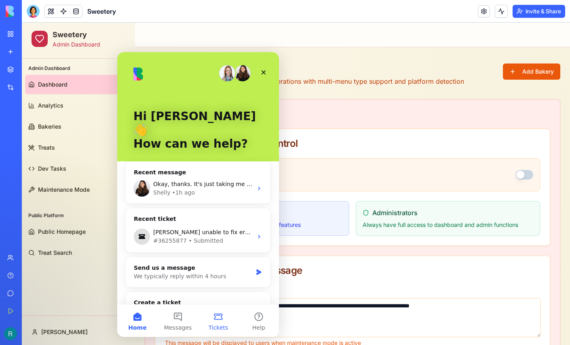
click at [220, 322] on button "Tickets" at bounding box center [218, 321] width 40 height 32
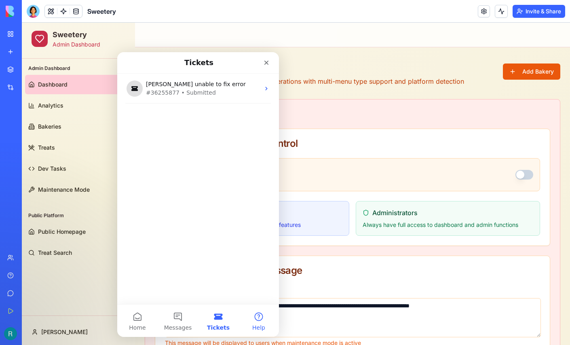
click at [252, 319] on button "Help" at bounding box center [259, 321] width 40 height 32
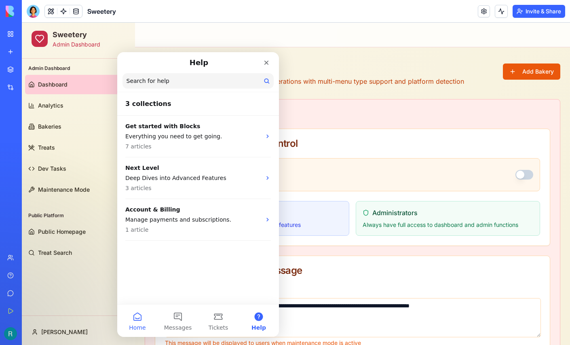
click at [138, 321] on button "Home" at bounding box center [137, 321] width 40 height 32
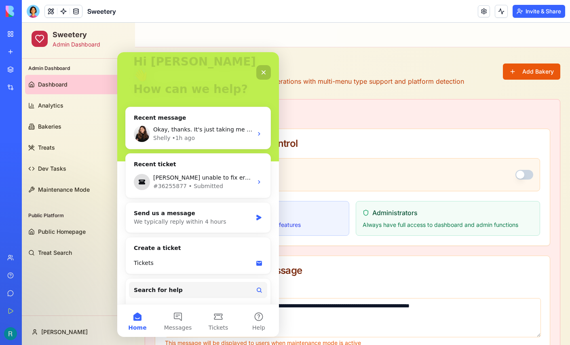
scroll to position [59, 0]
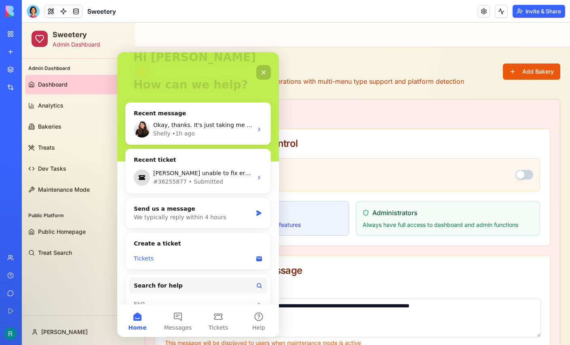
click at [184, 251] on div "Tickets" at bounding box center [198, 258] width 138 height 15
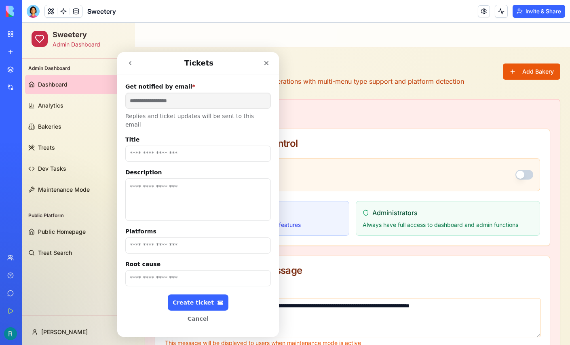
click at [170, 147] on input "Title" at bounding box center [198, 154] width 146 height 16
type input "*"
type input "**********"
click at [157, 178] on textarea "Description" at bounding box center [198, 199] width 146 height 42
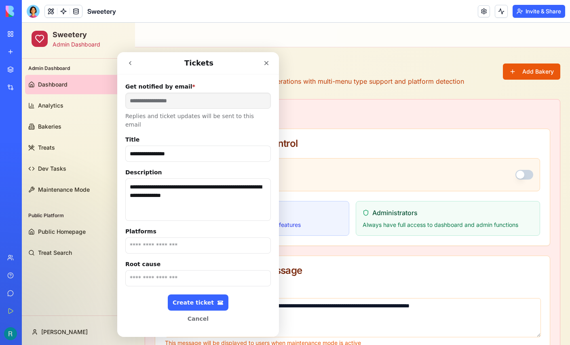
click at [139, 190] on textarea "**********" at bounding box center [198, 199] width 146 height 42
click at [210, 189] on textarea "**********" at bounding box center [198, 199] width 146 height 42
type textarea "**********"
click at [172, 237] on input "Platforms" at bounding box center [198, 245] width 146 height 16
type input "********"
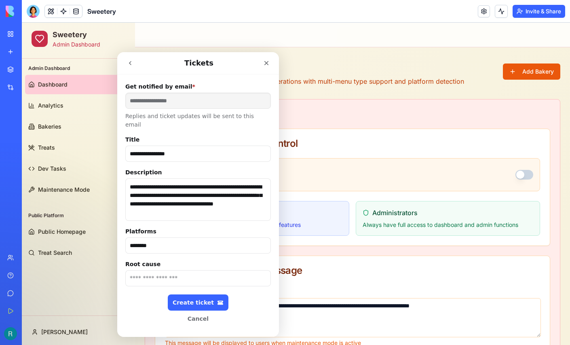
click at [151, 270] on input "Root cause" at bounding box center [198, 278] width 146 height 16
click at [157, 206] on textarea "**********" at bounding box center [198, 199] width 146 height 42
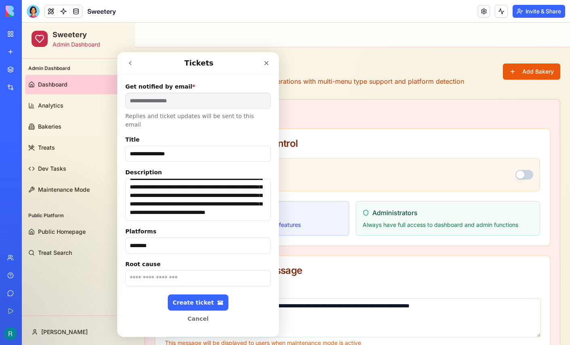
scroll to position [29, 0]
type textarea "**********"
click at [193, 299] on div "Create ticket" at bounding box center [198, 302] width 51 height 7
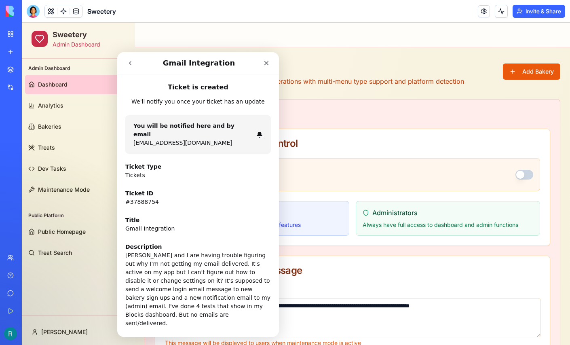
scroll to position [28, 0]
click at [266, 62] on icon "Close" at bounding box center [267, 63] width 4 height 4
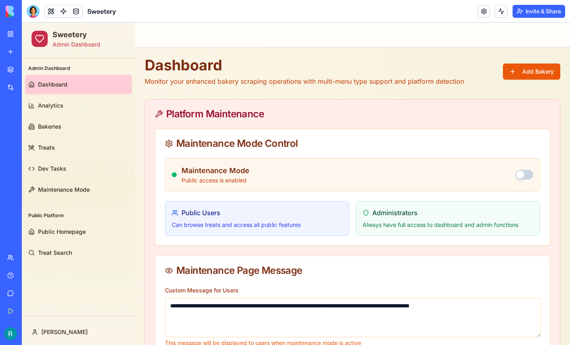
scroll to position [0, 0]
click at [32, 15] on div at bounding box center [33, 11] width 13 height 13
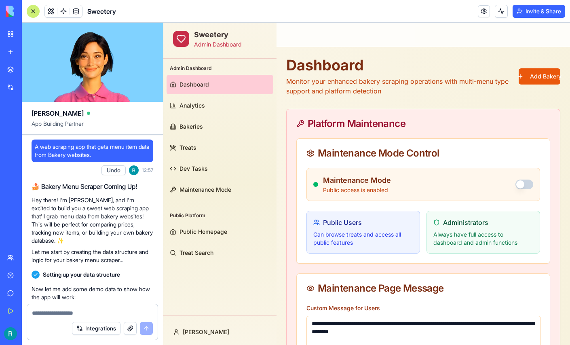
scroll to position [105467, 0]
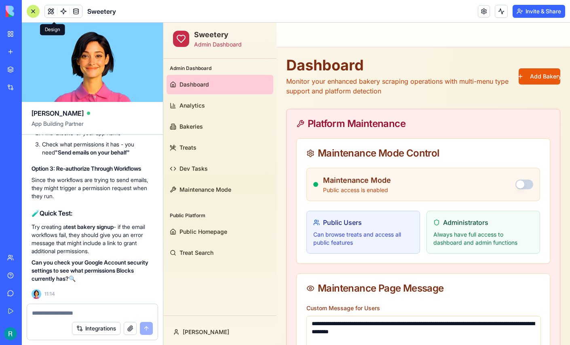
click at [56, 11] on button at bounding box center [51, 11] width 12 height 12
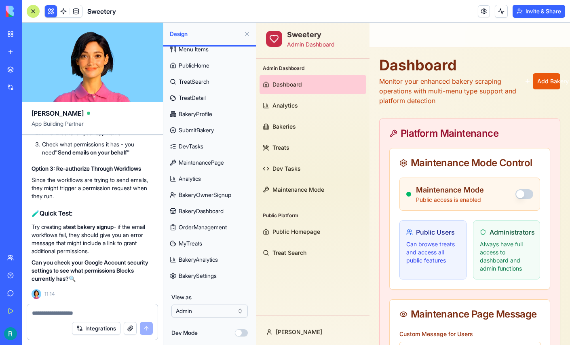
scroll to position [104, 0]
click at [210, 126] on span "SubmitBakery" at bounding box center [196, 130] width 35 height 8
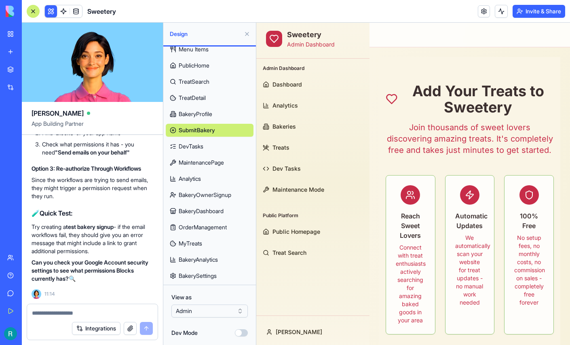
click at [209, 191] on span "BakeryOwnerSignup" at bounding box center [205, 195] width 53 height 8
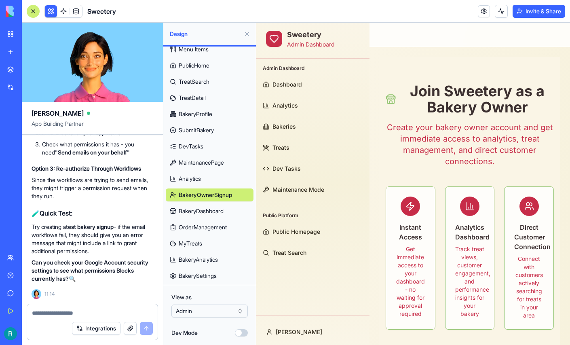
click at [246, 35] on button at bounding box center [247, 34] width 13 height 13
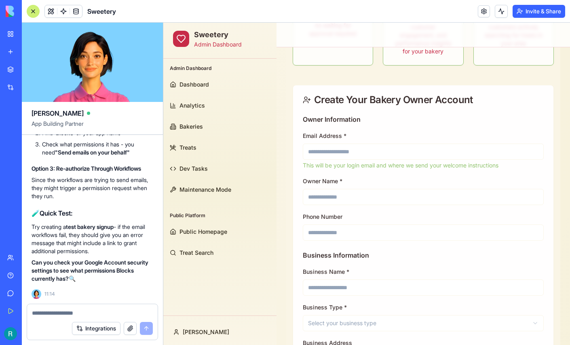
scroll to position [209, 0]
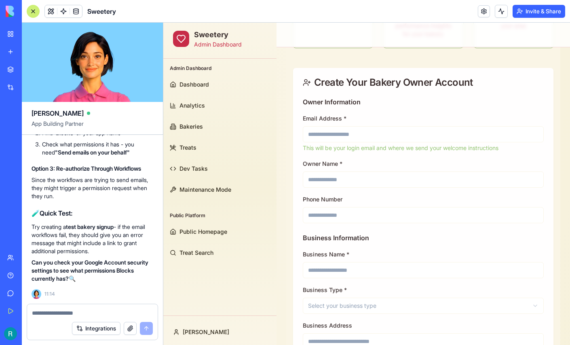
click at [329, 131] on input "Email Address *" at bounding box center [423, 134] width 241 height 16
type input "**********"
type input "*********"
click at [338, 269] on input "Business Name *" at bounding box center [423, 270] width 241 height 16
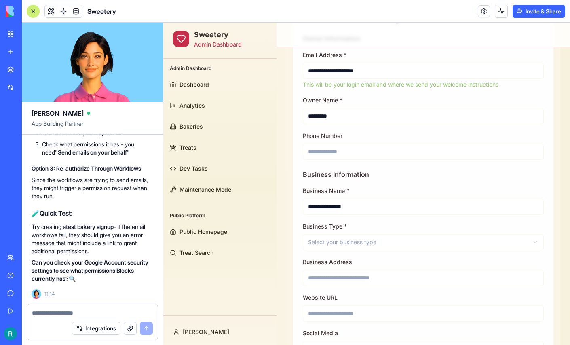
scroll to position [275, 0]
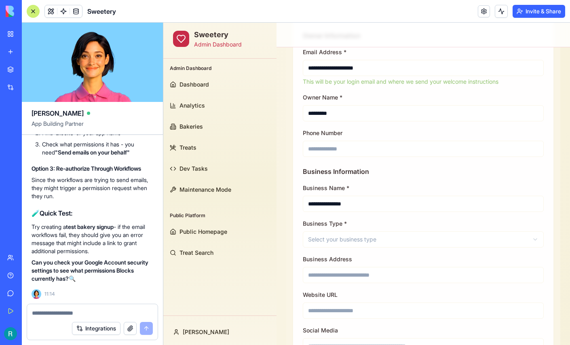
type input "**********"
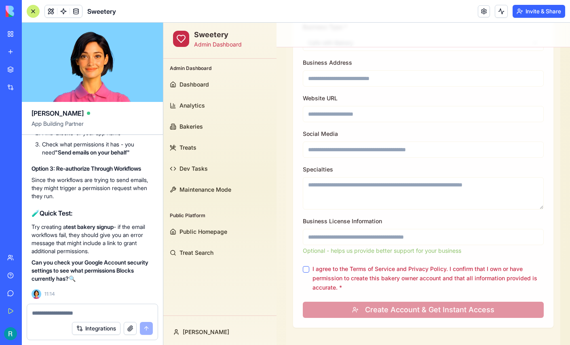
scroll to position [472, 0]
click at [306, 271] on button "I agree to the Terms of Service and Privacy Policy. I confirm that I own or hav…" at bounding box center [306, 269] width 6 height 6
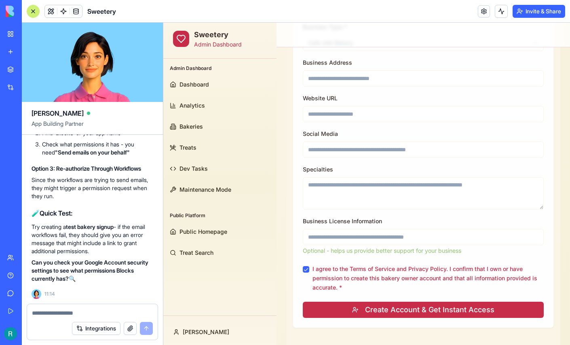
click at [390, 308] on button "Create Account & Get Instant Access" at bounding box center [423, 310] width 241 height 16
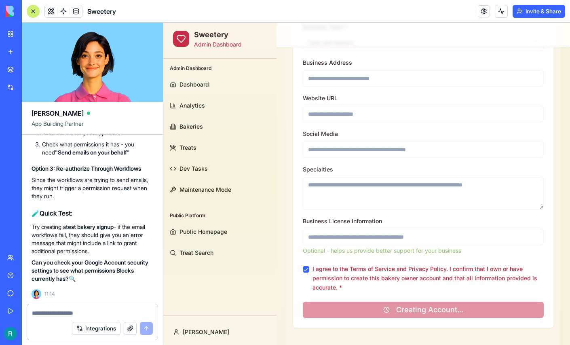
scroll to position [76, 0]
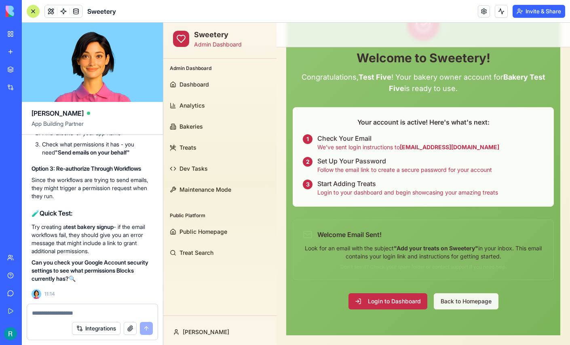
click at [33, 12] on div at bounding box center [33, 11] width 13 height 13
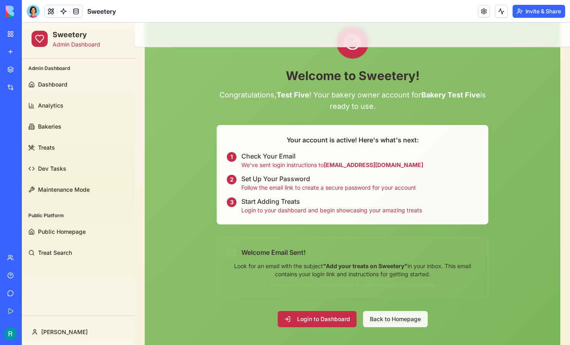
scroll to position [58, 0]
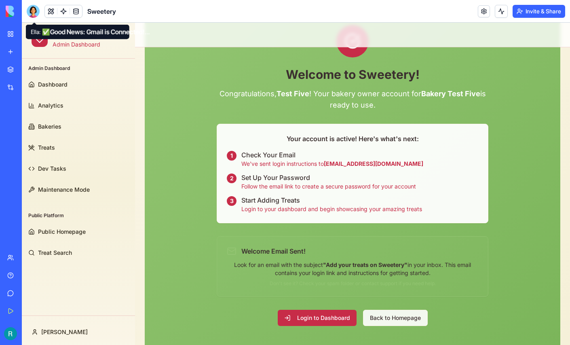
click at [36, 15] on div at bounding box center [33, 11] width 13 height 13
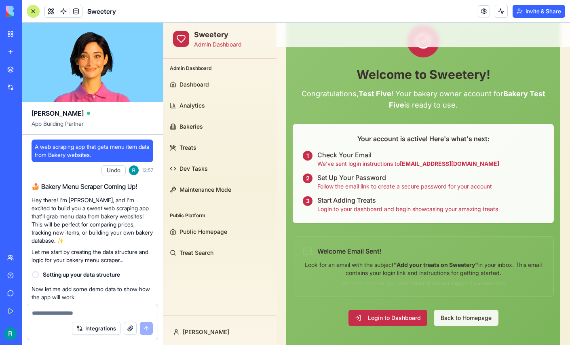
scroll to position [0, 0]
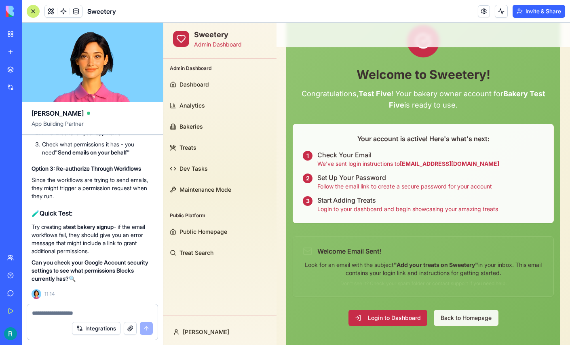
click at [51, 309] on textarea at bounding box center [92, 313] width 121 height 8
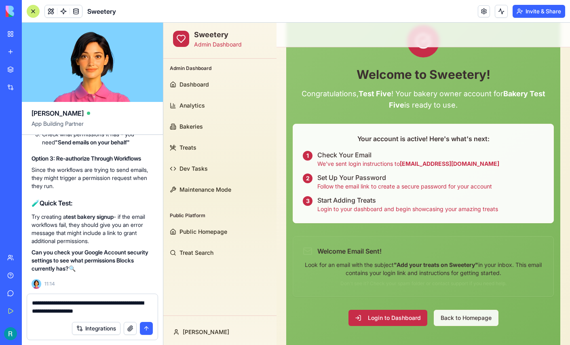
click at [50, 311] on textarea "**********" at bounding box center [91, 308] width 119 height 18
click at [138, 305] on textarea "**********" at bounding box center [91, 308] width 119 height 18
click at [388, 319] on button "Login to Dashboard" at bounding box center [388, 318] width 79 height 16
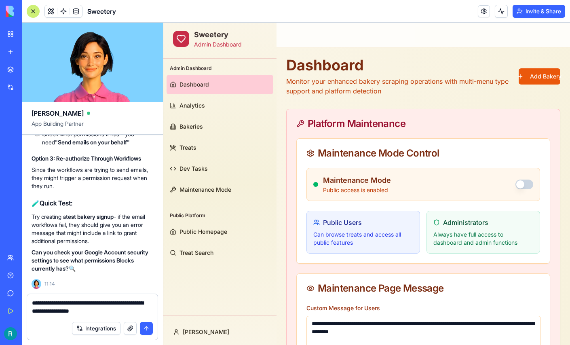
click at [133, 309] on textarea "**********" at bounding box center [91, 308] width 119 height 18
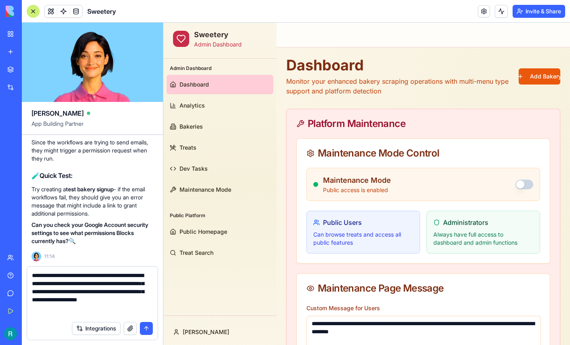
click at [127, 327] on button "button" at bounding box center [130, 328] width 13 height 13
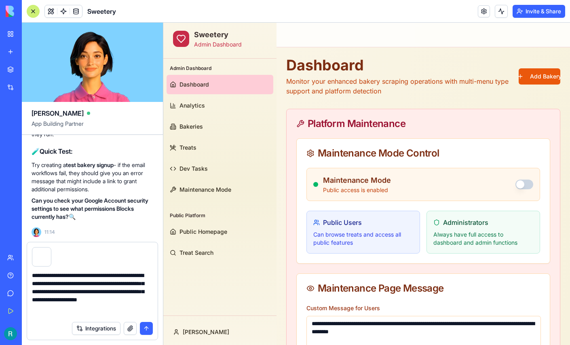
click at [140, 310] on textarea "**********" at bounding box center [91, 294] width 119 height 46
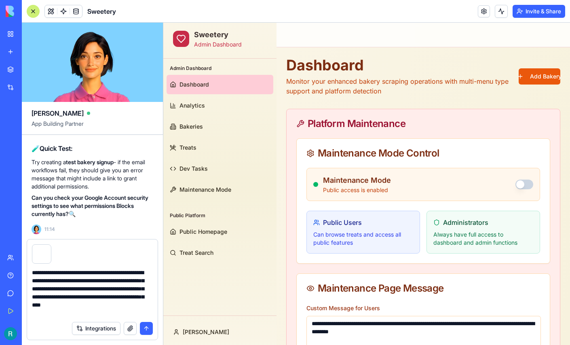
type textarea "**********"
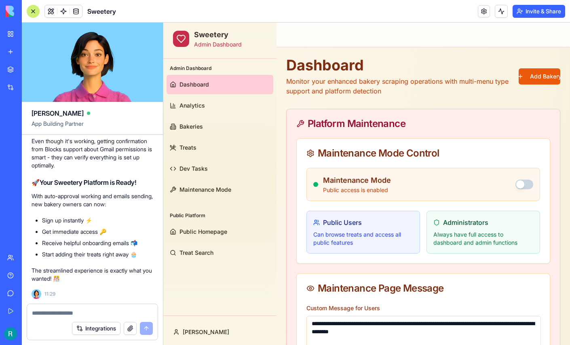
scroll to position [106180, 0]
click at [74, 309] on textarea at bounding box center [91, 313] width 119 height 8
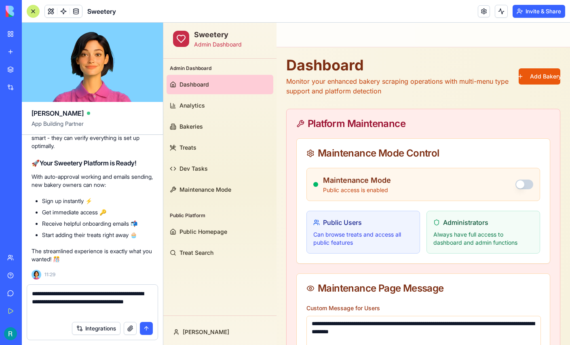
click at [57, 300] on textarea "**********" at bounding box center [91, 304] width 119 height 28
click at [107, 309] on textarea "**********" at bounding box center [91, 304] width 119 height 28
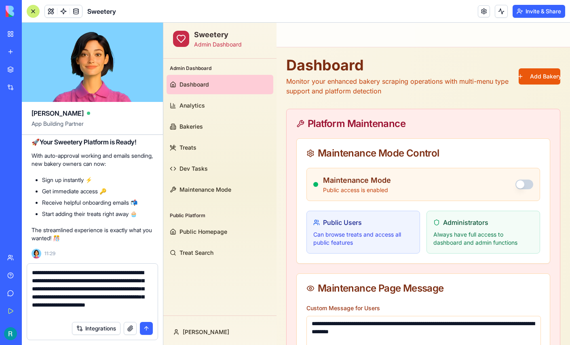
scroll to position [14, 0]
type textarea "**********"
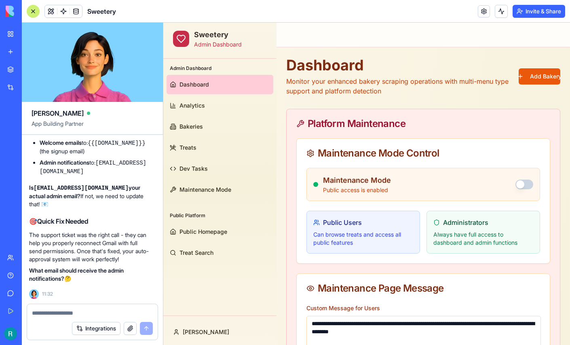
scroll to position [106543, 2]
click at [69, 11] on link at bounding box center [63, 11] width 12 height 12
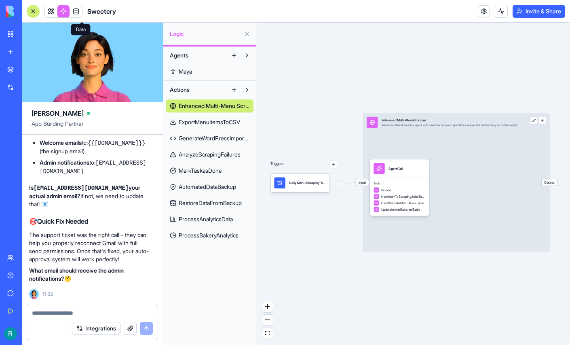
click at [83, 10] on span at bounding box center [76, 11] width 23 height 23
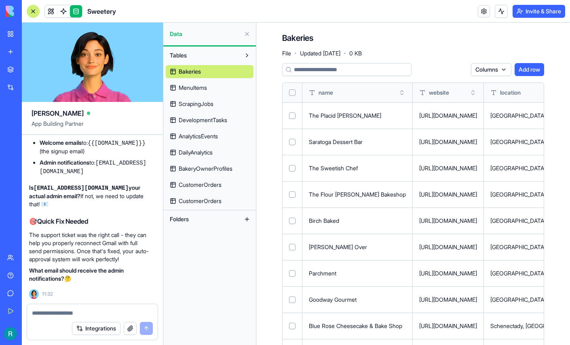
click at [196, 173] on span "BakeryOwnerProfiles" at bounding box center [206, 169] width 54 height 8
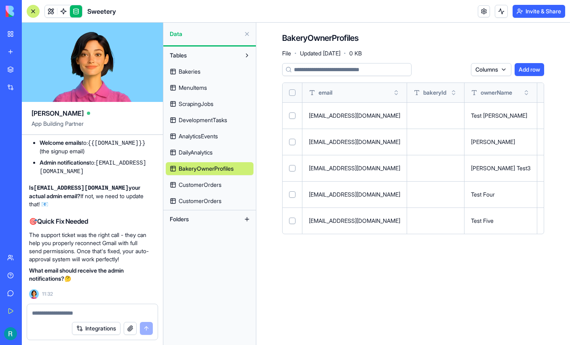
click at [227, 124] on span "DevelopmentTasks" at bounding box center [203, 120] width 49 height 8
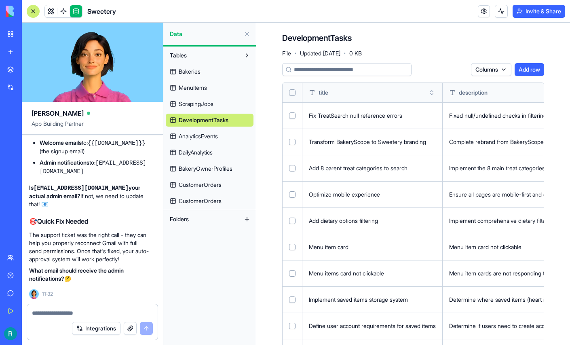
click at [200, 108] on span "ScrapingJobs" at bounding box center [196, 104] width 35 height 8
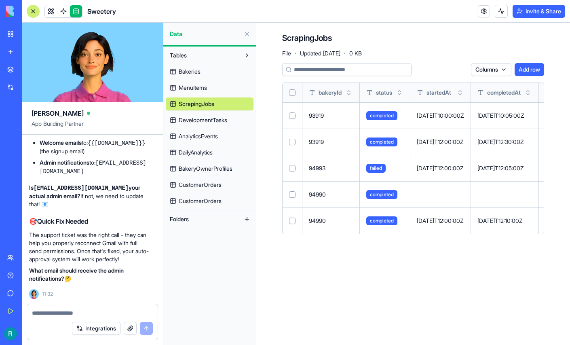
click at [207, 92] on span "MenuItems" at bounding box center [193, 88] width 28 height 8
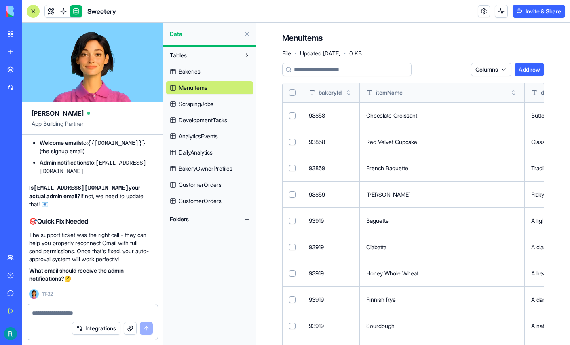
click at [490, 80] on html "BETA My Workspace New app Marketplace Integrations Recent Sweetery Pakeries AI …" at bounding box center [285, 172] width 570 height 345
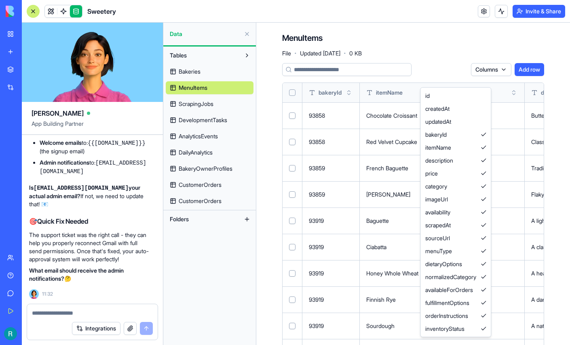
click at [444, 79] on html "BETA My Workspace New app Marketplace Integrations Recent Sweetery Pakeries AI …" at bounding box center [285, 172] width 570 height 345
click at [469, 77] on html "BETA My Workspace New app Marketplace Integrations Recent Sweetery Pakeries AI …" at bounding box center [285, 172] width 570 height 345
click at [478, 72] on html "BETA My Workspace New app Marketplace Integrations Recent Sweetery Pakeries AI …" at bounding box center [285, 172] width 570 height 345
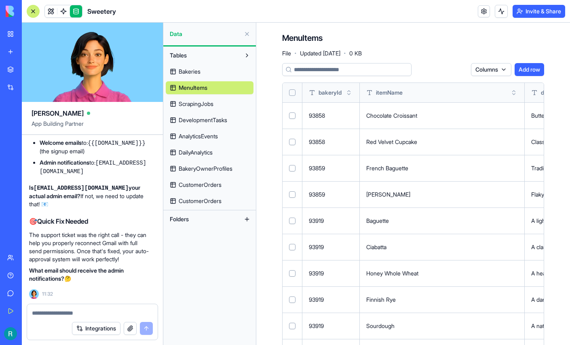
click at [201, 205] on span "CustomerOrders" at bounding box center [200, 201] width 43 height 8
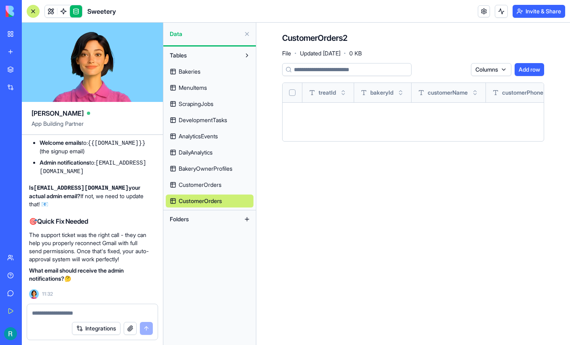
click at [201, 189] on span "CustomerOrders" at bounding box center [200, 185] width 43 height 8
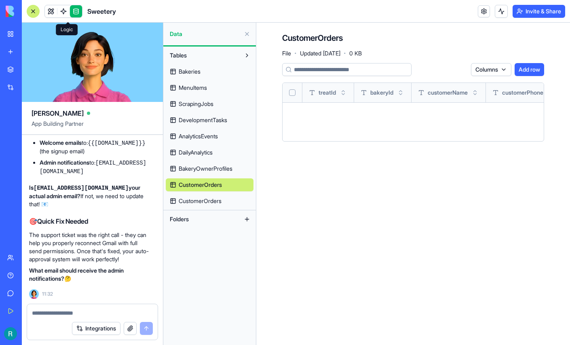
click at [65, 15] on link at bounding box center [63, 11] width 12 height 12
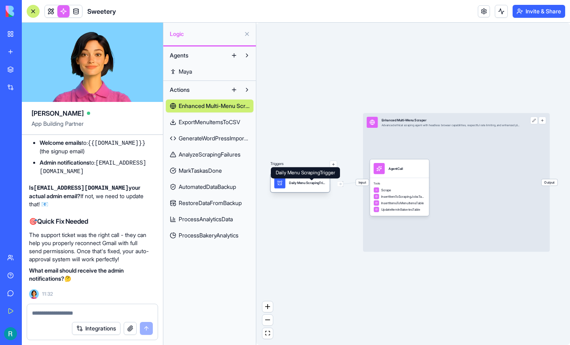
click at [311, 185] on div "Daily Menu ScrapingTrigger" at bounding box center [307, 182] width 37 height 4
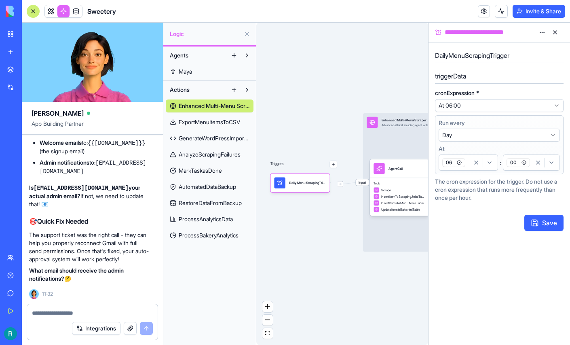
click at [551, 153] on html "BETA My Workspace New app Marketplace Integrations Recent Sweetery Pakeries AI …" at bounding box center [285, 172] width 570 height 345
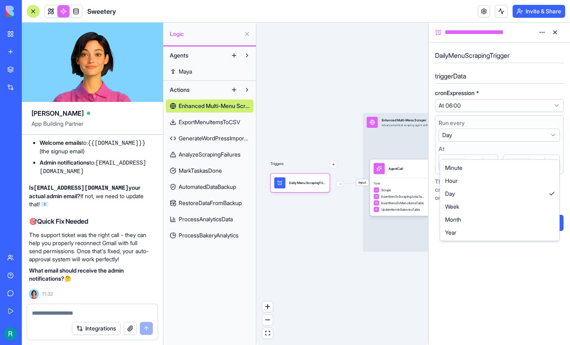
click at [551, 149] on html "BETA My Workspace New app Marketplace Integrations Recent Sweetery Pakeries AI …" at bounding box center [285, 172] width 570 height 345
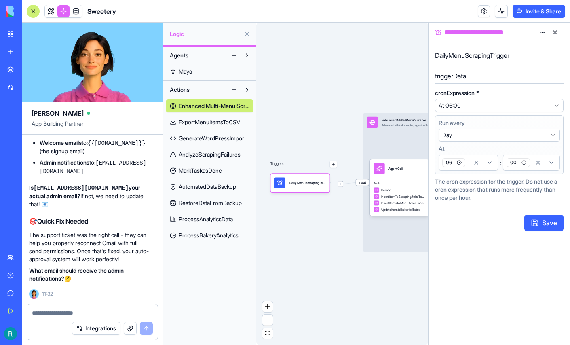
click at [551, 149] on html "BETA My Workspace New app Marketplace Integrations Recent Sweetery Pakeries AI …" at bounding box center [285, 172] width 570 height 345
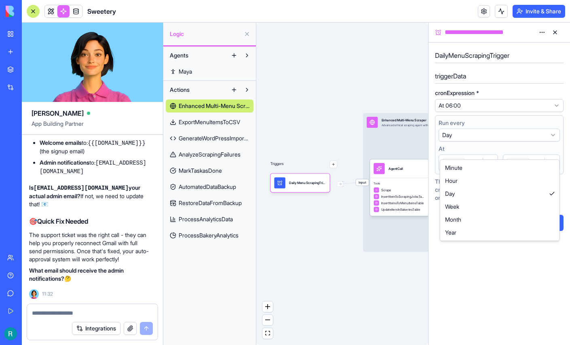
click at [551, 149] on html "BETA My Workspace New app Marketplace Integrations Recent Sweetery Pakeries AI …" at bounding box center [285, 172] width 570 height 345
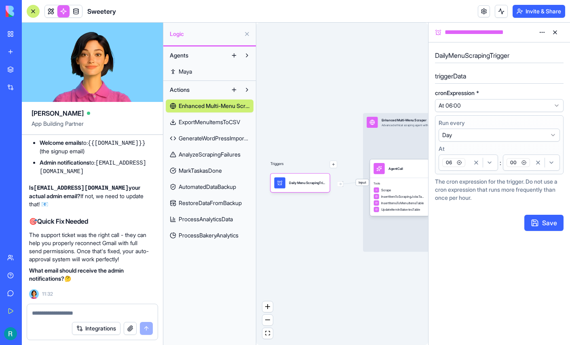
click at [69, 309] on textarea at bounding box center [91, 313] width 119 height 8
click at [41, 311] on textarea at bounding box center [91, 313] width 119 height 8
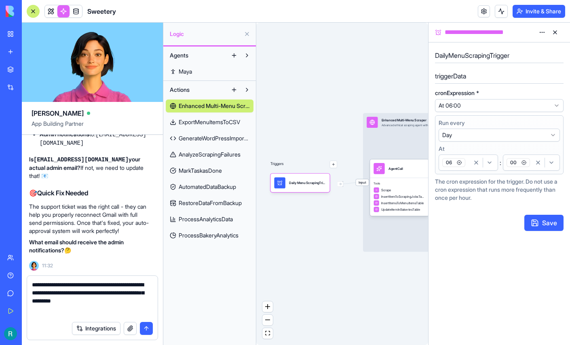
click at [51, 303] on textarea "**********" at bounding box center [91, 299] width 119 height 36
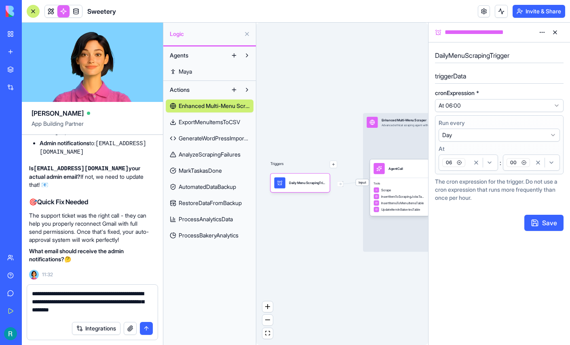
click at [126, 327] on button "button" at bounding box center [130, 328] width 13 height 13
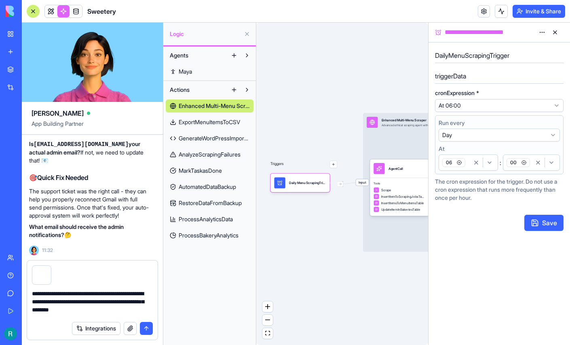
click at [137, 308] on textarea "**********" at bounding box center [91, 304] width 119 height 28
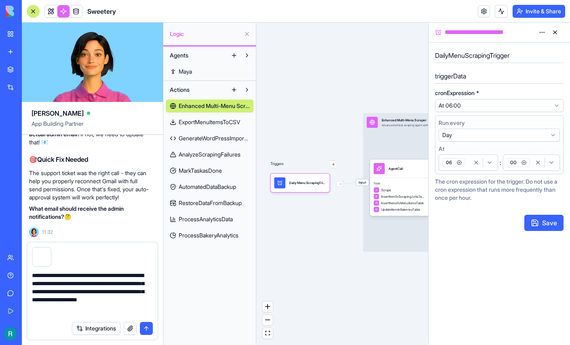
click at [53, 300] on textarea "**********" at bounding box center [91, 294] width 119 height 46
click at [125, 309] on textarea "**********" at bounding box center [91, 294] width 119 height 46
type textarea "**********"
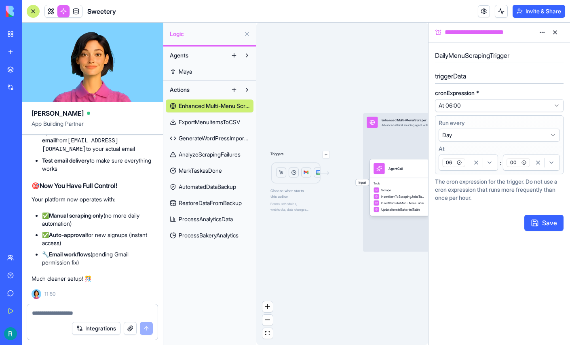
scroll to position [106812, 0]
drag, startPoint x: 68, startPoint y: 247, endPoint x: 76, endPoint y: 250, distance: 8.6
drag, startPoint x: 73, startPoint y: 229, endPoint x: 32, endPoint y: 220, distance: 42.3
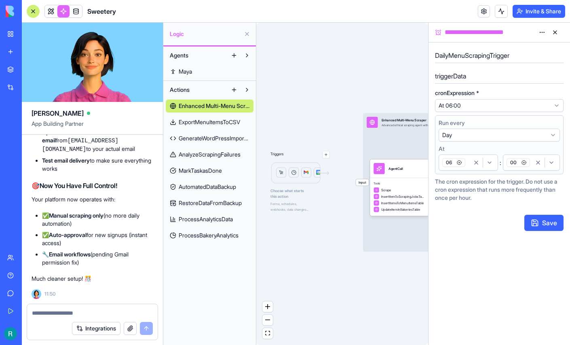
copy strong "Is admin@sweetery.com your actual admin email?"
click at [72, 309] on textarea at bounding box center [91, 313] width 119 height 8
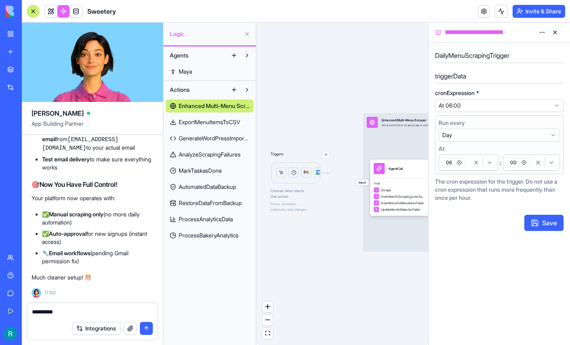
paste textarea "**********"
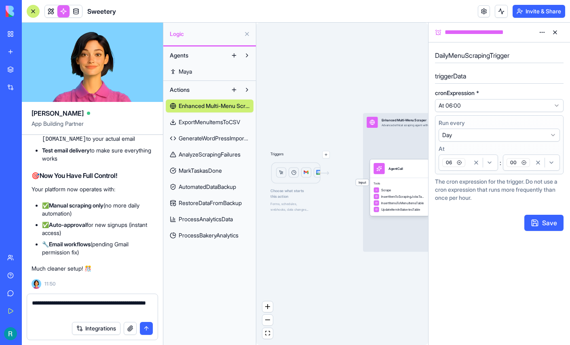
click at [65, 299] on textarea "**********" at bounding box center [91, 308] width 119 height 18
click at [113, 308] on textarea "**********" at bounding box center [91, 308] width 119 height 18
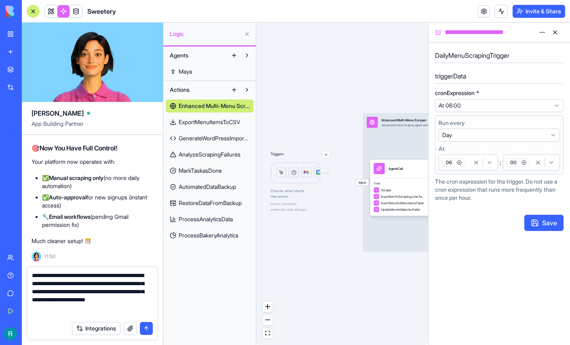
scroll to position [5, 0]
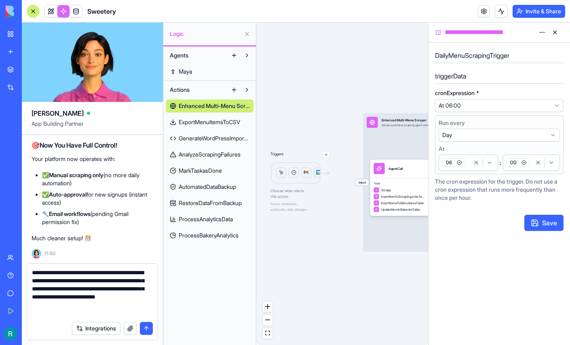
type textarea "**********"
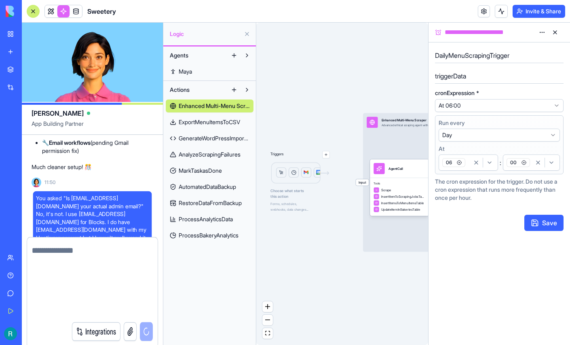
scroll to position [0, 0]
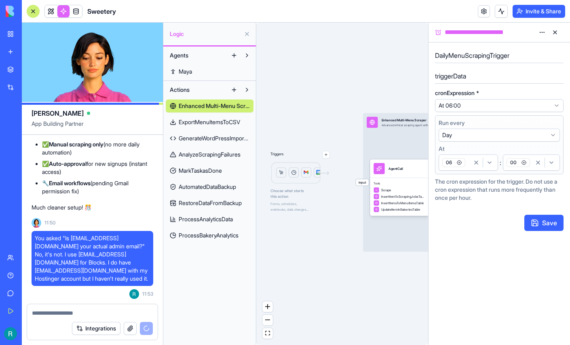
click at [245, 40] on button at bounding box center [247, 34] width 13 height 13
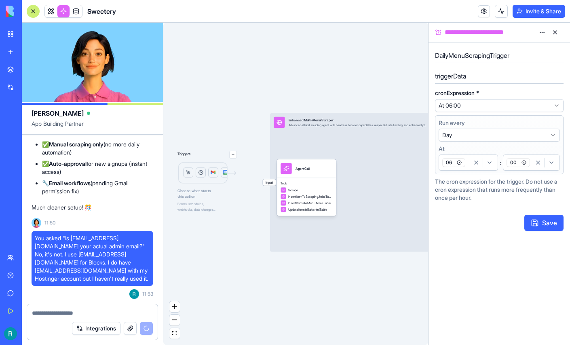
click at [558, 36] on button at bounding box center [555, 32] width 13 height 13
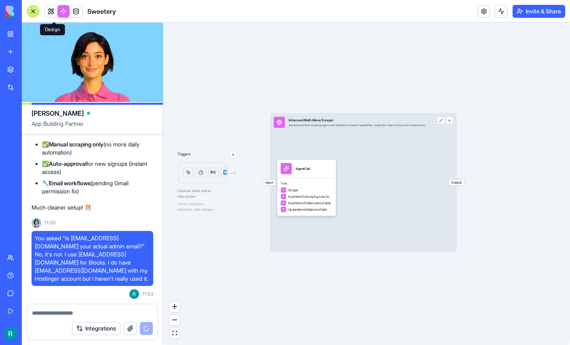
click at [56, 14] on link at bounding box center [51, 11] width 12 height 12
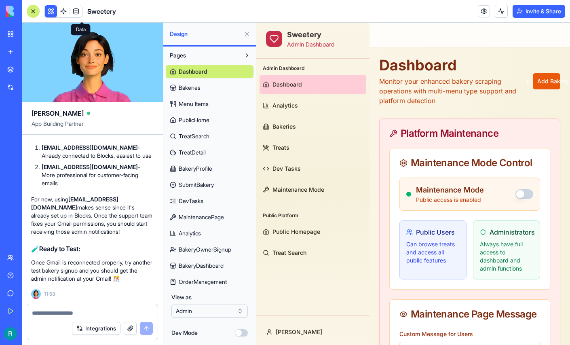
scroll to position [107888, 0]
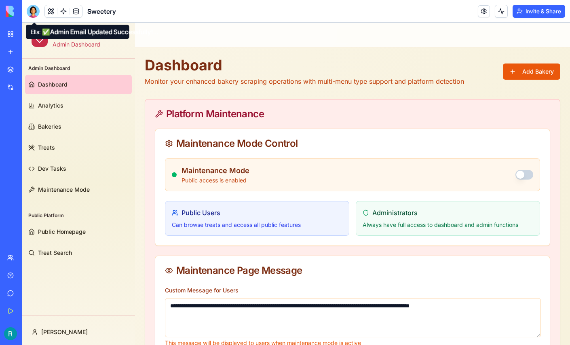
click at [31, 13] on div at bounding box center [33, 11] width 13 height 13
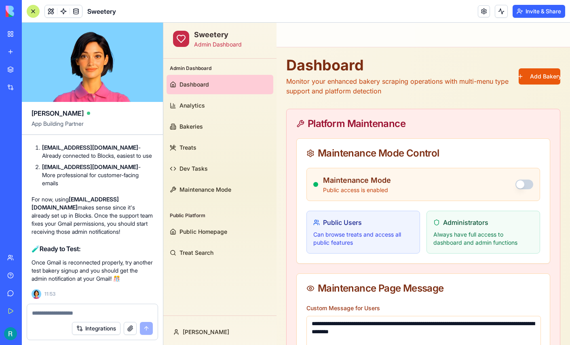
scroll to position [108115, 0]
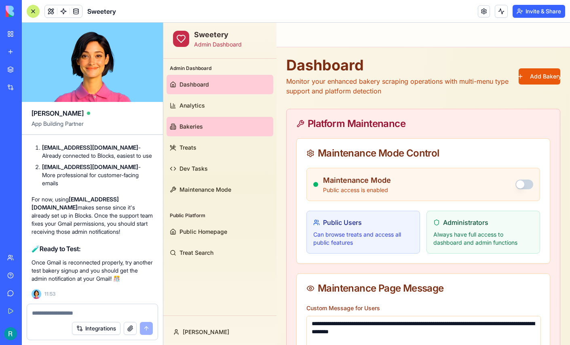
click at [191, 123] on span "Bakeries" at bounding box center [191, 127] width 23 height 8
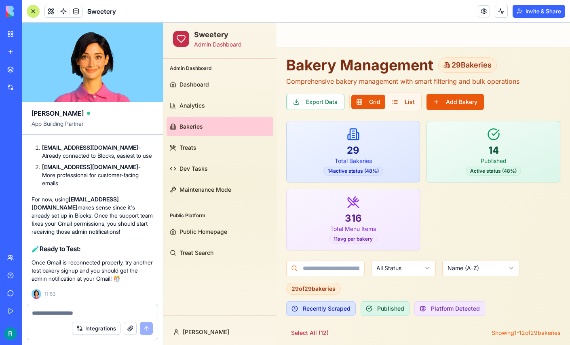
click at [34, 15] on div at bounding box center [33, 11] width 13 height 13
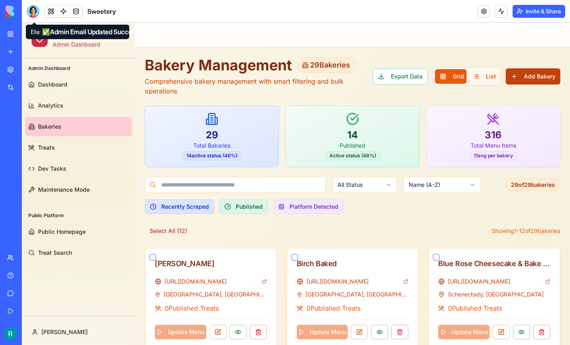
click at [518, 73] on button "Add Bakery" at bounding box center [533, 76] width 55 height 16
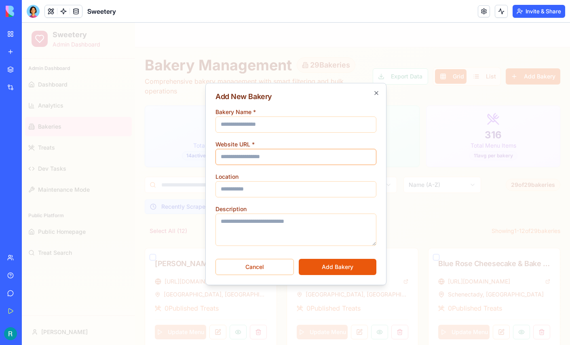
click at [264, 153] on input "Website URL *" at bounding box center [296, 157] width 161 height 16
paste input "**********"
type input "**********"
click at [242, 129] on input "Bakery Name *" at bounding box center [296, 125] width 161 height 16
type input "**********"
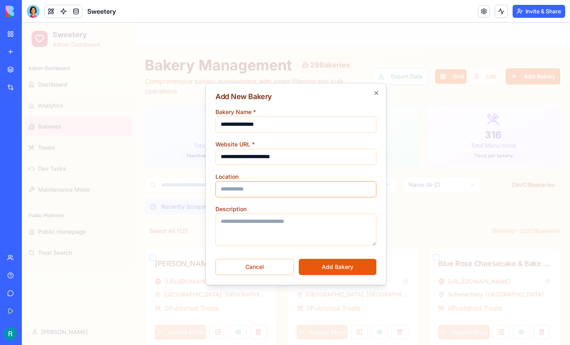
click at [227, 185] on input "Location" at bounding box center [296, 189] width 161 height 16
type input "*********"
click at [327, 263] on button "Add Bakery" at bounding box center [338, 267] width 78 height 16
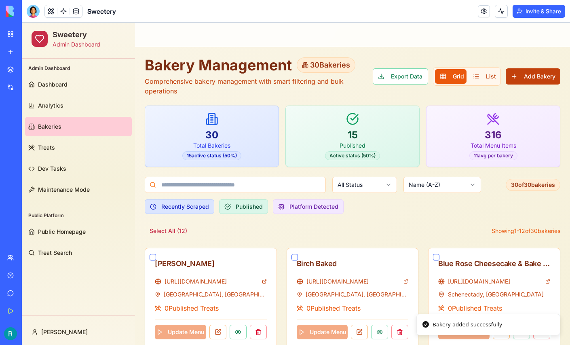
click at [544, 77] on button "Add Bakery" at bounding box center [533, 76] width 55 height 16
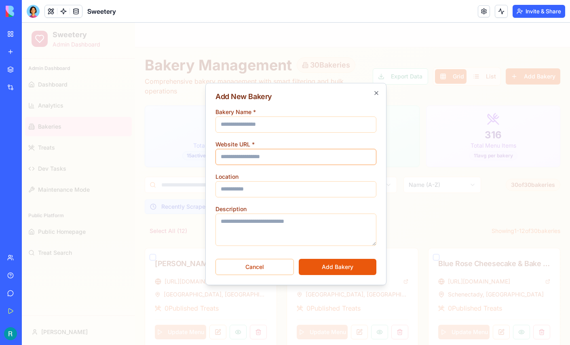
click at [253, 157] on input "Website URL *" at bounding box center [296, 157] width 161 height 16
paste input "**********"
type input "**********"
click at [273, 123] on input "Bakery Name *" at bounding box center [296, 125] width 161 height 16
type input "**********"
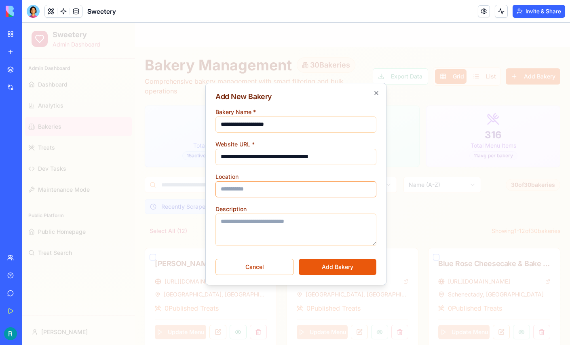
click at [254, 188] on input "Location" at bounding box center [296, 189] width 161 height 16
type input "**********"
click at [342, 263] on button "Add Bakery" at bounding box center [338, 267] width 78 height 16
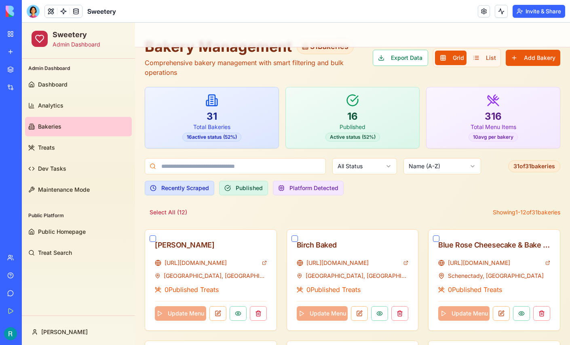
scroll to position [42, 0]
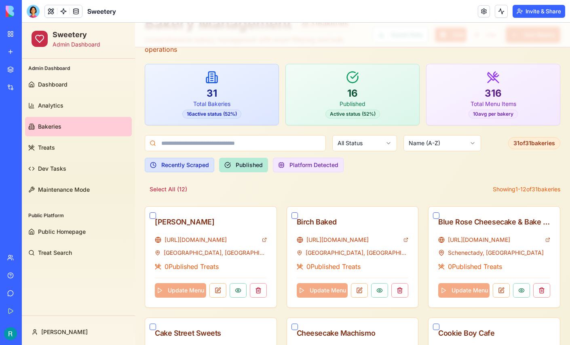
click at [244, 165] on button "Published" at bounding box center [243, 165] width 49 height 15
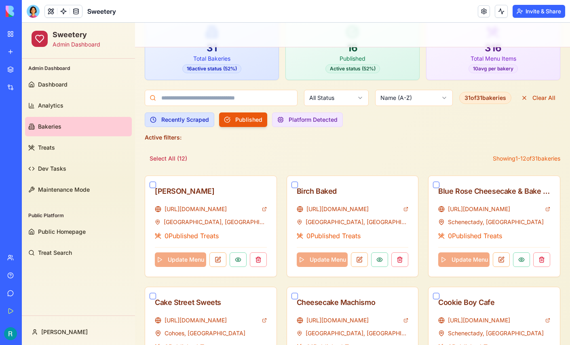
scroll to position [90, 0]
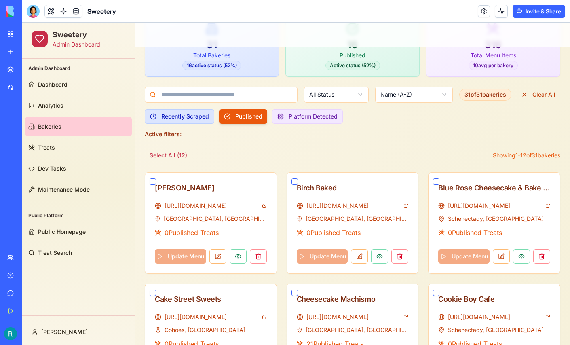
click at [332, 87] on html "Sweetery Admin Dashboard Admin Dashboard Dashboard Analytics Bakeries Treats De…" at bounding box center [296, 301] width 549 height 738
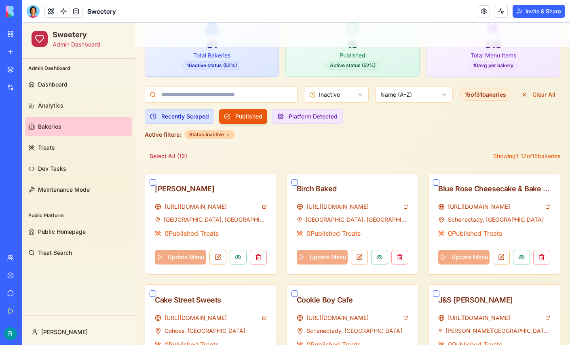
scroll to position [104, 0]
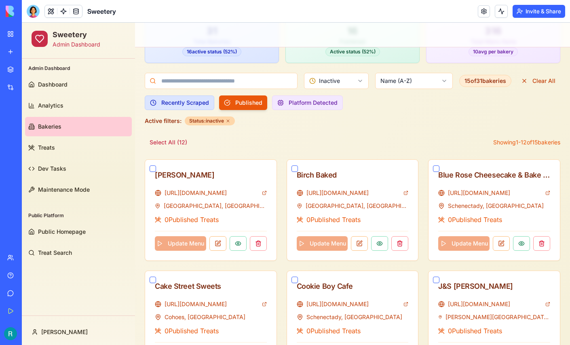
click at [358, 82] on html "Sweetery Admin Dashboard Admin Dashboard Dashboard Analytics Bakeries Treats De…" at bounding box center [296, 281] width 549 height 725
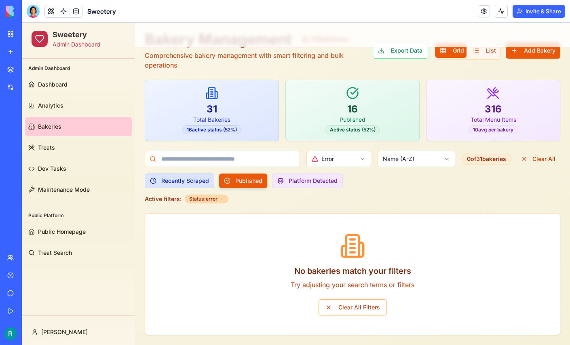
scroll to position [28, 0]
click at [345, 159] on html "Sweetery Admin Dashboard Admin Dashboard Dashboard Analytics Bakeries Treats De…" at bounding box center [296, 171] width 549 height 348
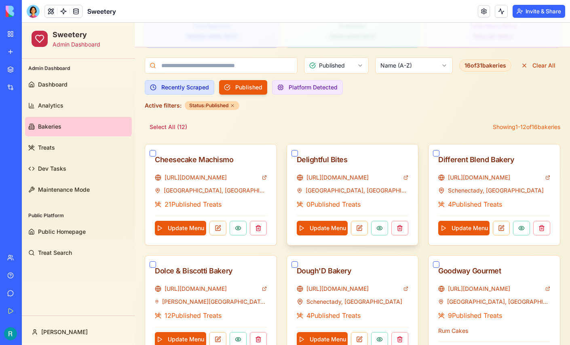
scroll to position [119, 0]
click at [324, 225] on button "Update Menu" at bounding box center [322, 228] width 51 height 15
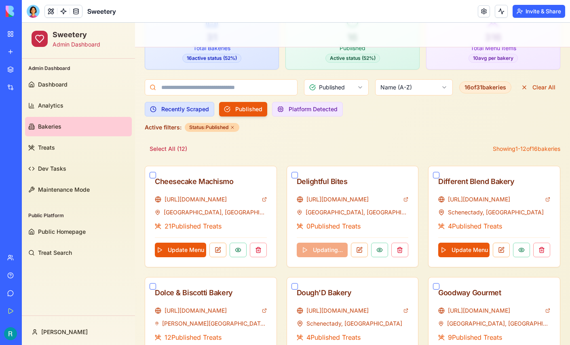
scroll to position [108, 0]
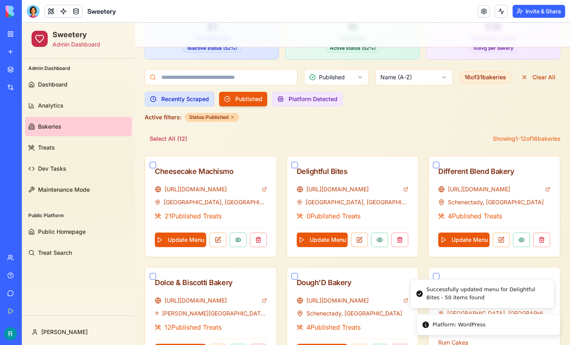
drag, startPoint x: 495, startPoint y: 293, endPoint x: 460, endPoint y: 292, distance: 34.4
click at [460, 292] on div "Successfully updated menu for Delightful Bites - 50 items found" at bounding box center [487, 294] width 121 height 16
click at [464, 292] on div "Successfully updated menu for Delightful Bites - 50 items found" at bounding box center [493, 294] width 121 height 16
click at [449, 292] on div "Successfully updated menu for Delightful Bites - 50 items found" at bounding box center [493, 294] width 121 height 16
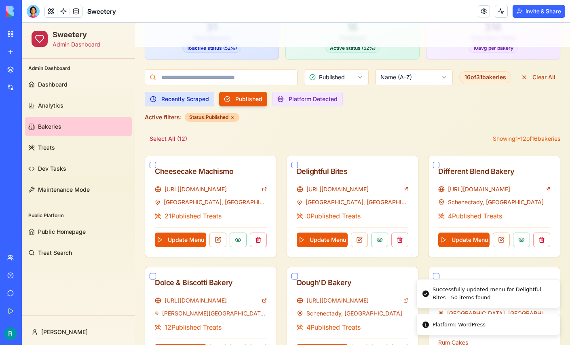
click at [449, 292] on div "Successfully updated menu for Delightful Bites - 50 items found" at bounding box center [493, 294] width 121 height 16
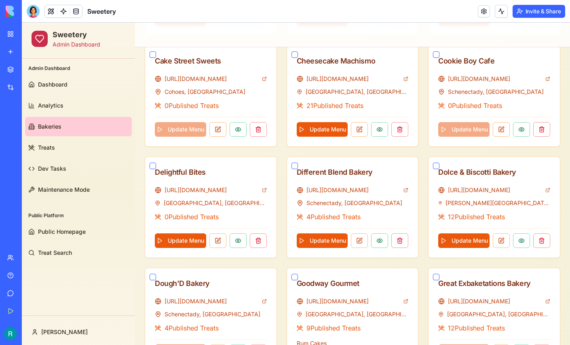
scroll to position [113, 0]
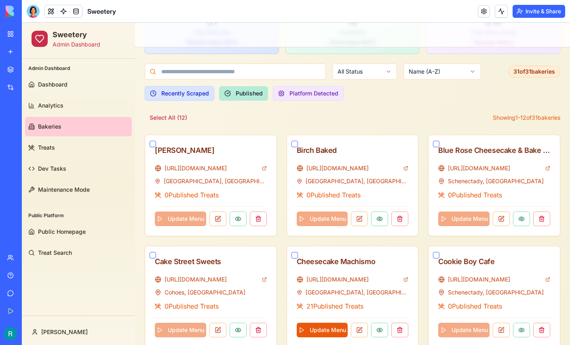
click at [239, 91] on button "Published" at bounding box center [243, 93] width 49 height 15
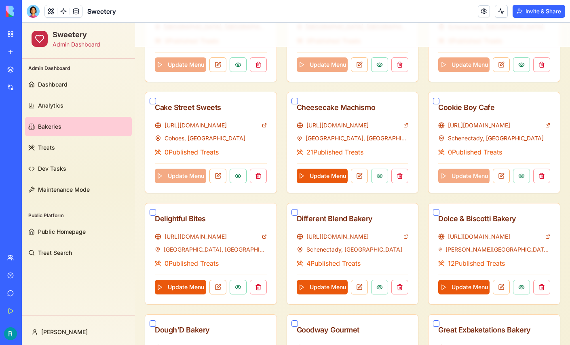
scroll to position [89, 0]
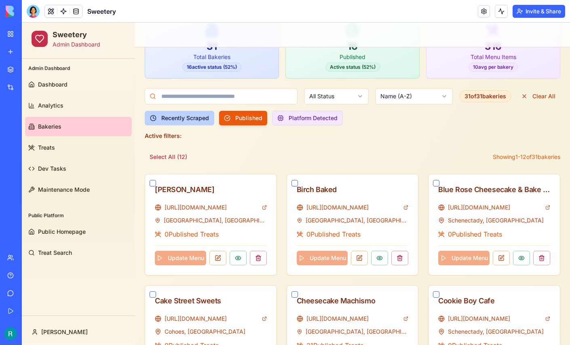
click at [190, 115] on button "Recently Scraped" at bounding box center [180, 118] width 70 height 15
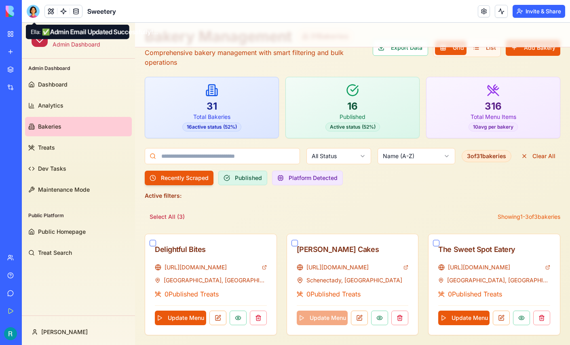
click at [35, 11] on div at bounding box center [33, 11] width 13 height 13
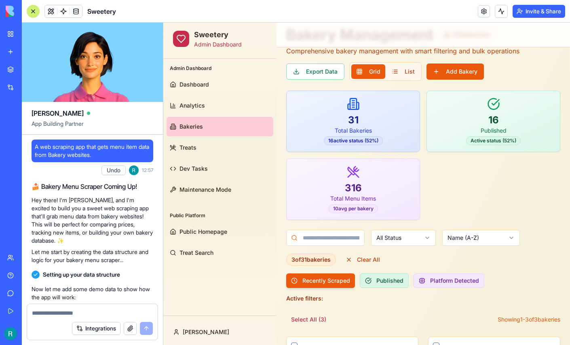
scroll to position [108115, 0]
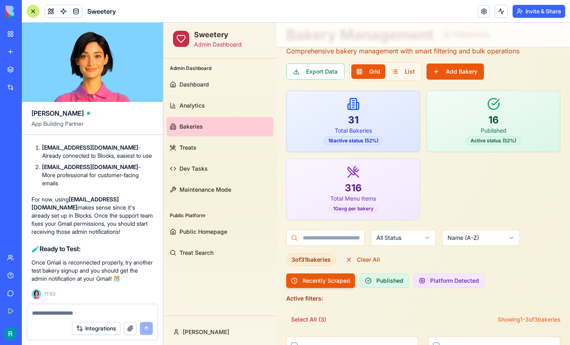
click at [76, 309] on textarea at bounding box center [92, 313] width 121 height 8
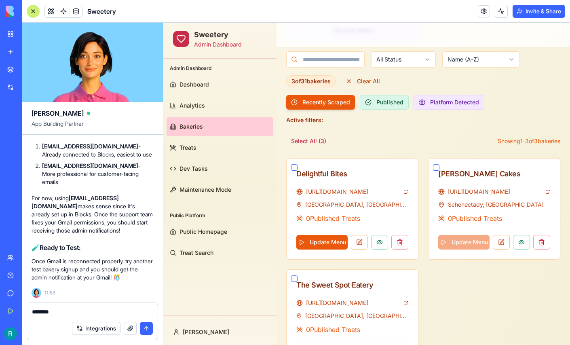
scroll to position [219, 0]
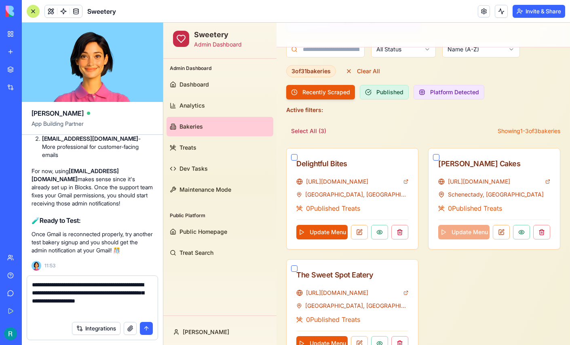
click at [35, 302] on textarea "**********" at bounding box center [91, 299] width 119 height 36
click at [137, 307] on textarea "**********" at bounding box center [91, 299] width 119 height 36
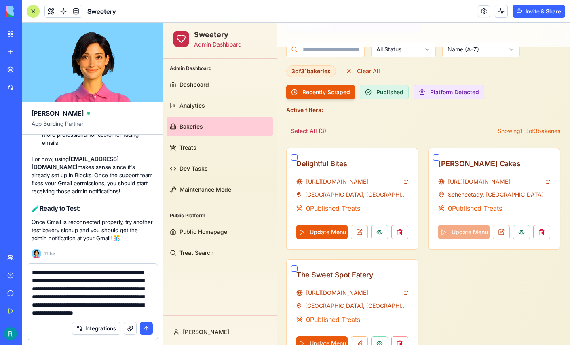
scroll to position [32, 0]
type textarea "**********"
click at [127, 328] on button "button" at bounding box center [130, 328] width 13 height 13
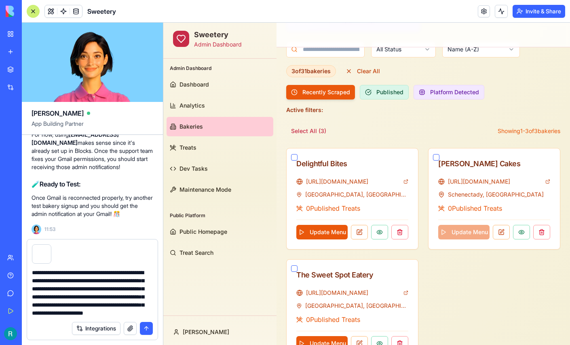
click at [146, 329] on button "submit" at bounding box center [146, 328] width 13 height 13
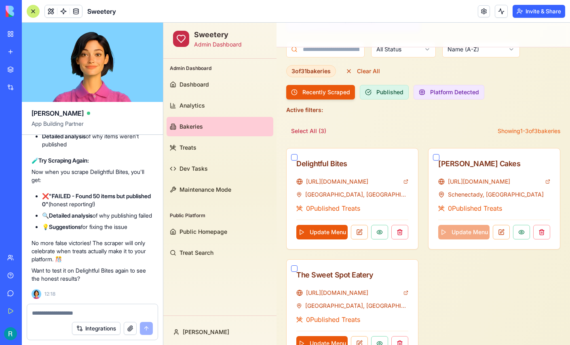
scroll to position [108671, 0]
click at [322, 229] on button "Update Menu" at bounding box center [322, 232] width 51 height 15
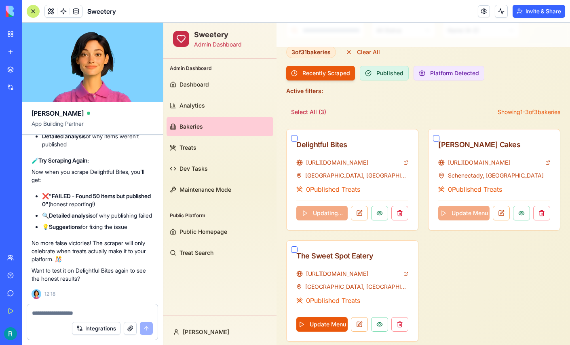
scroll to position [245, 0]
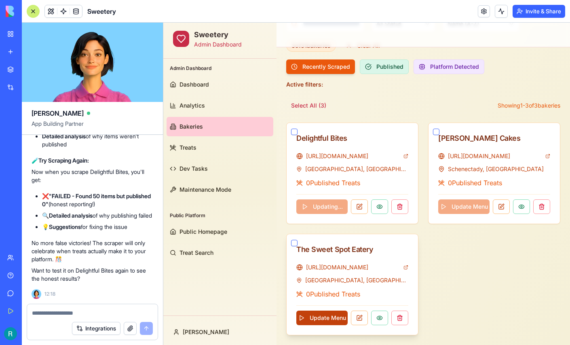
click at [322, 316] on button "Update Menu" at bounding box center [322, 318] width 51 height 15
click at [362, 317] on button at bounding box center [359, 318] width 17 height 15
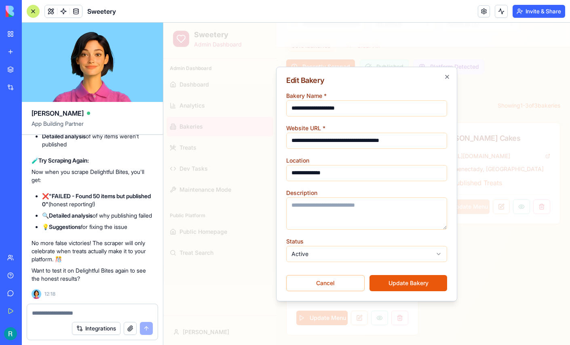
click at [345, 250] on body "**********" at bounding box center [366, 61] width 407 height 567
click at [424, 283] on button "Update Bakery" at bounding box center [409, 283] width 78 height 16
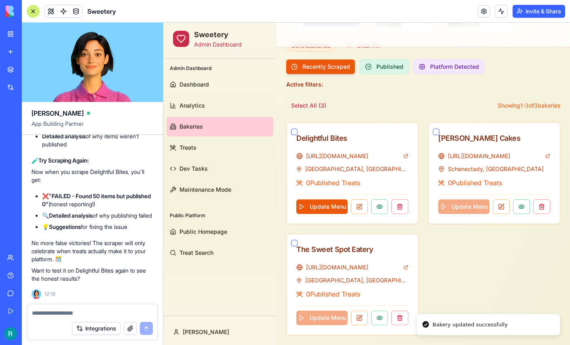
click at [83, 304] on div at bounding box center [92, 310] width 131 height 13
click at [39, 317] on div "Integrations" at bounding box center [92, 328] width 131 height 23
click at [48, 309] on textarea at bounding box center [91, 313] width 119 height 8
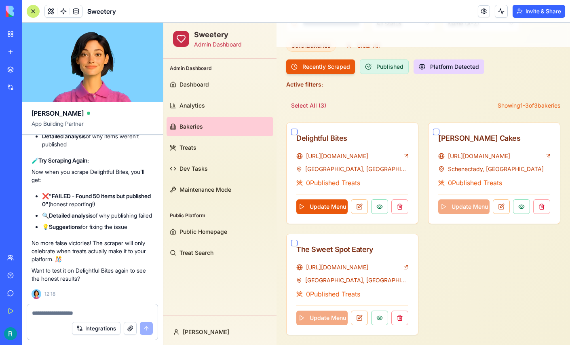
click at [451, 61] on button "Platform Detected" at bounding box center [449, 66] width 71 height 15
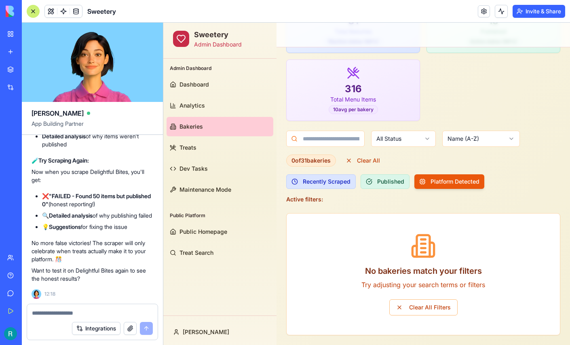
click at [88, 309] on textarea at bounding box center [91, 313] width 119 height 8
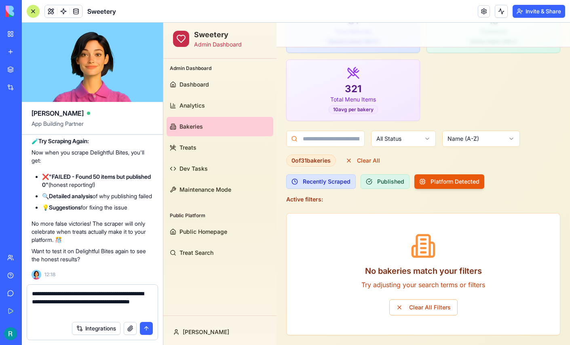
click at [125, 328] on button "button" at bounding box center [130, 328] width 13 height 13
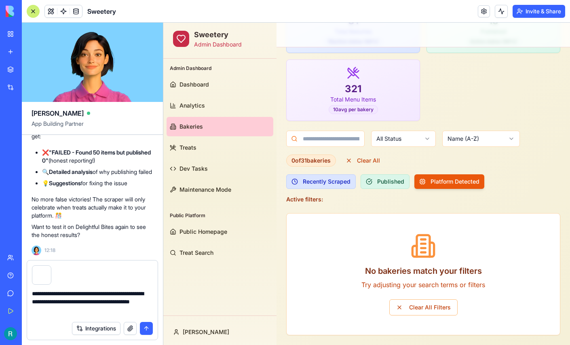
click at [127, 305] on textarea "**********" at bounding box center [91, 304] width 119 height 28
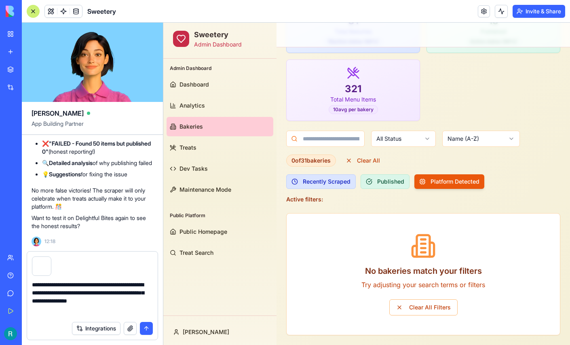
scroll to position [0, 0]
click at [81, 313] on textarea "**********" at bounding box center [91, 299] width 119 height 36
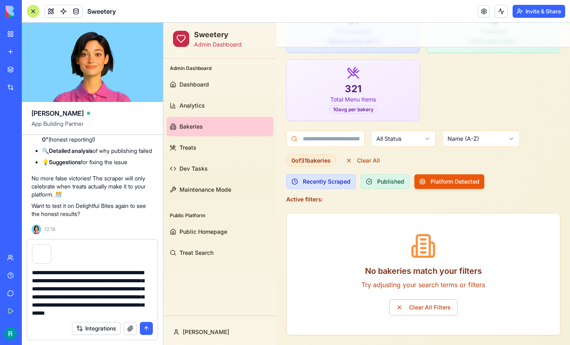
scroll to position [23, 0]
type textarea "**********"
click at [142, 326] on button "submit" at bounding box center [146, 328] width 13 height 13
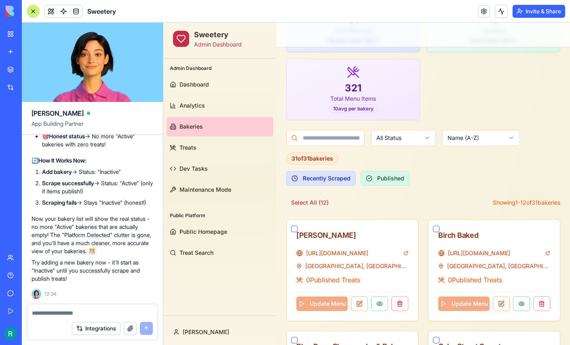
scroll to position [0, 0]
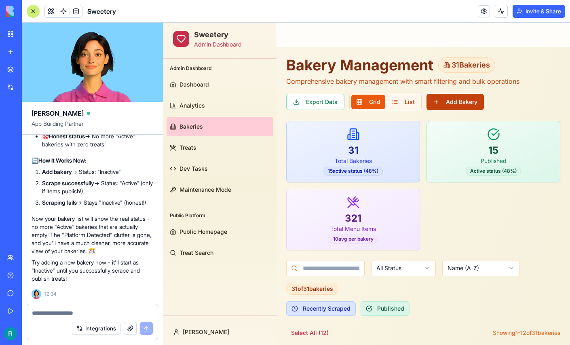
click at [464, 101] on button "Add Bakery" at bounding box center [455, 102] width 57 height 16
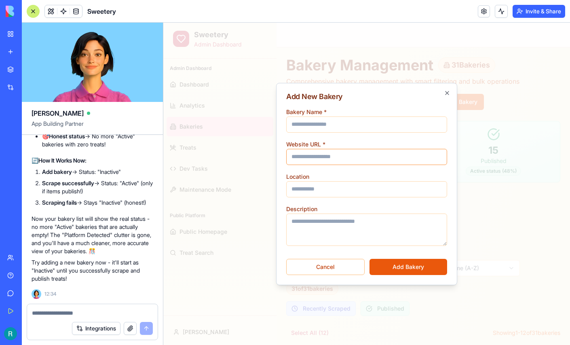
click at [324, 154] on input "Website URL *" at bounding box center [366, 157] width 161 height 16
paste input "**********"
type input "**********"
click at [324, 127] on input "Bakery Name *" at bounding box center [366, 125] width 161 height 16
type input "**********"
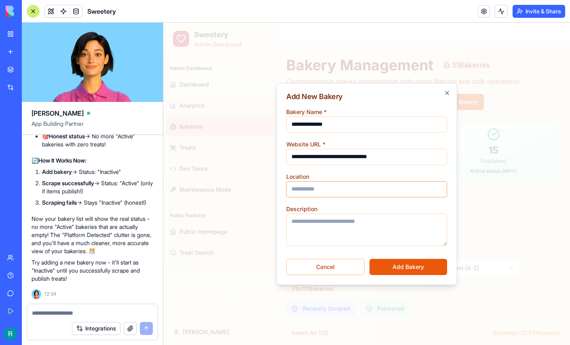
click at [322, 190] on input "Location" at bounding box center [366, 189] width 161 height 16
type input "**********"
click at [405, 269] on button "Add Bakery" at bounding box center [409, 267] width 78 height 16
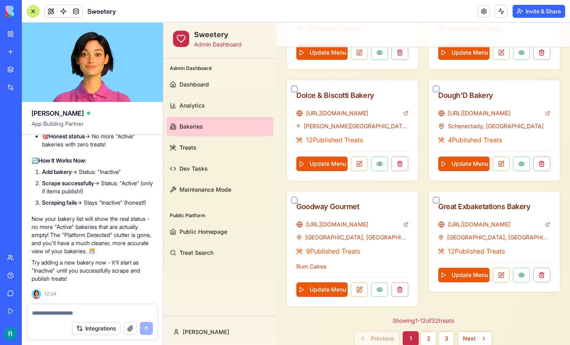
scroll to position [724, 0]
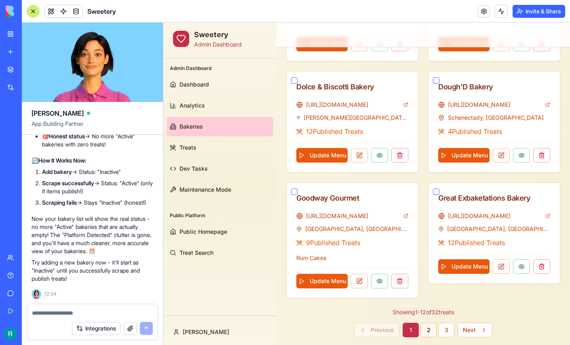
click at [429, 329] on button "2" at bounding box center [429, 330] width 16 height 15
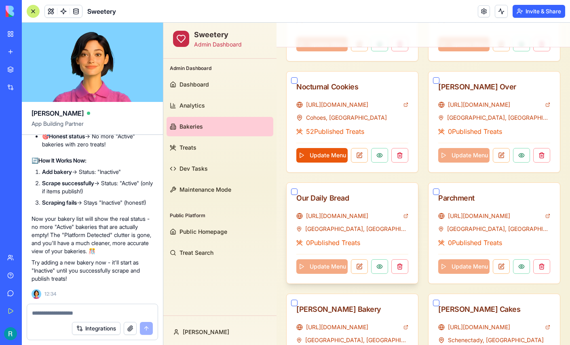
scroll to position [399, 0]
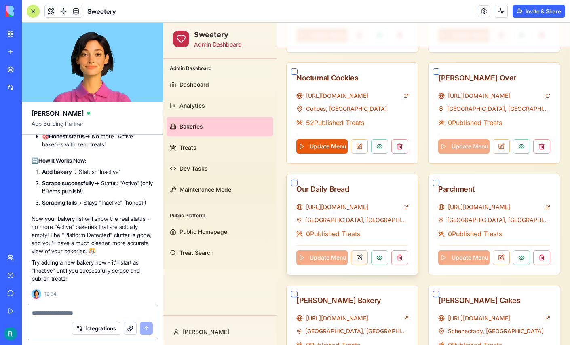
click at [358, 254] on button at bounding box center [359, 257] width 17 height 15
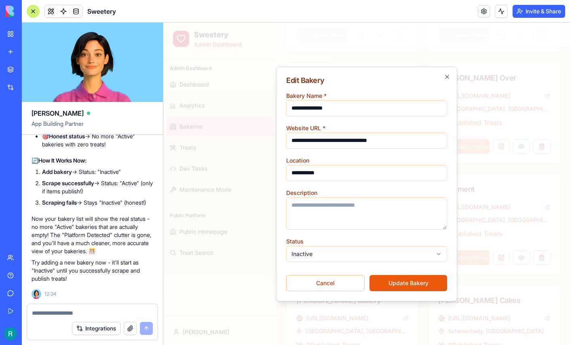
click at [352, 255] on body "Sweetery Admin Dashboard Admin Dashboard Dashboard Analytics Bakeries Treats De…" at bounding box center [366, 141] width 407 height 1034
click at [402, 287] on button "Update Bakery" at bounding box center [409, 283] width 78 height 16
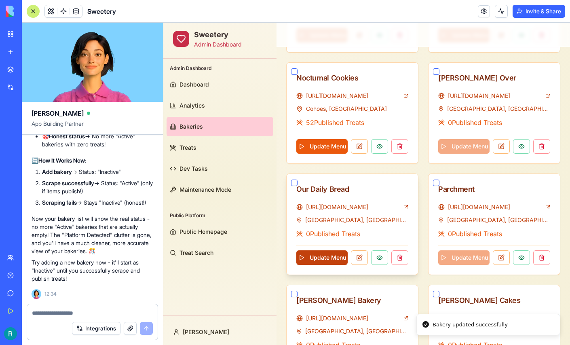
click at [324, 256] on button "Update Menu" at bounding box center [322, 257] width 51 height 15
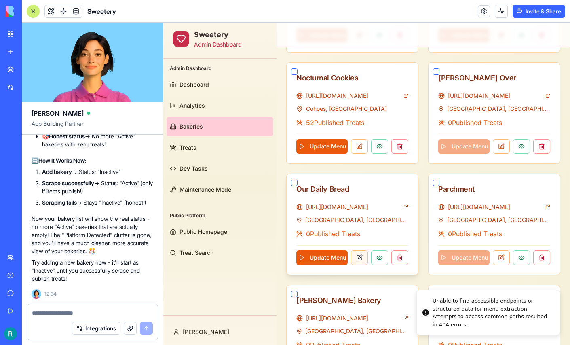
click at [362, 255] on button at bounding box center [359, 257] width 17 height 15
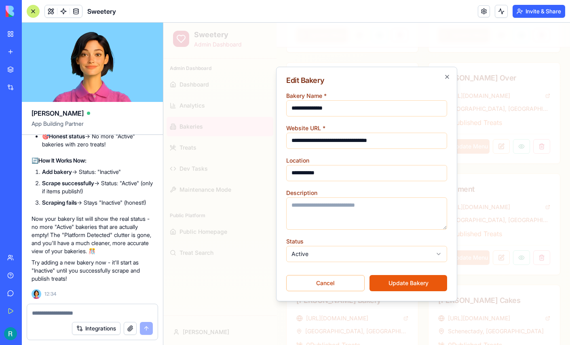
click at [348, 249] on body "Sweetery Admin Dashboard Admin Dashboard Dashboard Analytics Bakeries Treats De…" at bounding box center [366, 141] width 407 height 1034
click at [394, 282] on button "Update Bakery" at bounding box center [409, 283] width 78 height 16
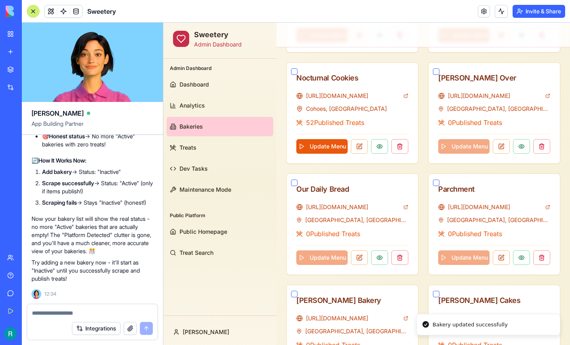
click at [305, 278] on div "J&S Watkins https://www.jswatkins.net/ Clifton Park, NY 0 Published Treats Upda…" at bounding box center [423, 280] width 274 height 658
click at [53, 309] on textarea at bounding box center [91, 313] width 119 height 8
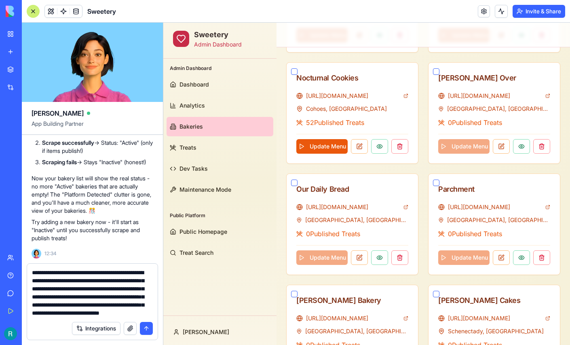
scroll to position [32, 0]
type textarea "**********"
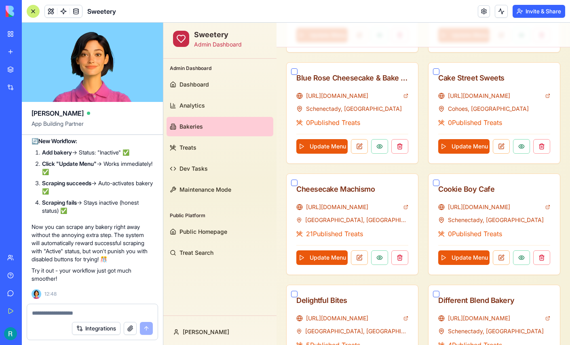
scroll to position [109814, 0]
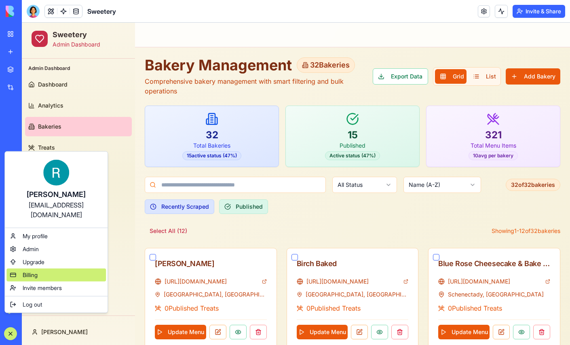
click at [49, 282] on div "Billing" at bounding box center [56, 275] width 100 height 13
